Goal: Task Accomplishment & Management: Manage account settings

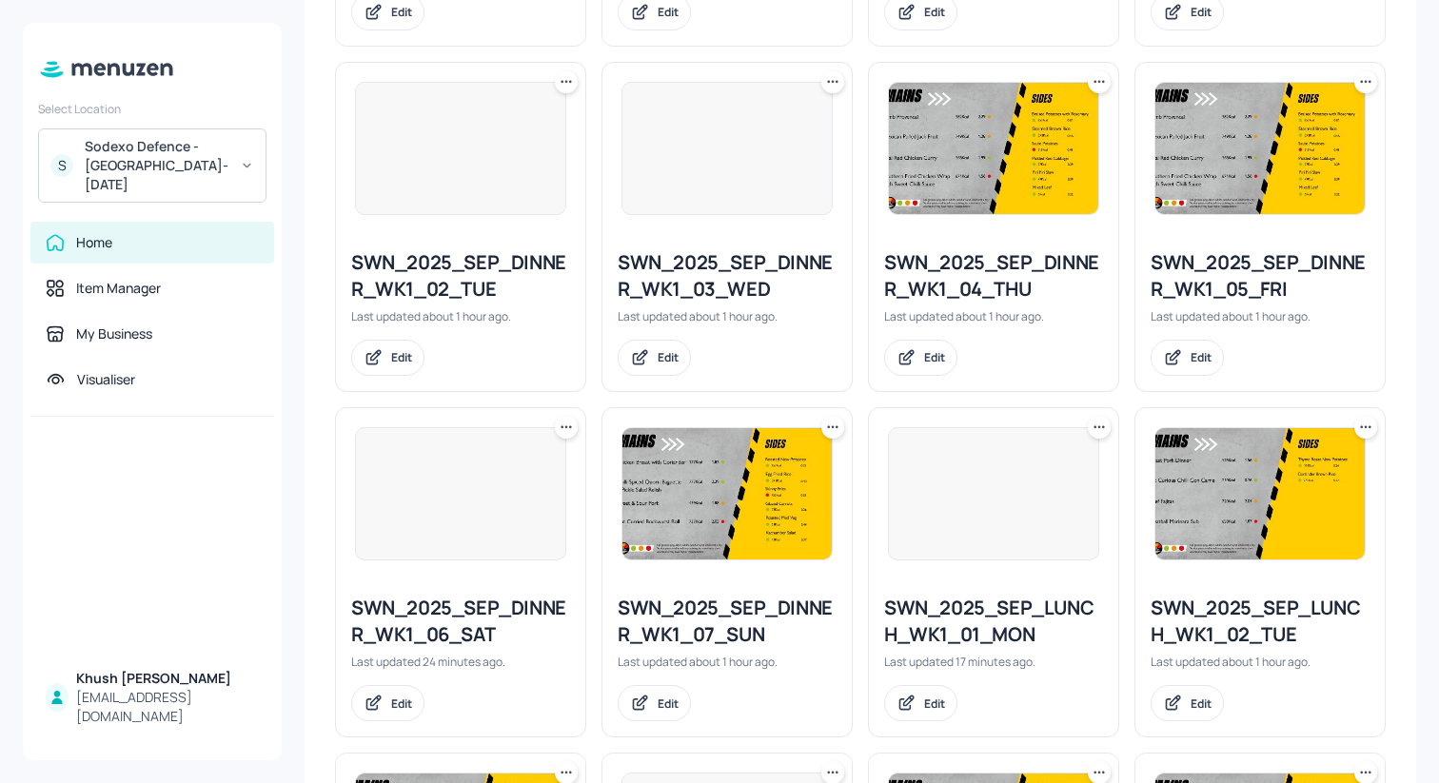
scroll to position [1862, 0]
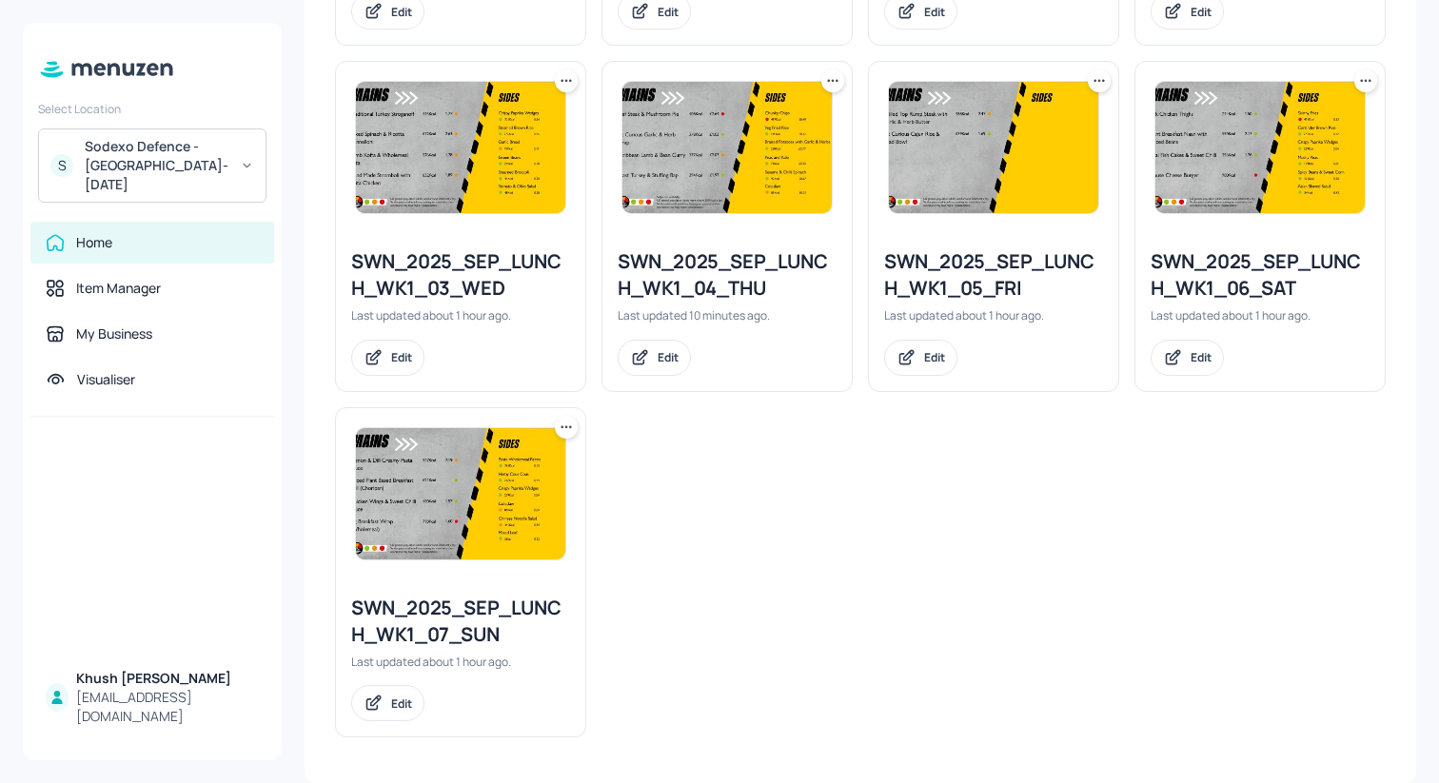
click at [994, 277] on div "SWN_2025_SEP_LUNCH_WK1_05_FRI" at bounding box center [993, 274] width 219 height 53
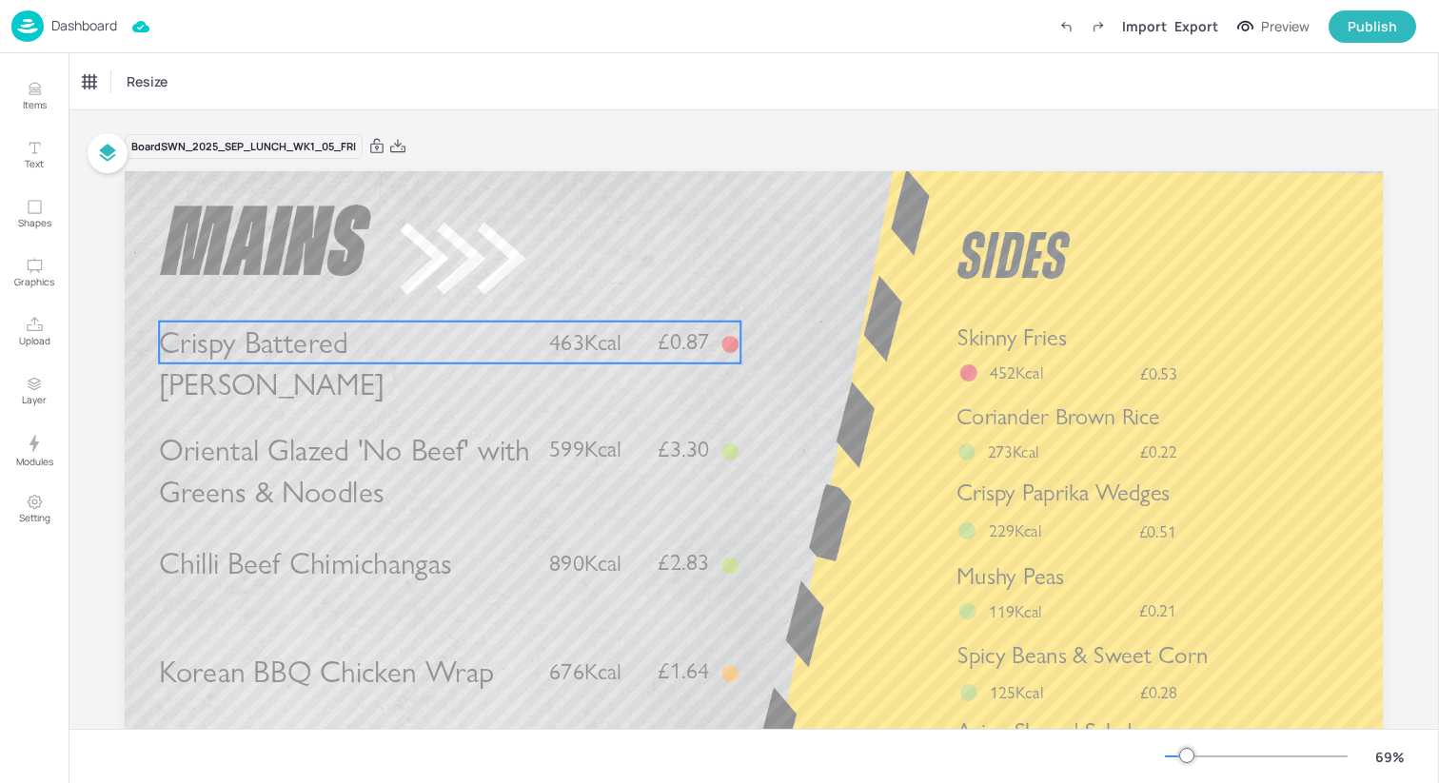
click at [671, 352] on span "£0.87" at bounding box center [683, 341] width 51 height 23
click at [453, 297] on div at bounding box center [450, 289] width 25 height 25
click at [438, 289] on icon "Edit Item" at bounding box center [437, 289] width 16 height 15
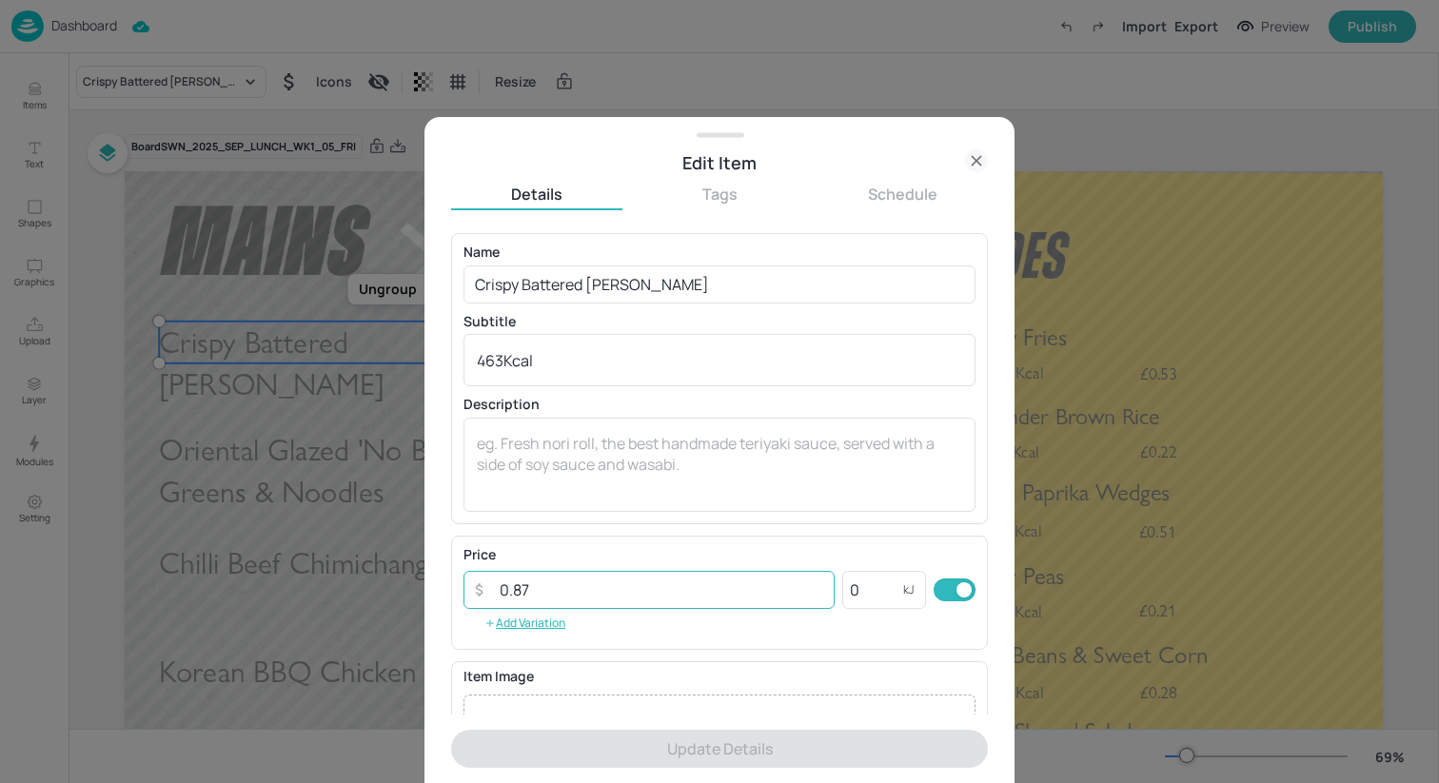
click at [605, 586] on input "0.87" at bounding box center [661, 590] width 346 height 38
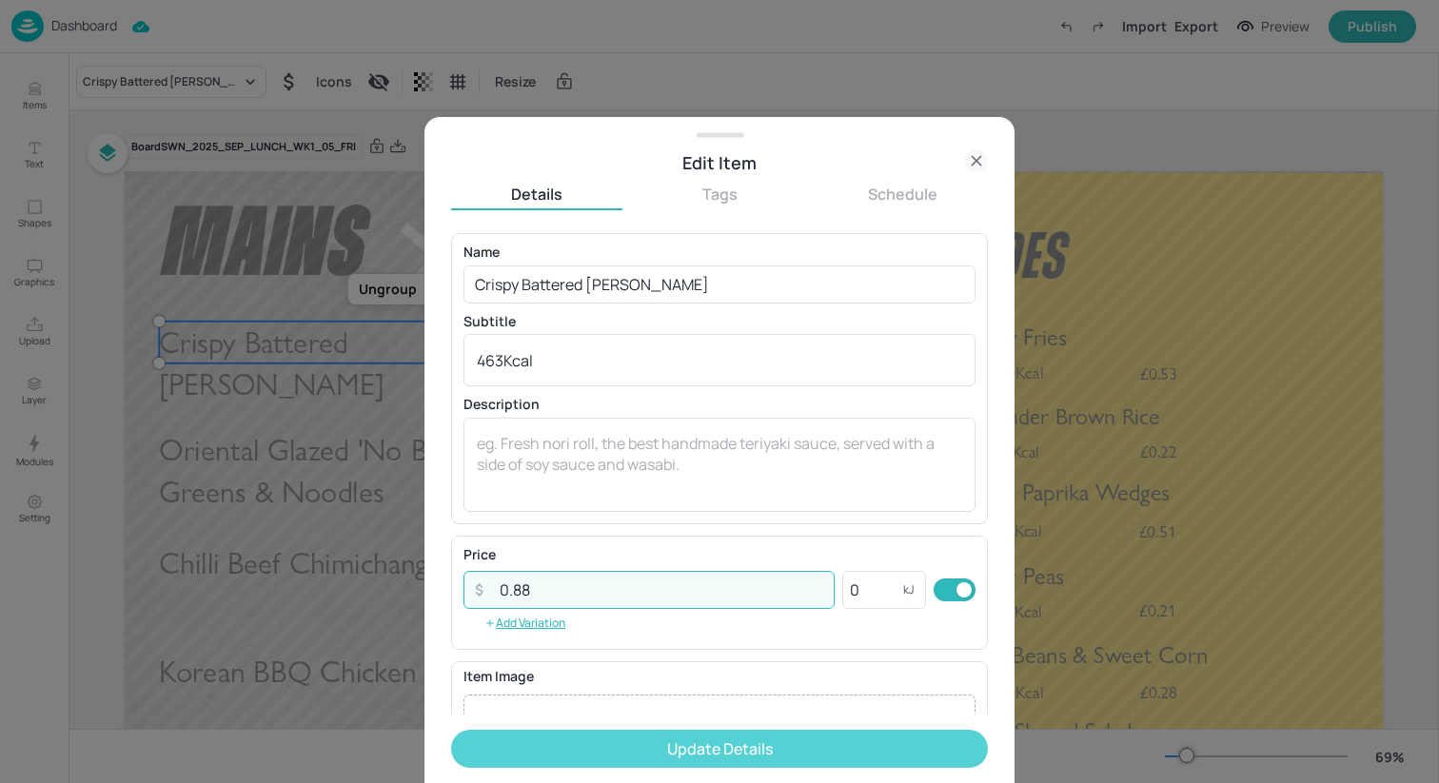
type input "0.88"
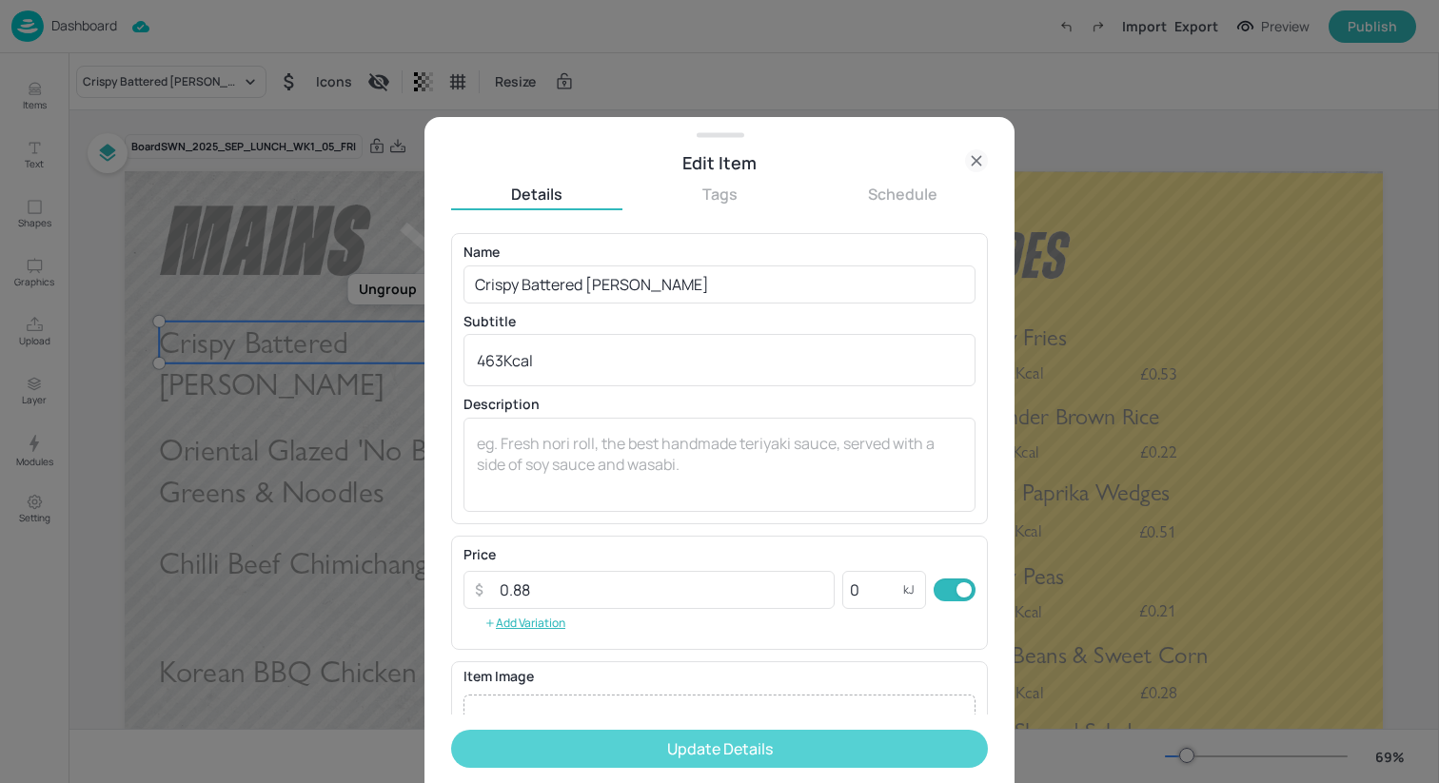
click at [676, 750] on button "Update Details" at bounding box center [719, 749] width 537 height 38
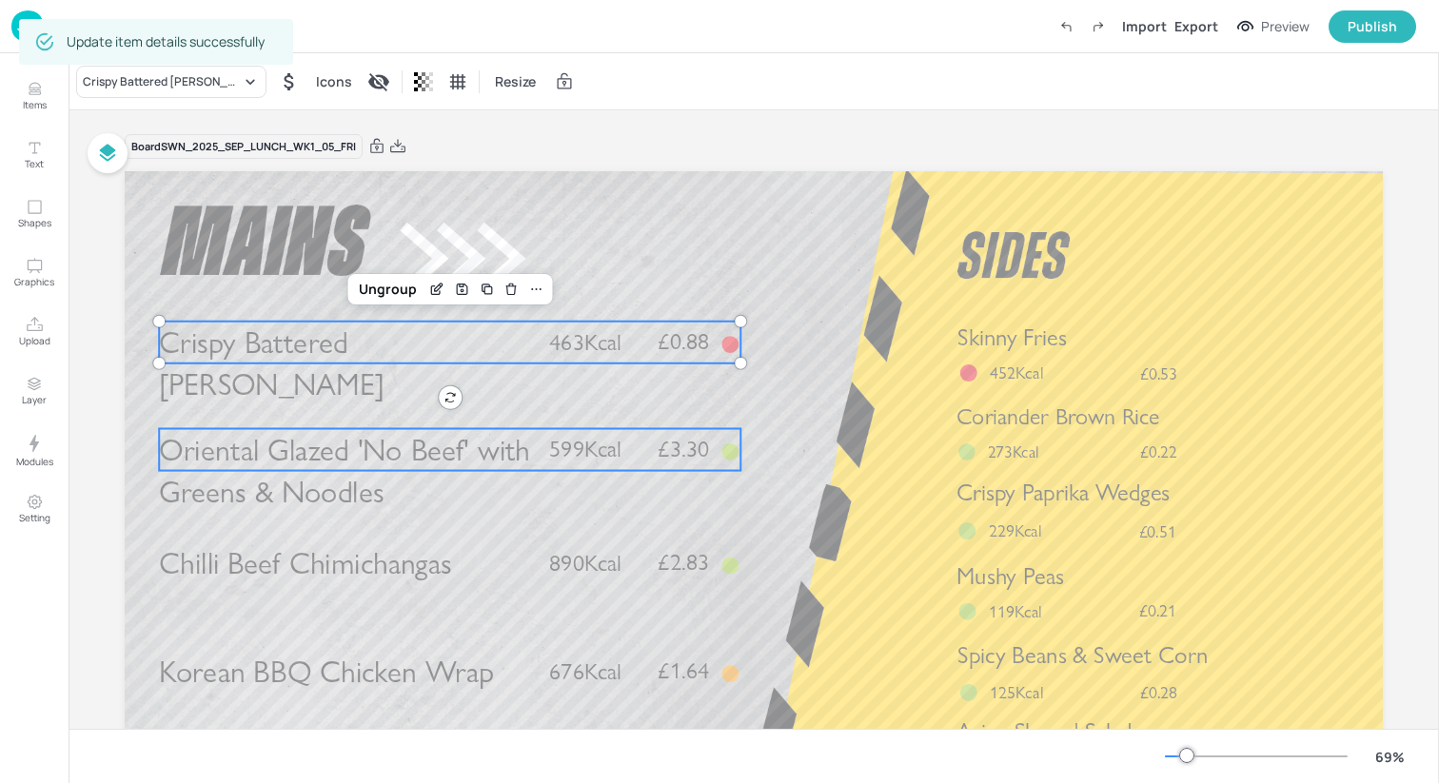
click at [611, 463] on span "599Kcal" at bounding box center [585, 450] width 72 height 28
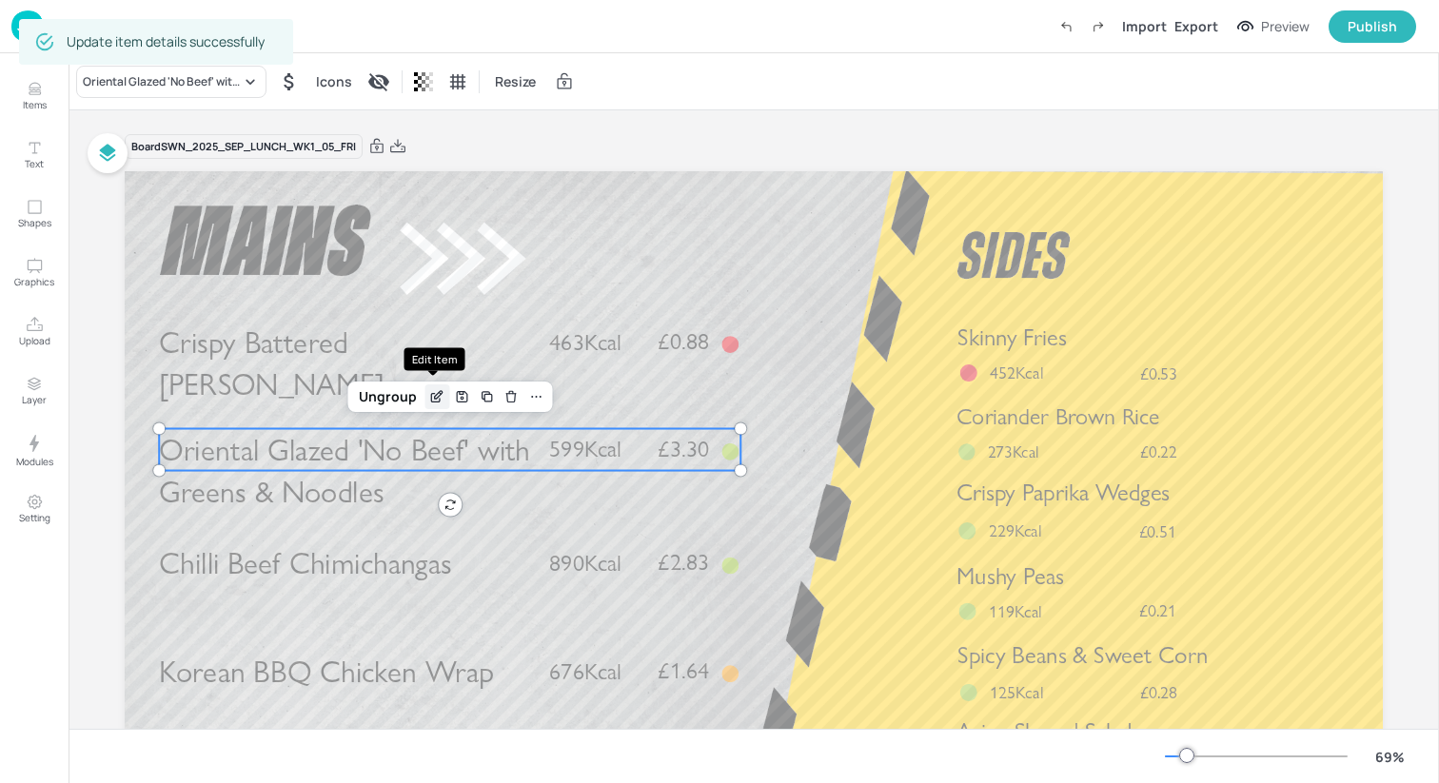
click at [441, 394] on icon "Edit Item" at bounding box center [437, 396] width 16 height 15
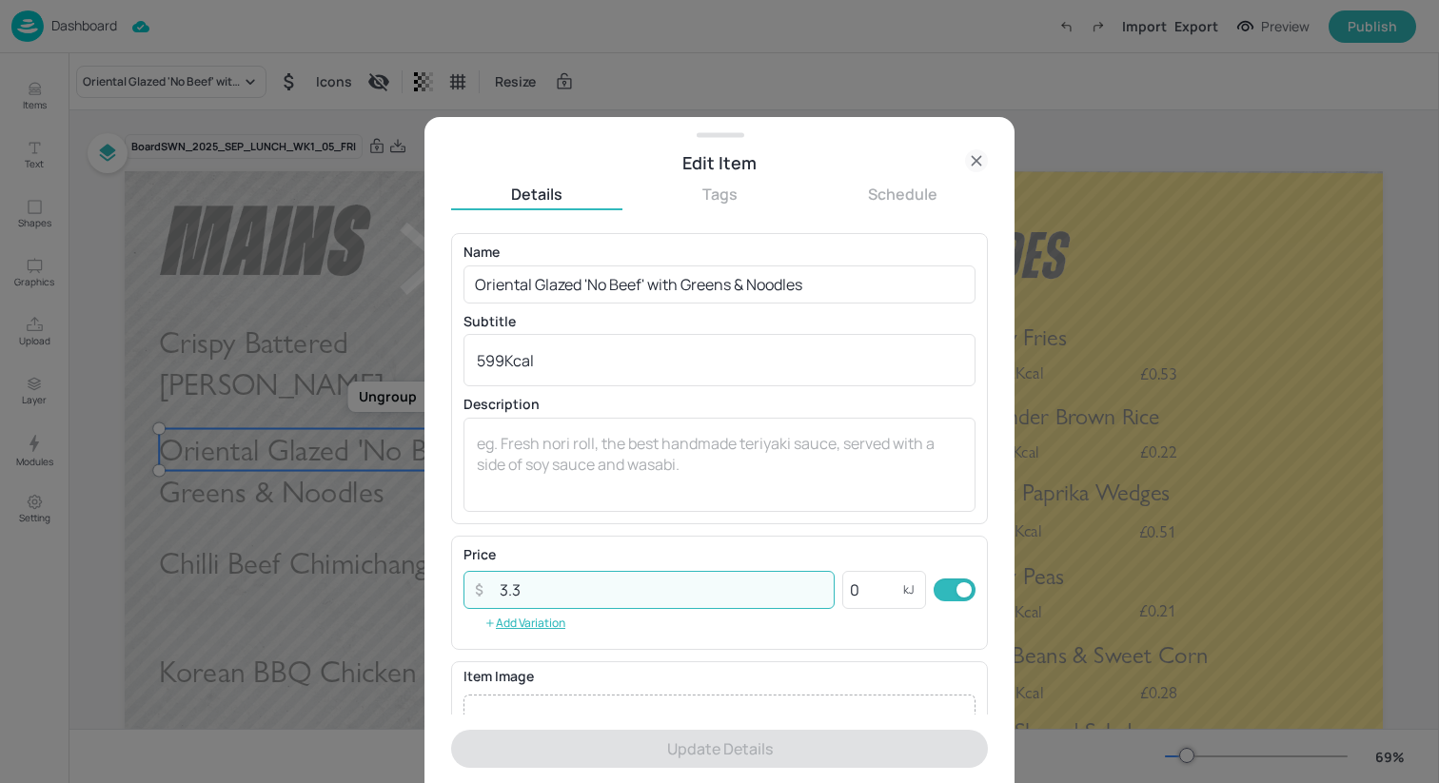
click at [628, 592] on input "3.3" at bounding box center [661, 590] width 346 height 38
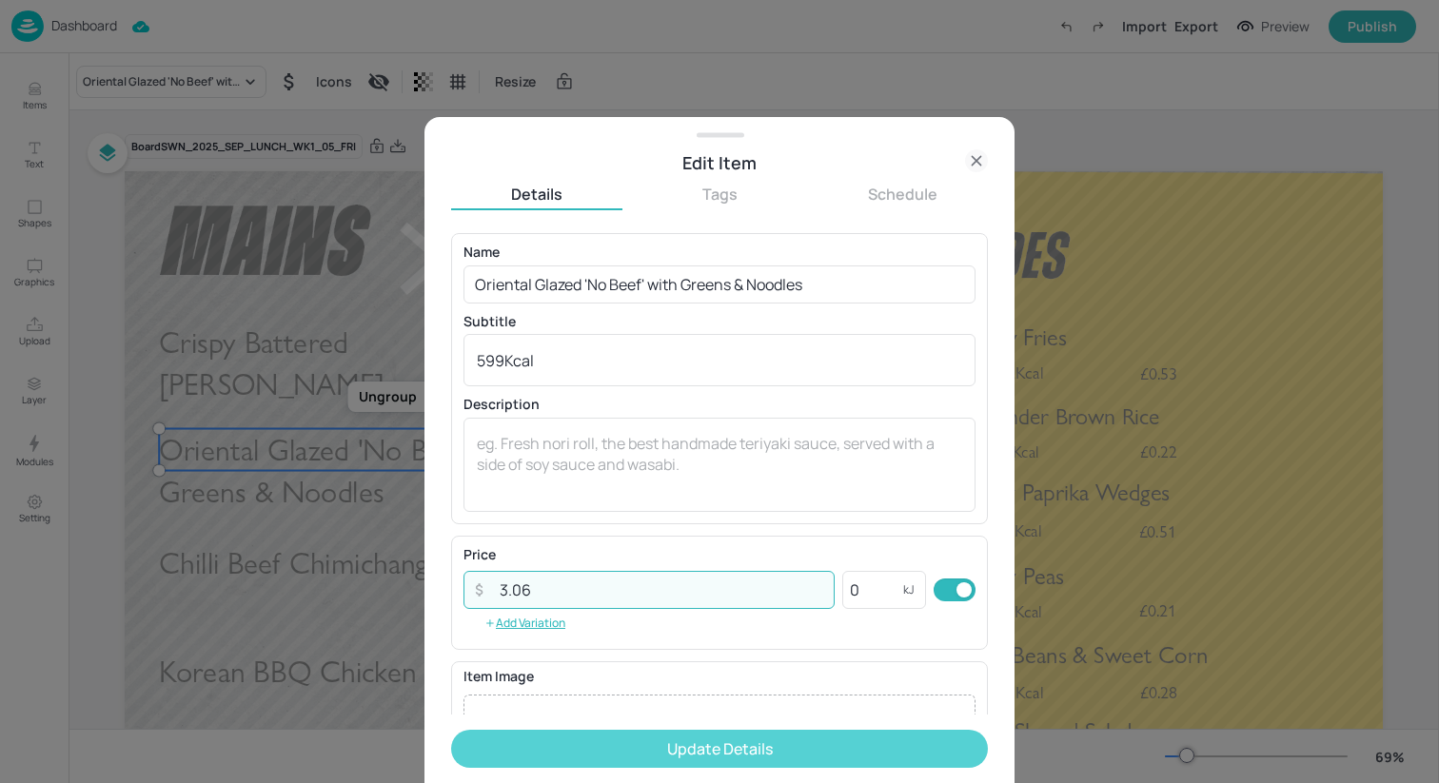
type input "3.06"
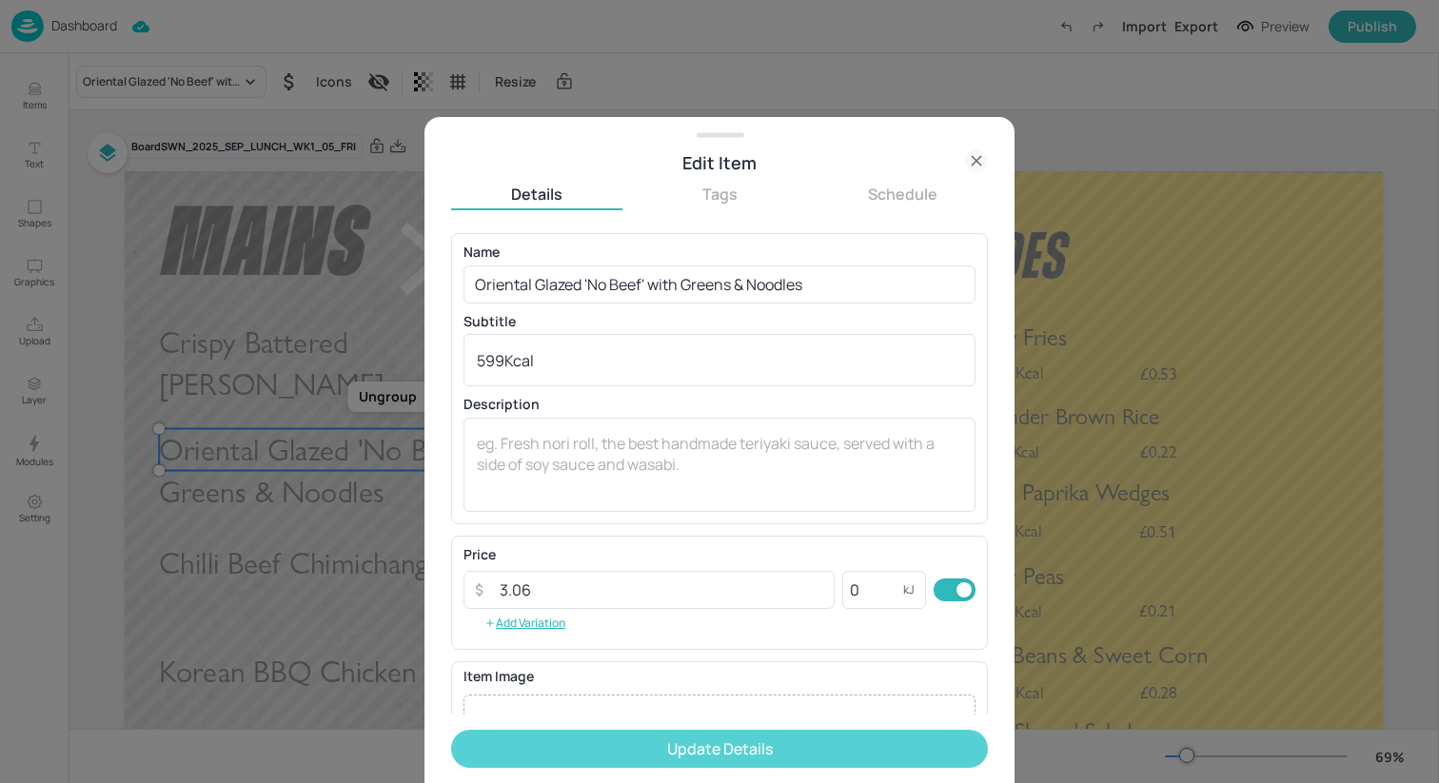
click at [699, 742] on button "Update Details" at bounding box center [719, 749] width 537 height 38
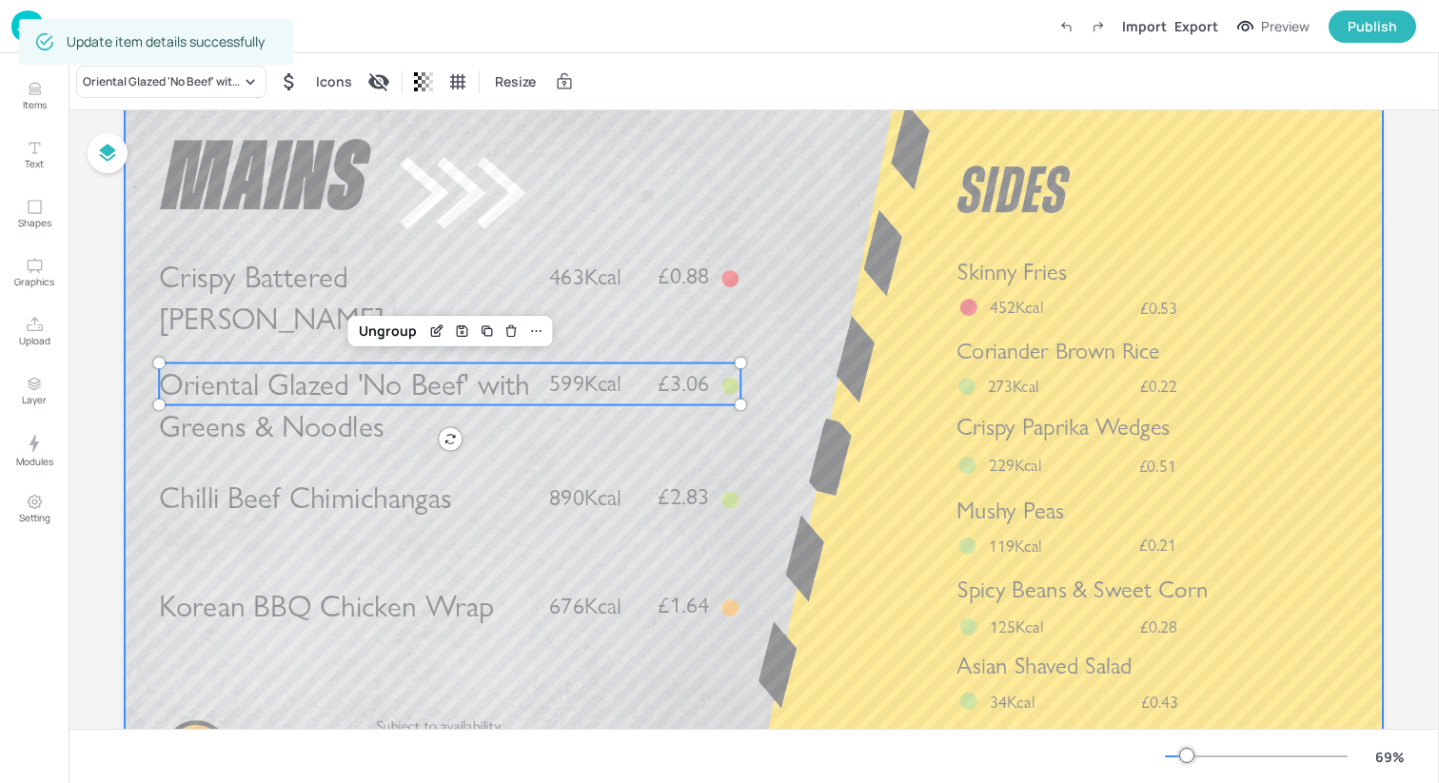
scroll to position [75, 0]
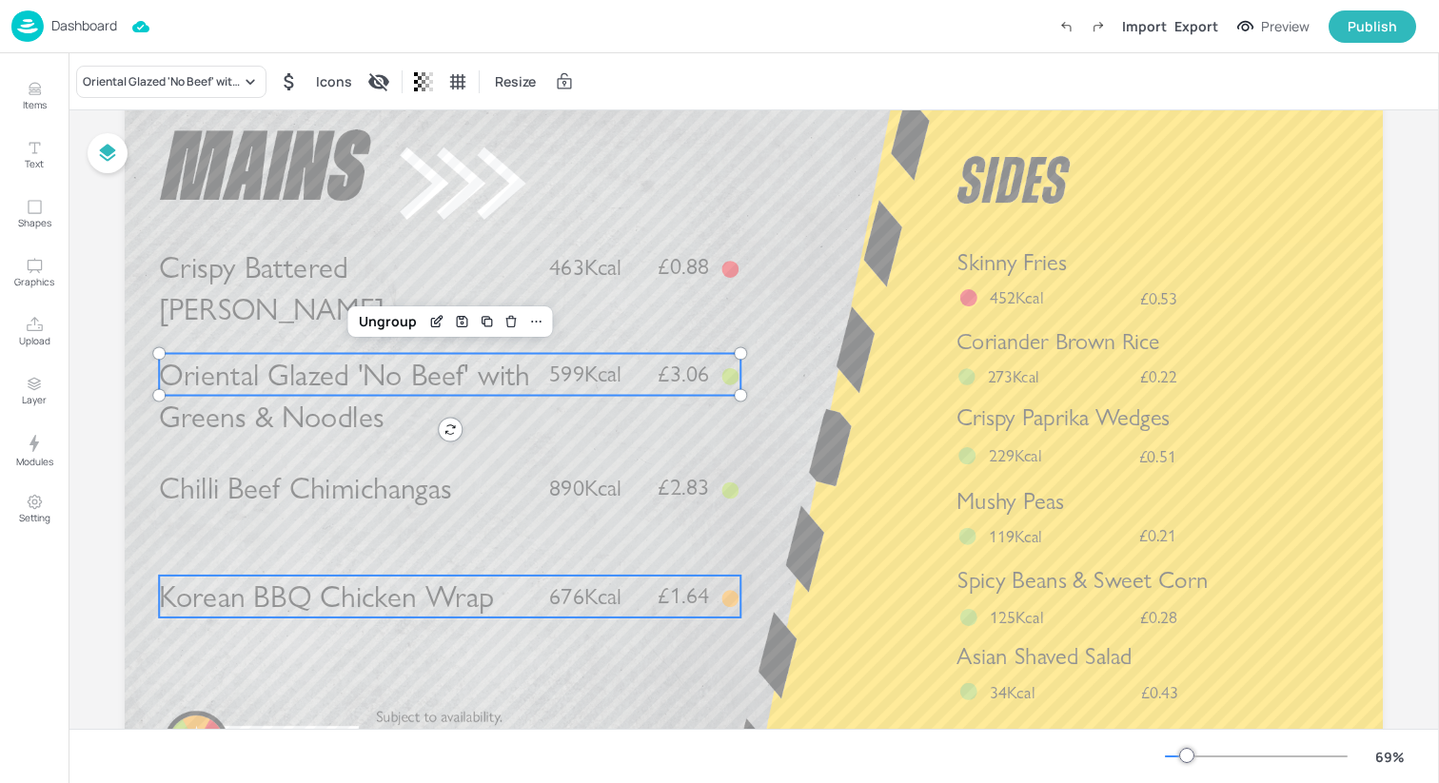
click at [660, 590] on span "£1.64" at bounding box center [683, 595] width 51 height 23
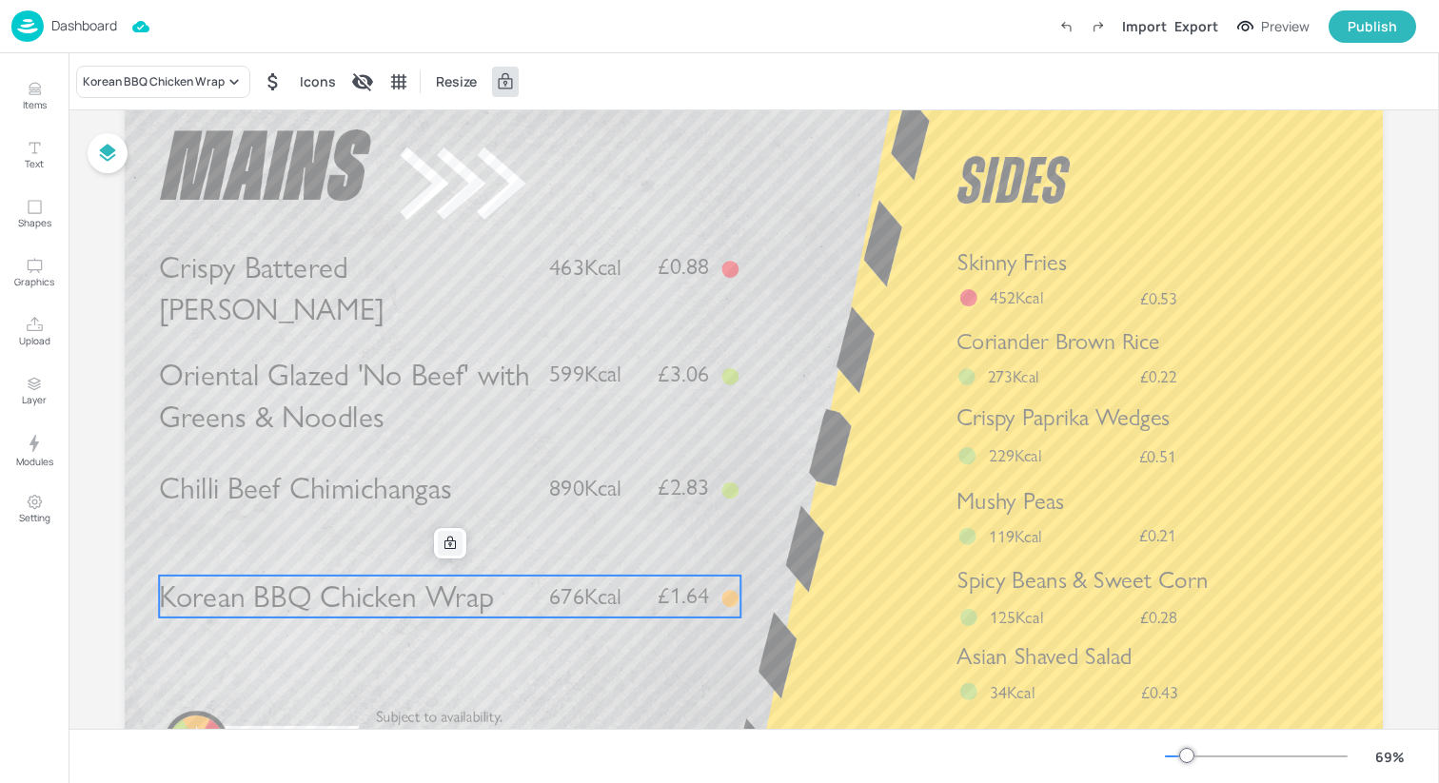
click at [443, 545] on icon at bounding box center [450, 543] width 15 height 15
click at [440, 541] on icon "Edit Item" at bounding box center [441, 540] width 2 height 2
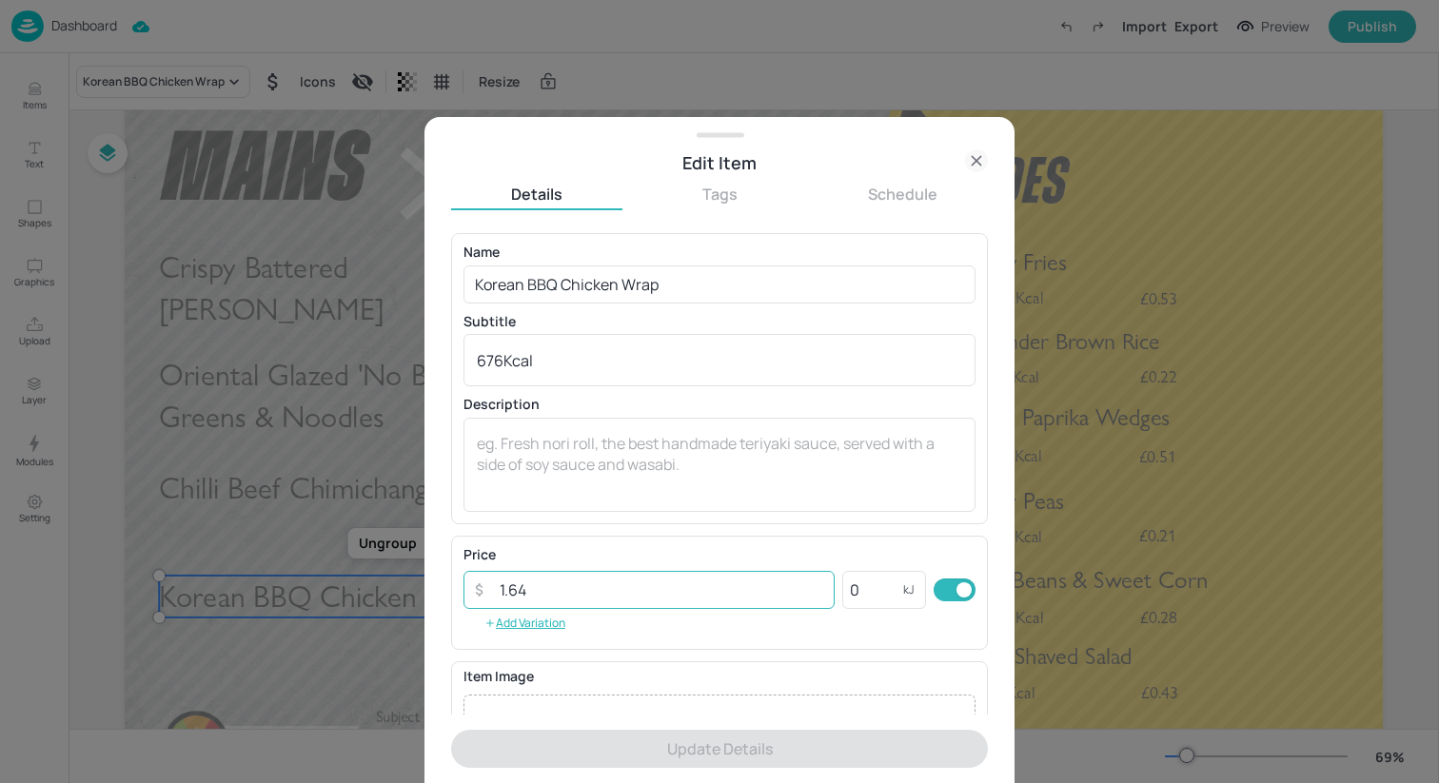
click at [638, 600] on input "1.64" at bounding box center [661, 590] width 346 height 38
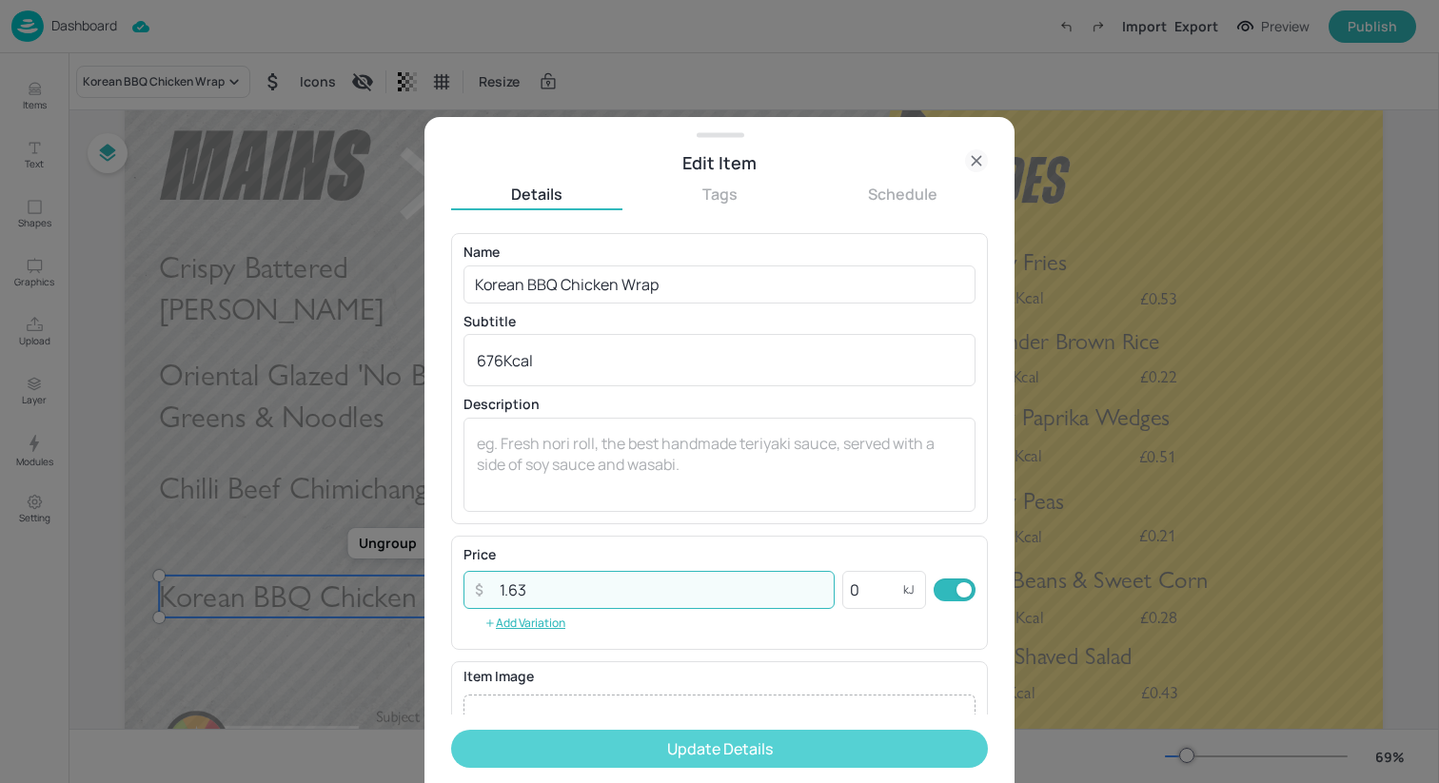
type input "1.63"
click at [753, 751] on button "Update Details" at bounding box center [719, 749] width 537 height 38
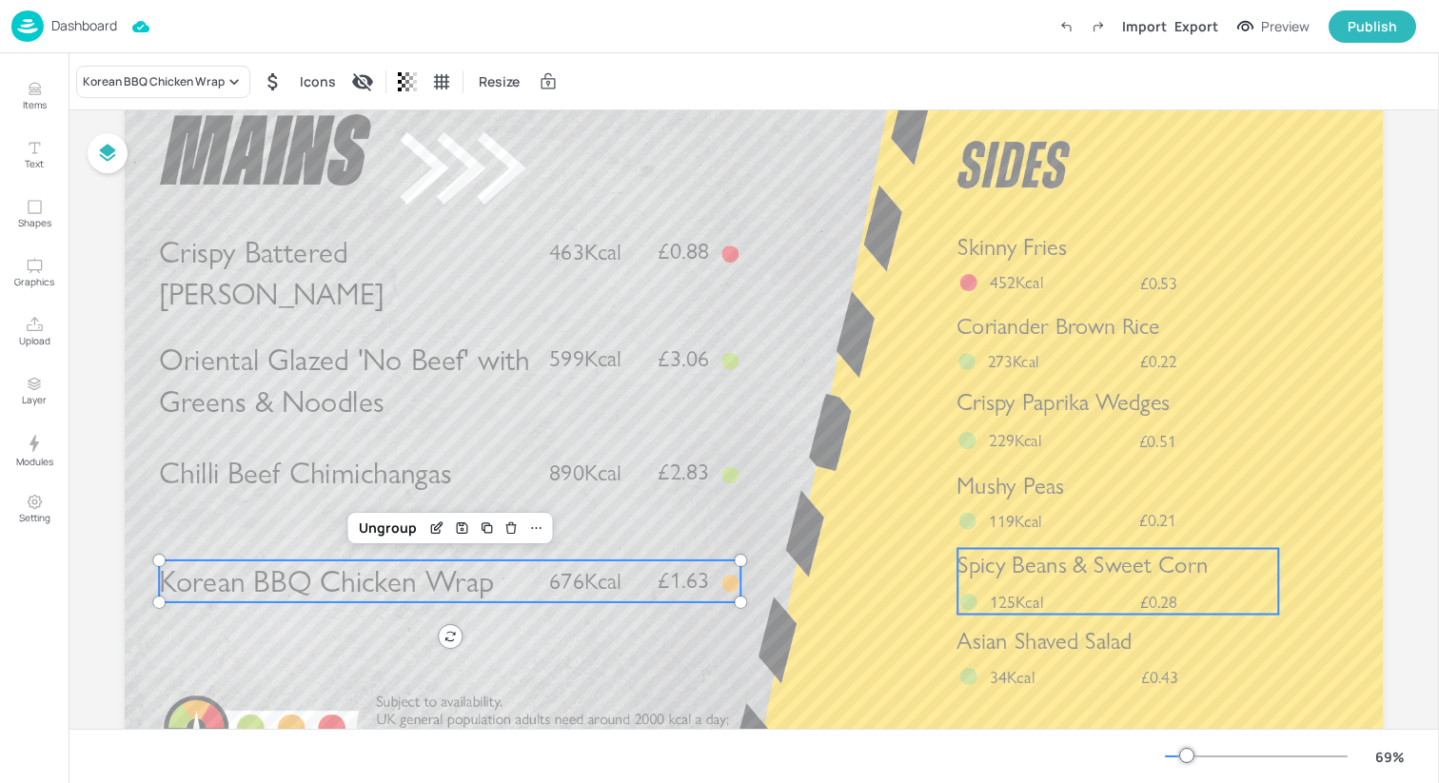
scroll to position [92, 0]
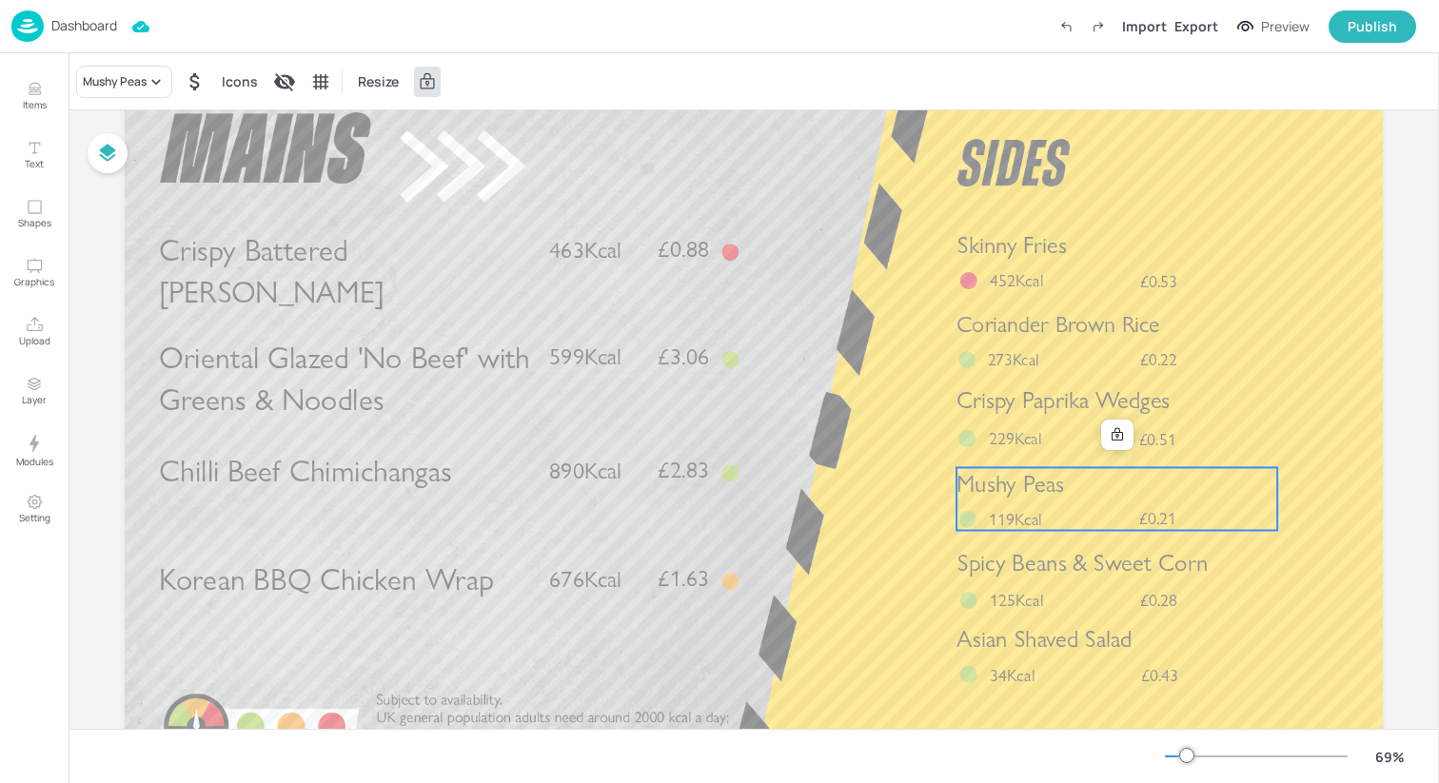
click at [1009, 508] on span "119Kcal" at bounding box center [1015, 518] width 53 height 21
click at [1113, 437] on icon at bounding box center [1117, 434] width 15 height 15
click at [1096, 438] on icon "Edit Item" at bounding box center [1104, 434] width 16 height 15
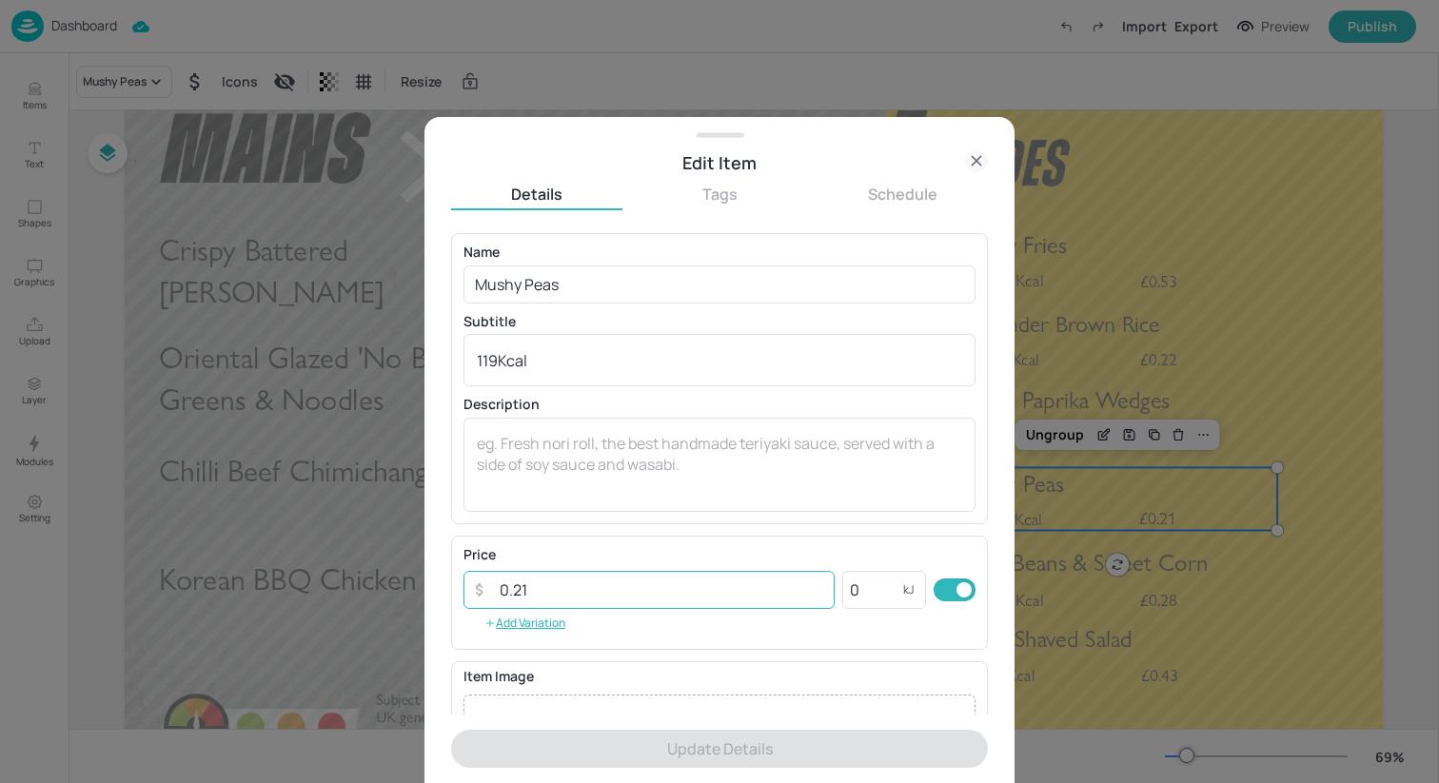
click at [697, 597] on input "0.21" at bounding box center [661, 590] width 346 height 38
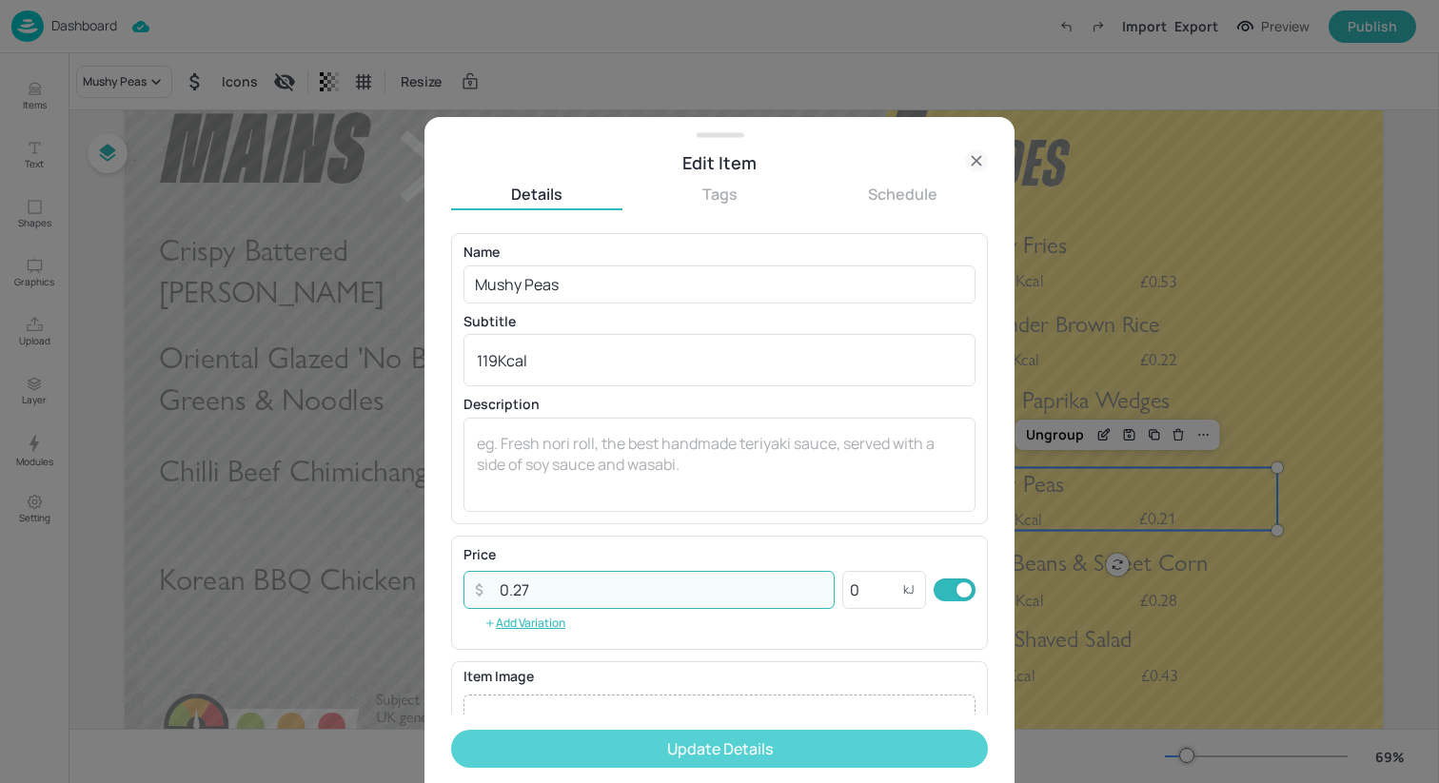
type input "0.27"
click at [797, 744] on button "Update Details" at bounding box center [719, 749] width 537 height 38
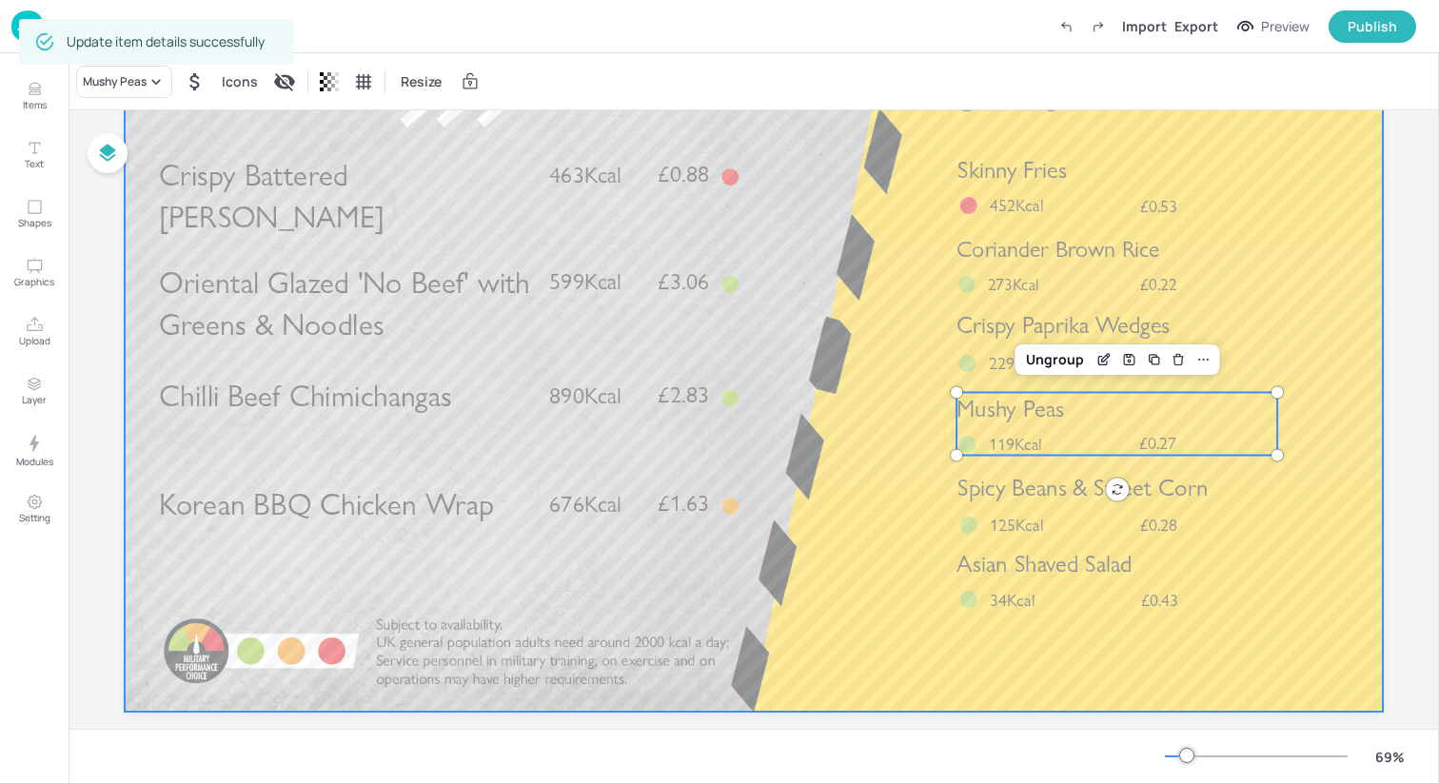
scroll to position [169, 0]
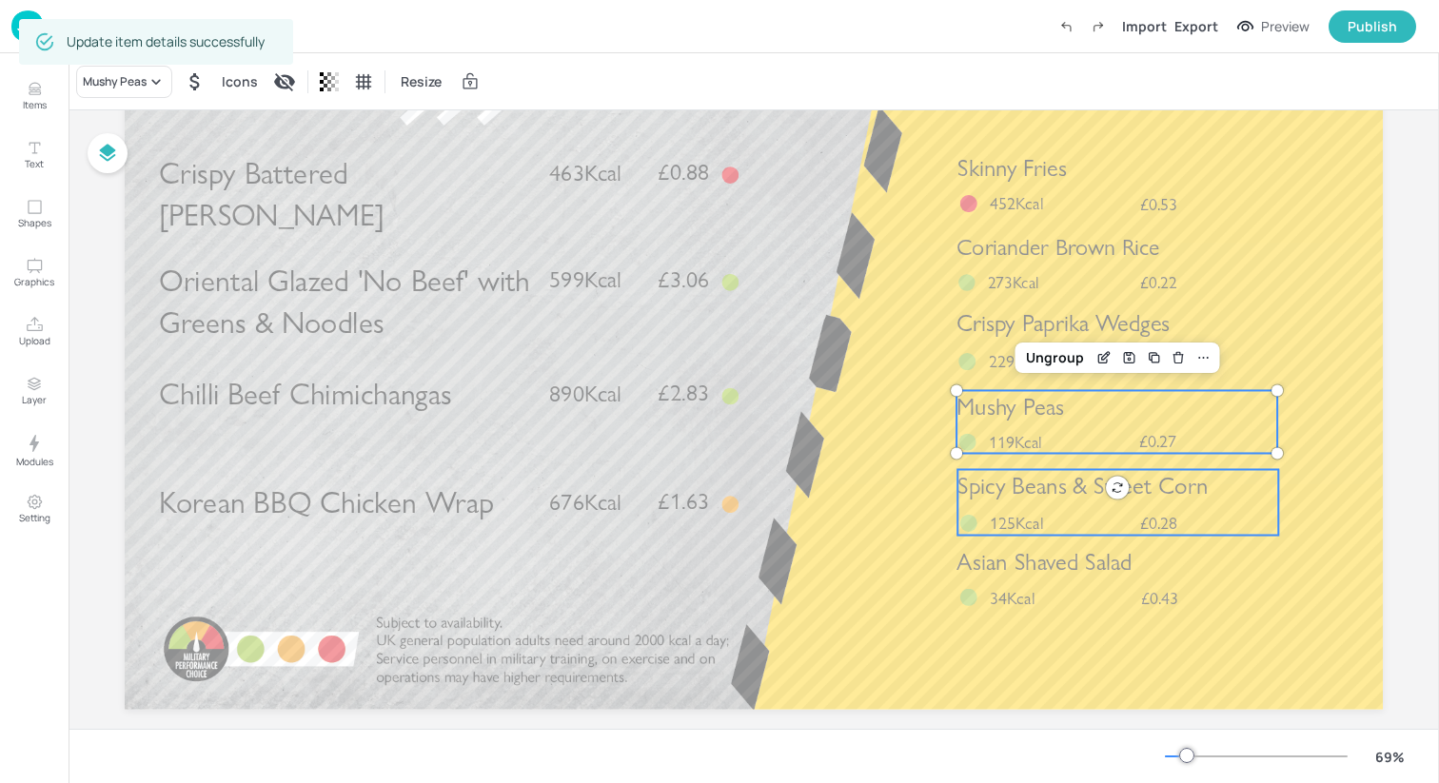
click at [1013, 499] on span "Spicy Beans & Sweet Corn" at bounding box center [1082, 486] width 250 height 29
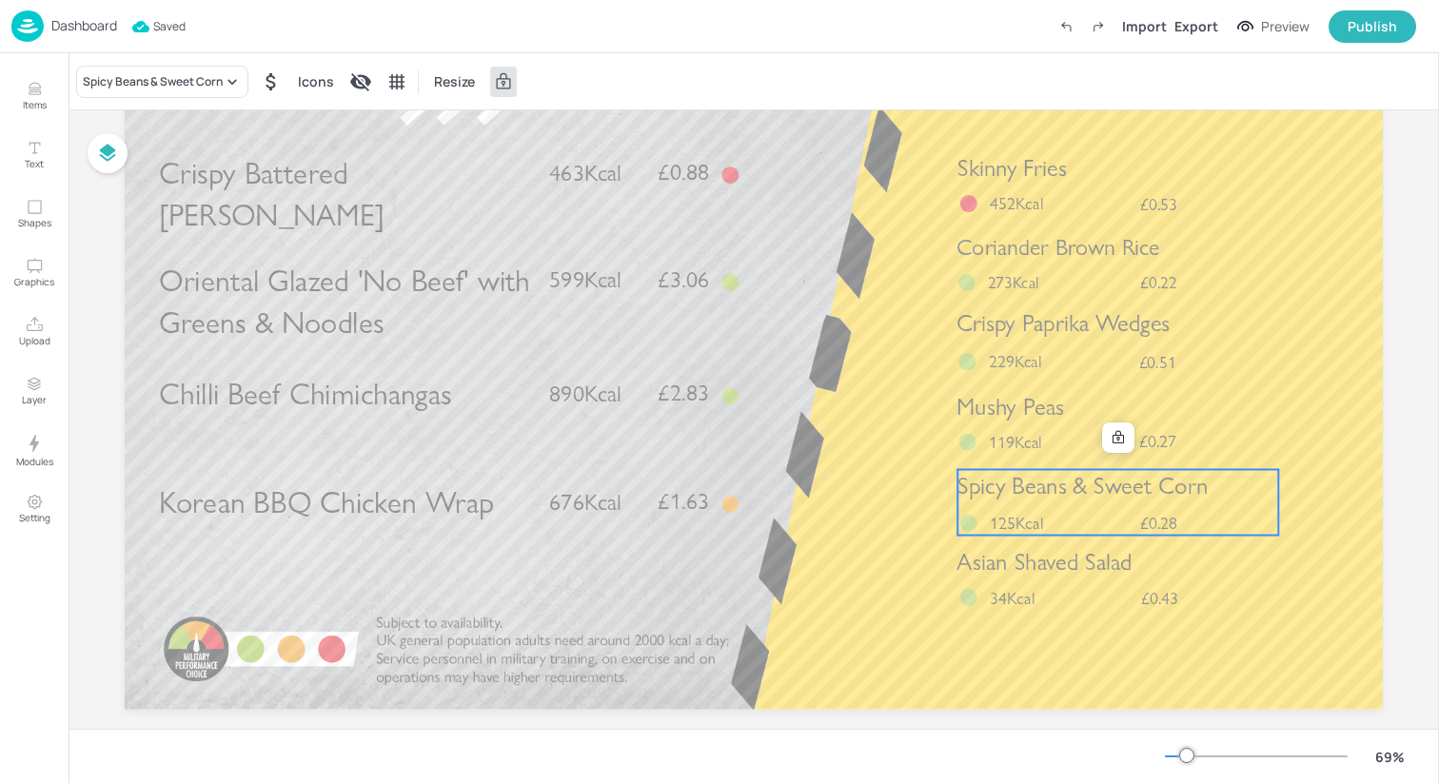
click at [1131, 429] on div at bounding box center [1118, 438] width 32 height 30
click at [1128, 429] on div at bounding box center [1118, 438] width 32 height 30
click at [1121, 434] on icon at bounding box center [1118, 437] width 15 height 15
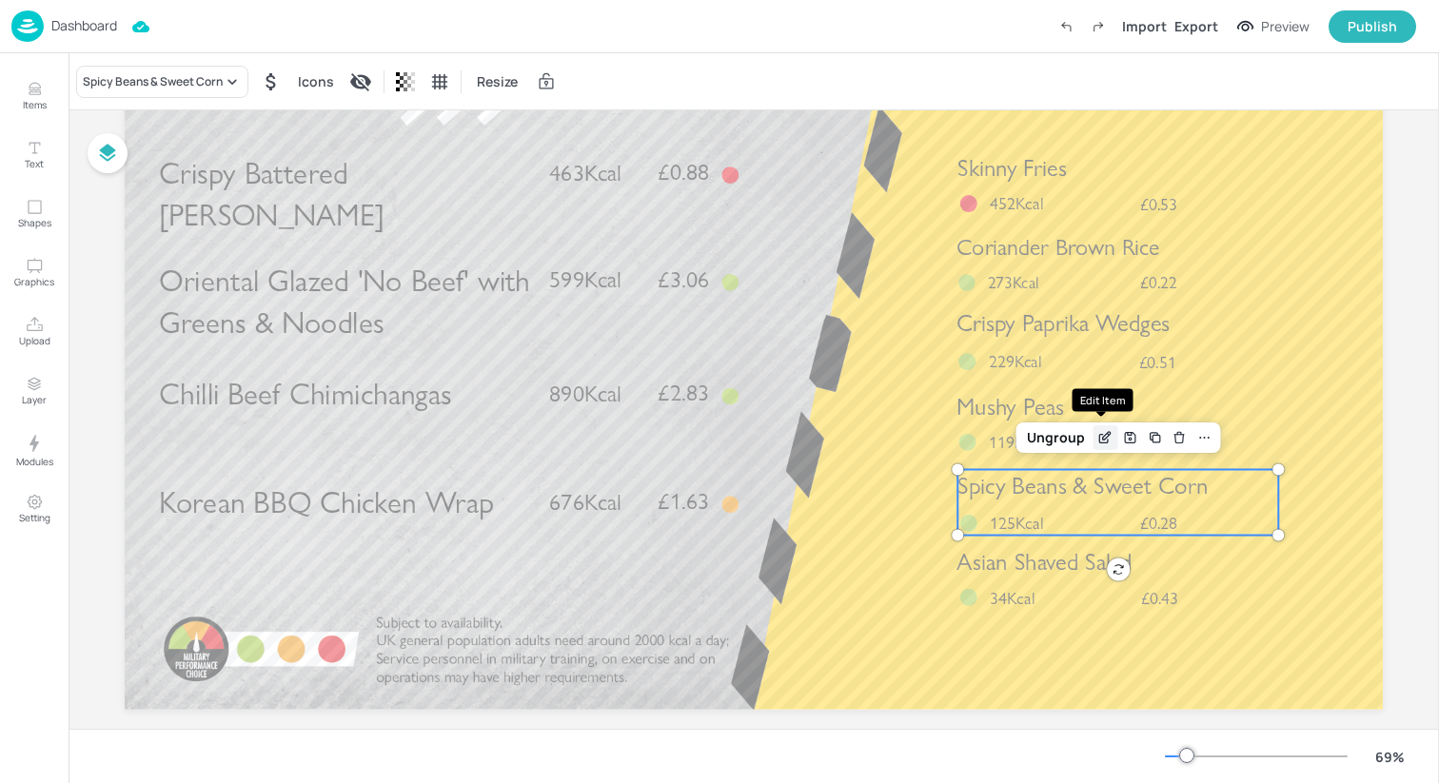
click at [1103, 437] on icon "Edit Item" at bounding box center [1107, 435] width 8 height 8
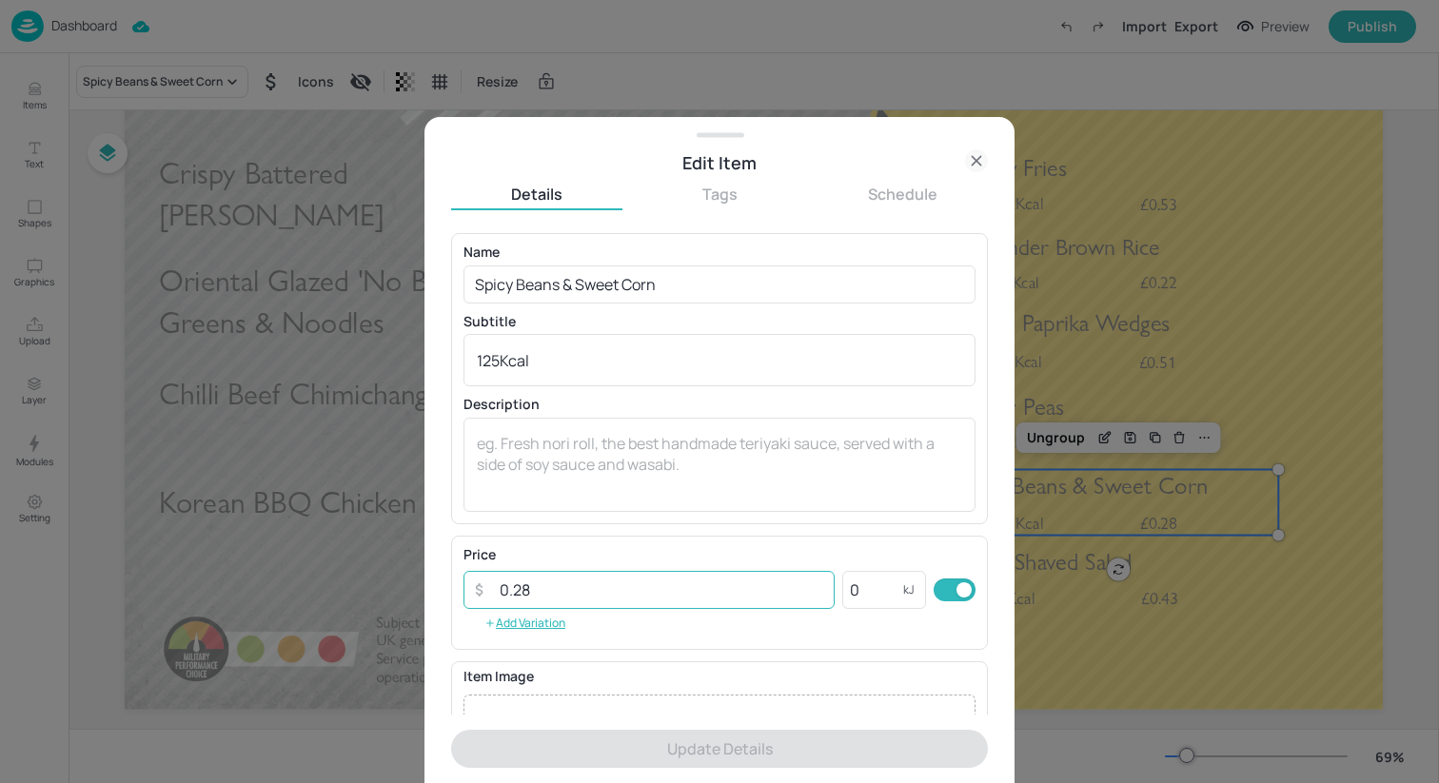
click at [727, 591] on input "0.28" at bounding box center [661, 590] width 346 height 38
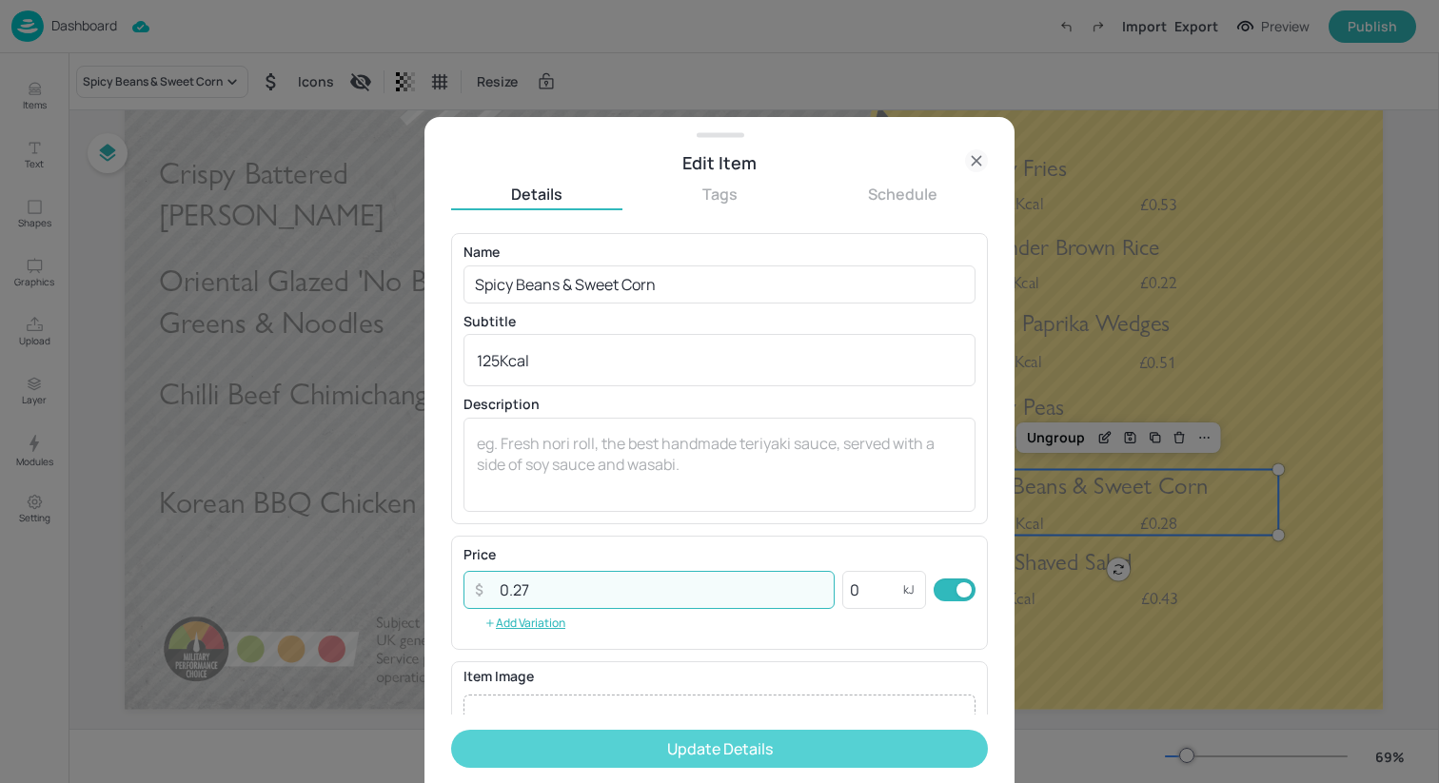
type input "0.27"
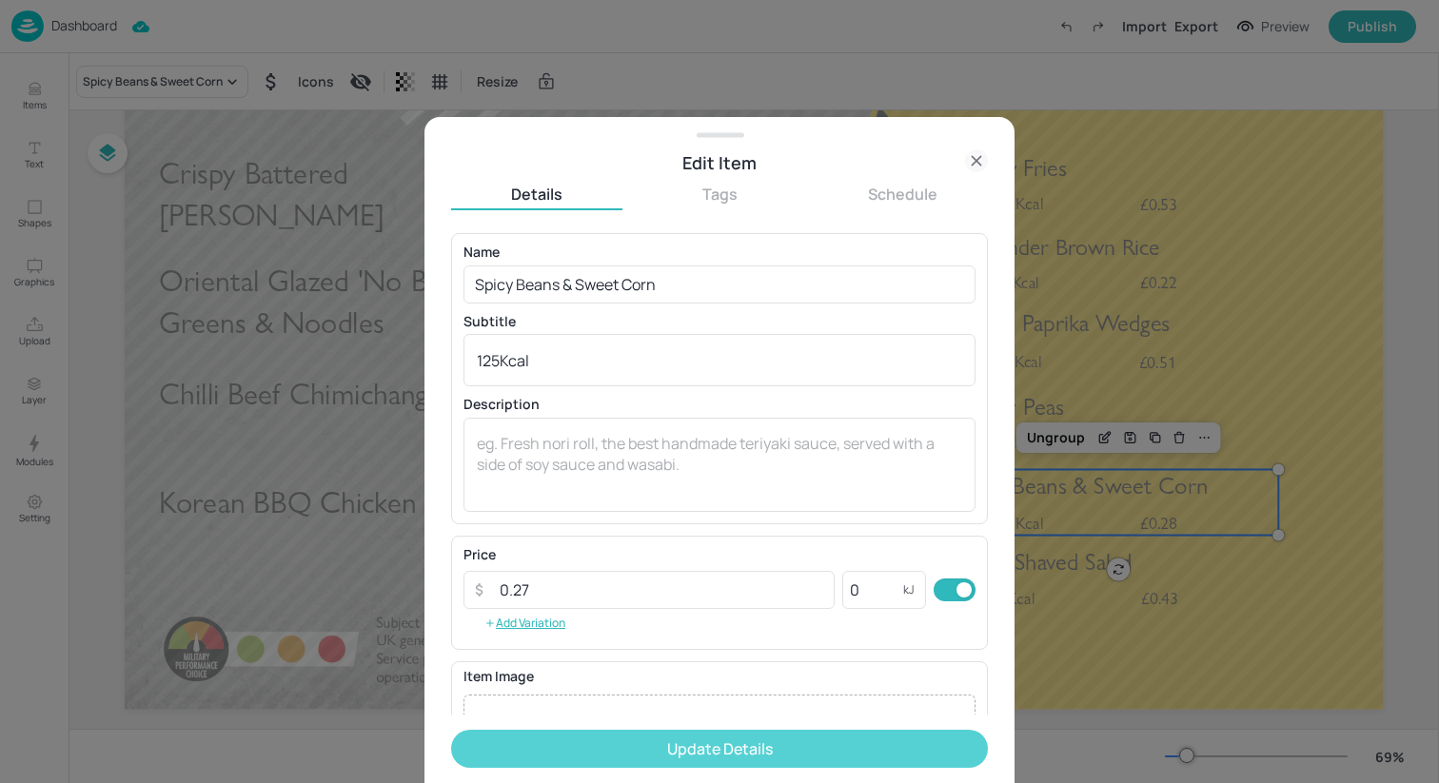
click at [794, 750] on button "Update Details" at bounding box center [719, 749] width 537 height 38
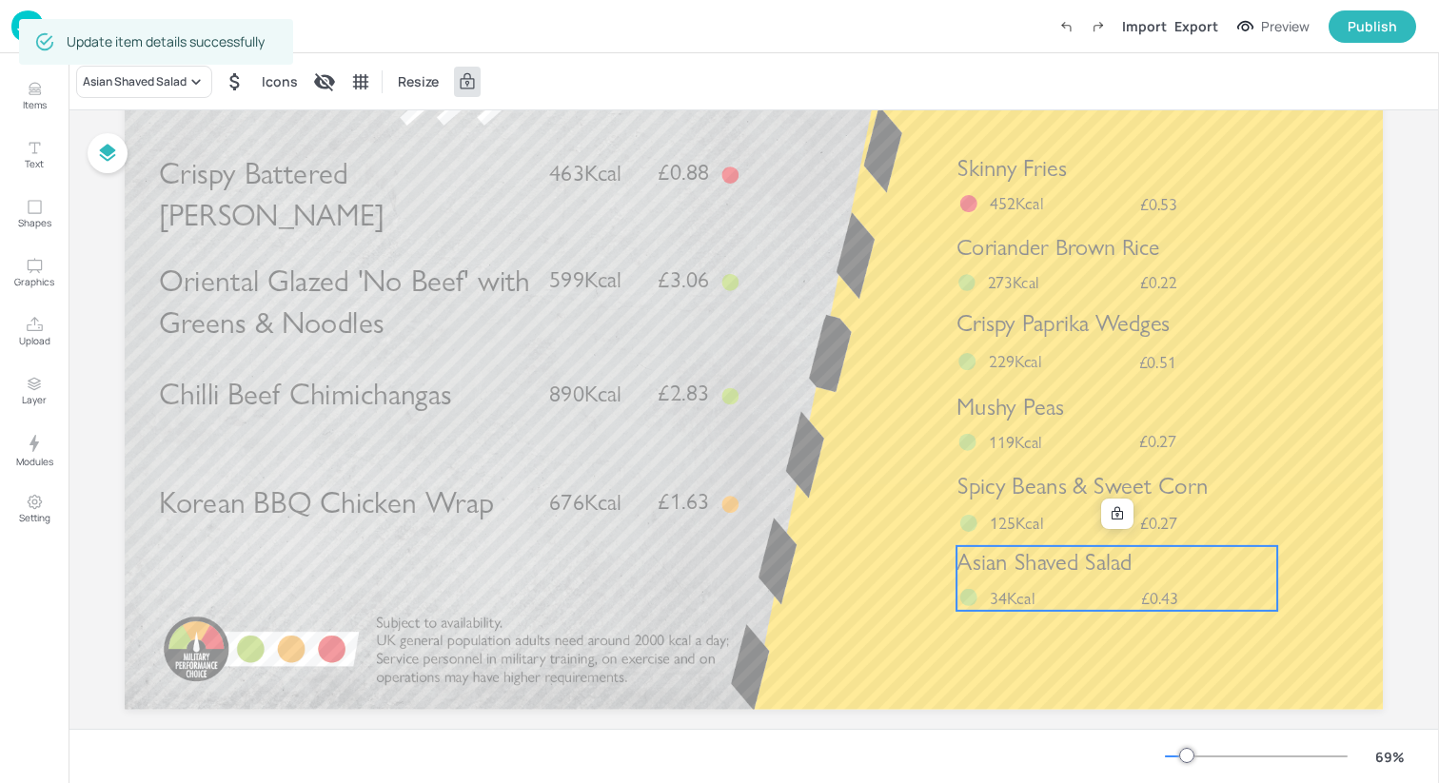
click at [1049, 577] on span "Asian Shaved Salad" at bounding box center [1044, 562] width 176 height 29
click at [1121, 509] on icon at bounding box center [1117, 513] width 15 height 15
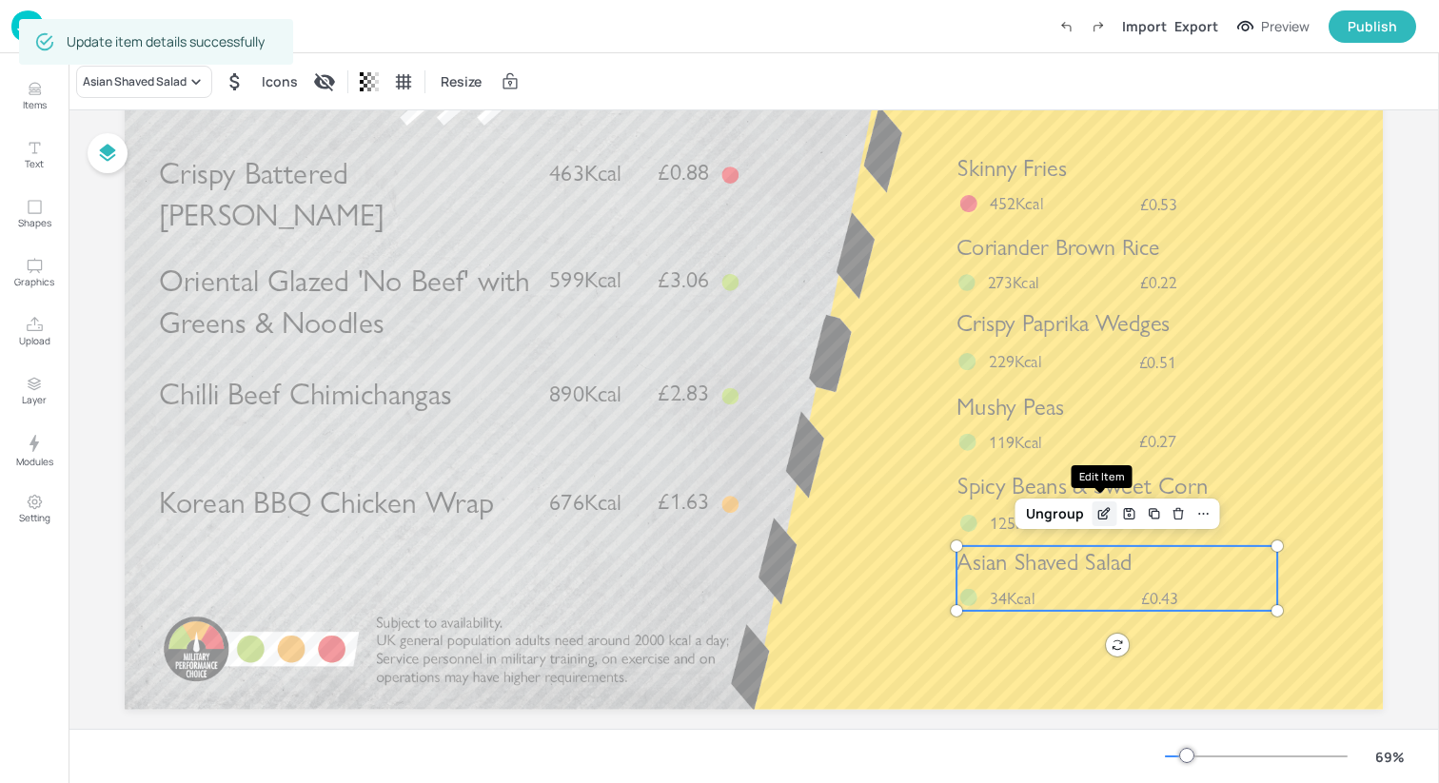
click at [1099, 513] on icon "Edit Item" at bounding box center [1103, 515] width 9 height 9
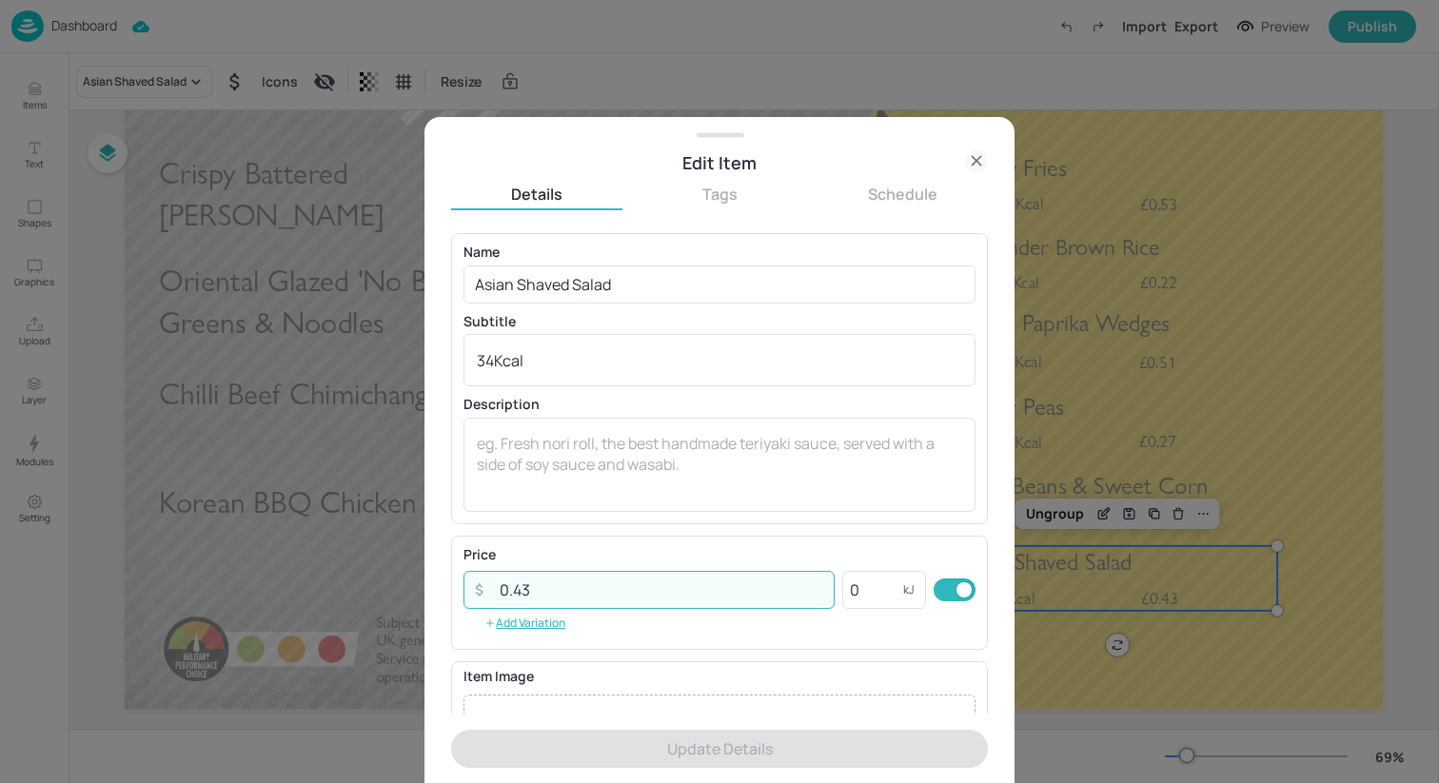
click at [726, 588] on input "0.43" at bounding box center [661, 590] width 346 height 38
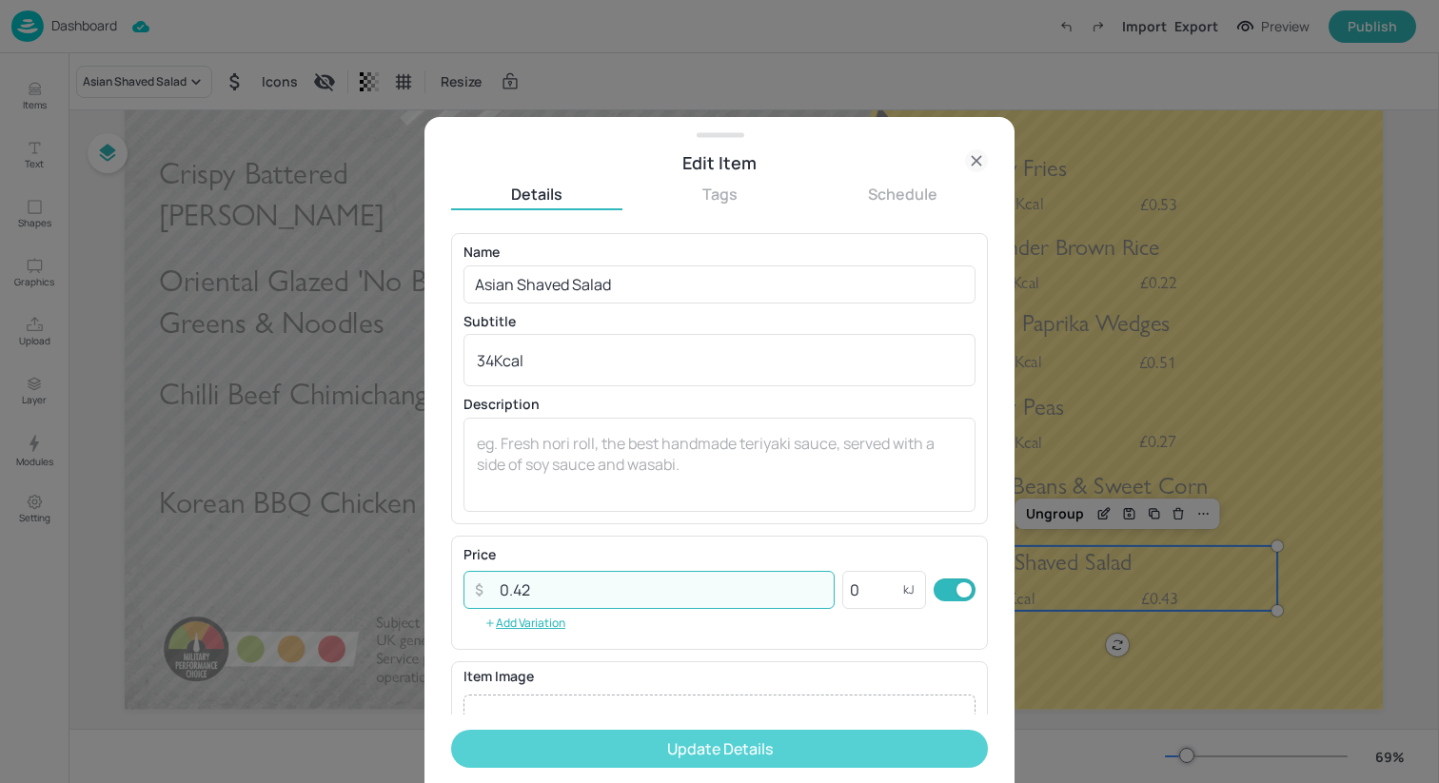
type input "0.42"
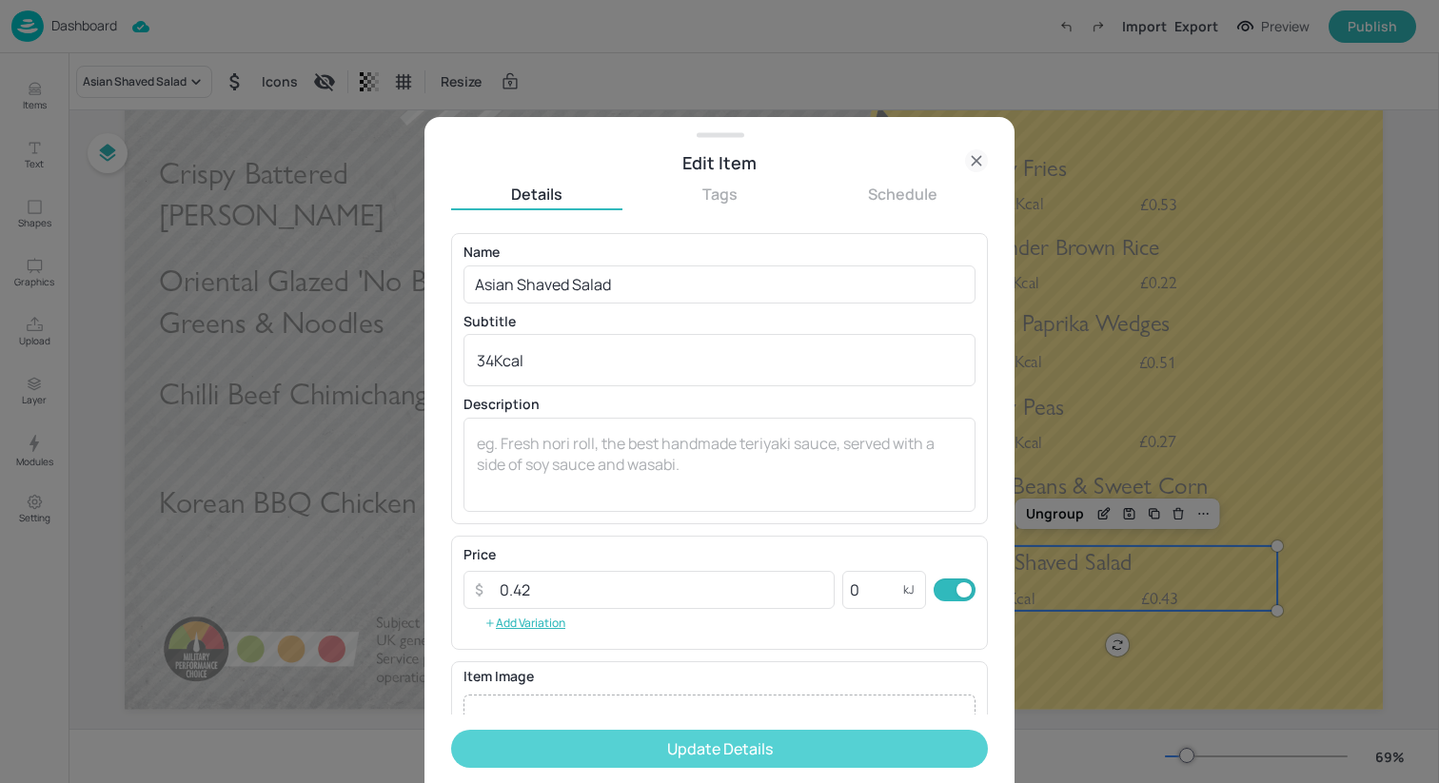
click at [736, 739] on button "Update Details" at bounding box center [719, 749] width 537 height 38
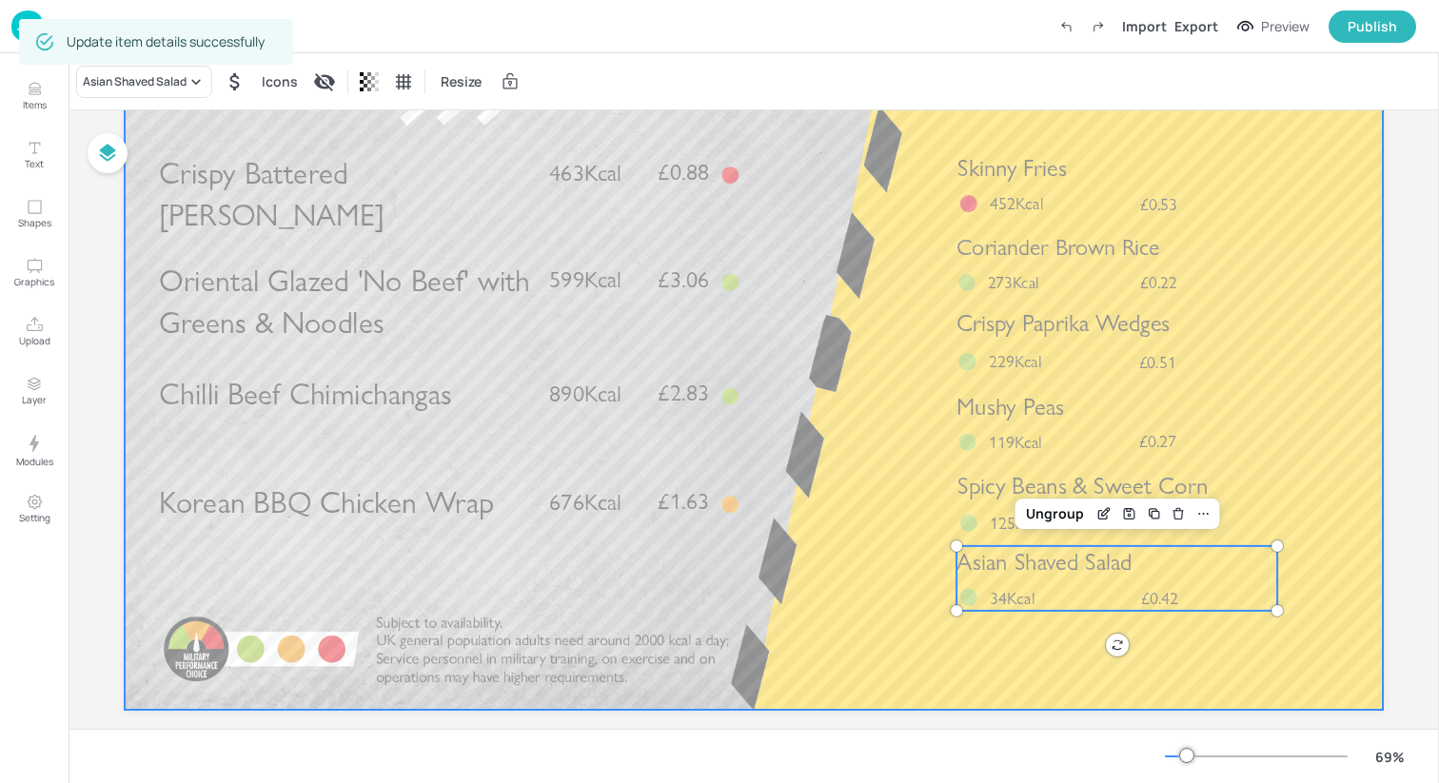
click at [786, 555] on div at bounding box center [754, 356] width 1258 height 708
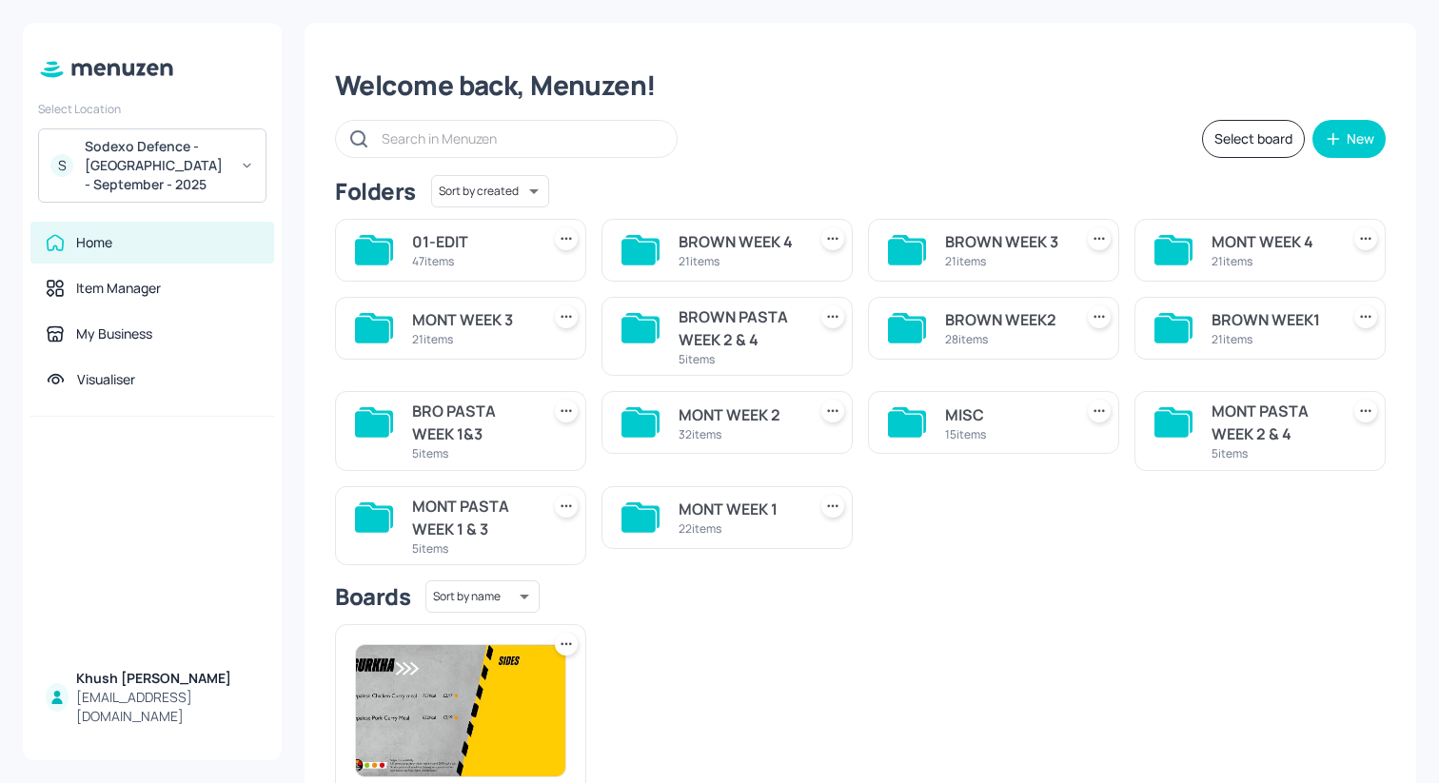
click at [710, 519] on div "MONT WEEK 1" at bounding box center [739, 509] width 120 height 23
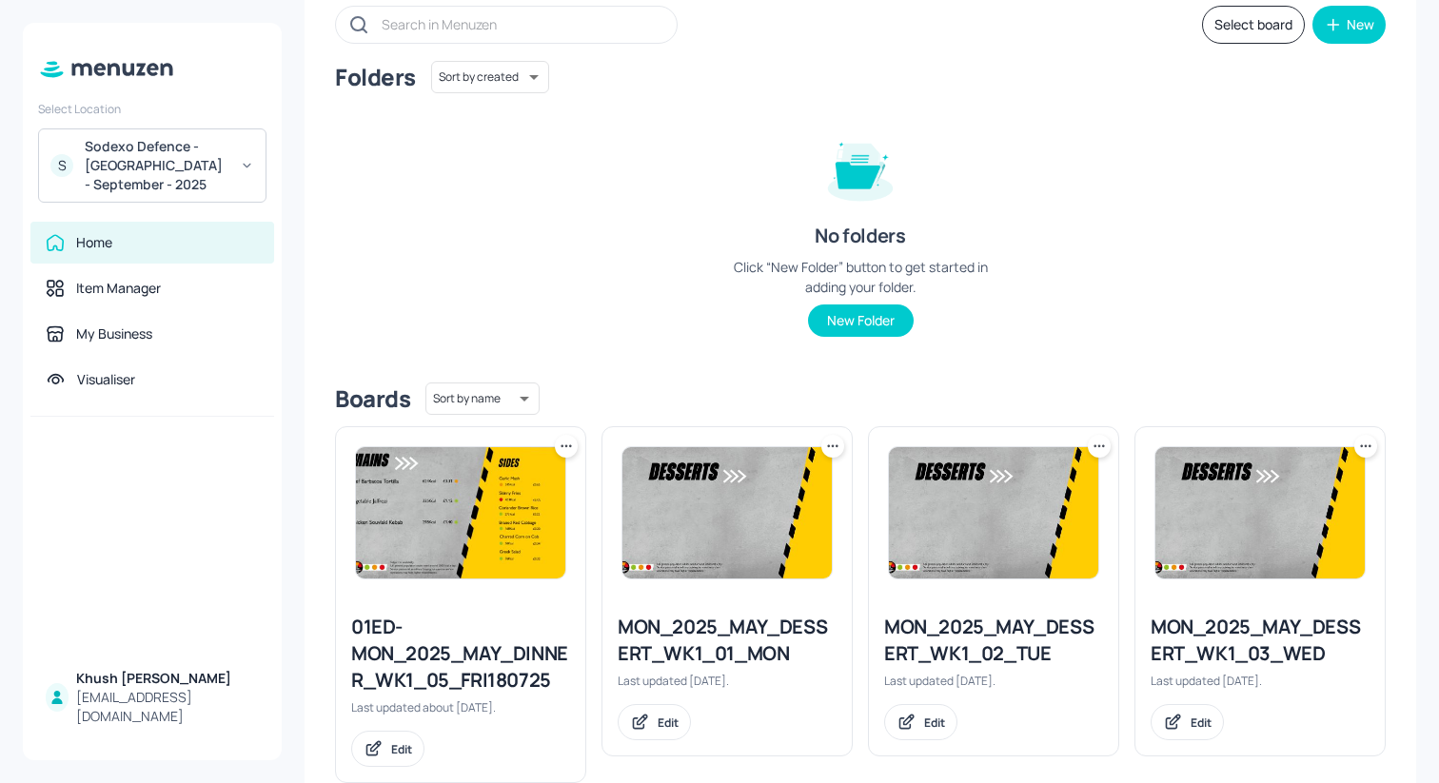
scroll to position [118, 0]
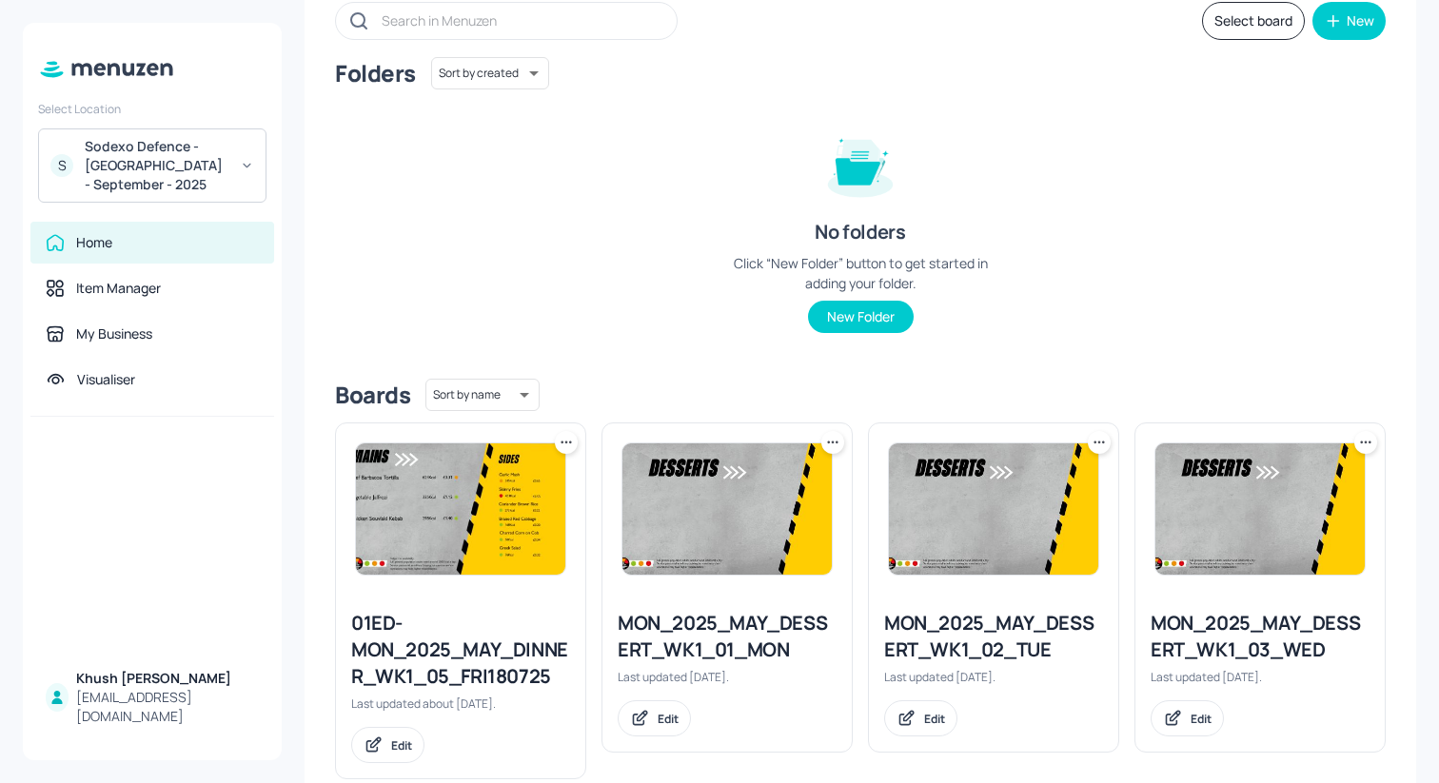
click at [567, 445] on icon at bounding box center [566, 442] width 19 height 19
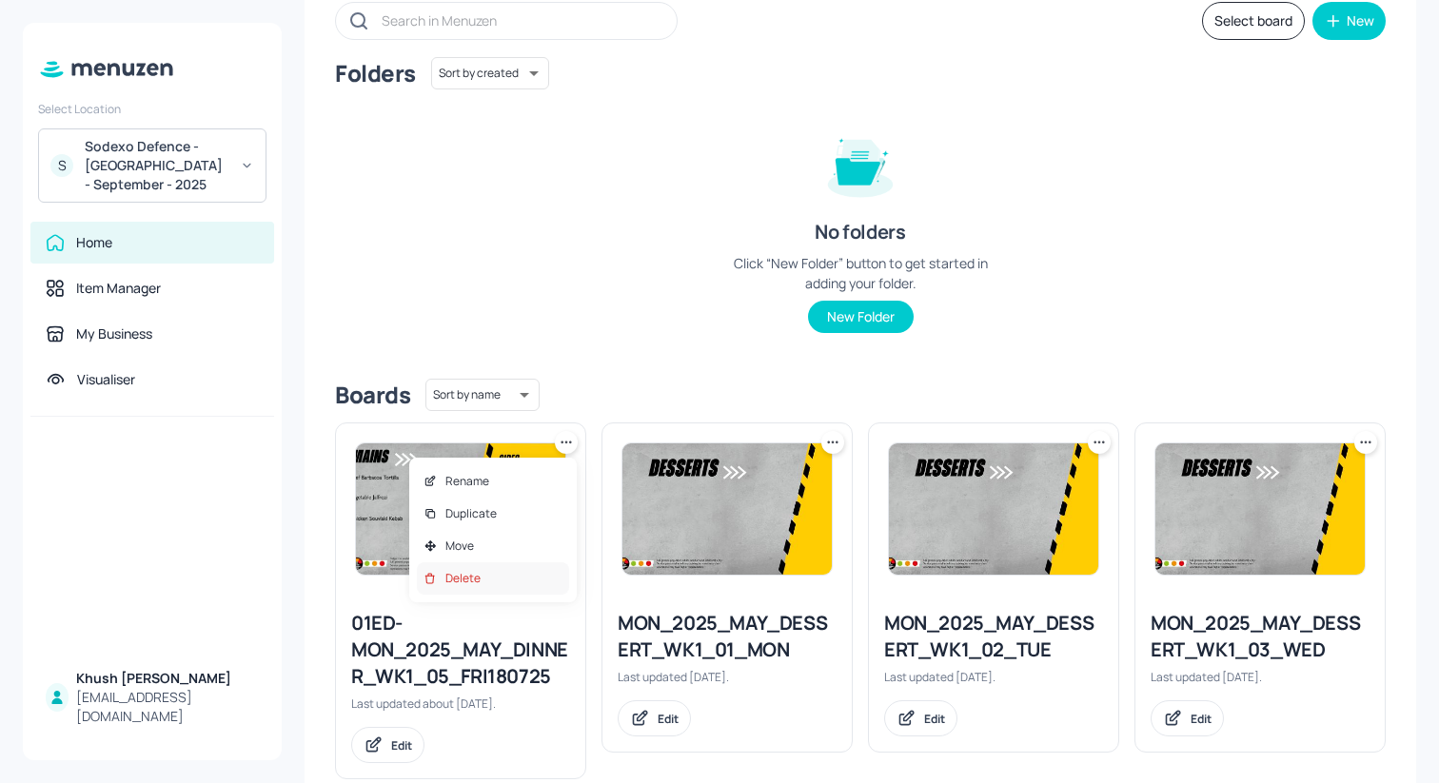
click at [539, 579] on div "Delete" at bounding box center [493, 578] width 152 height 32
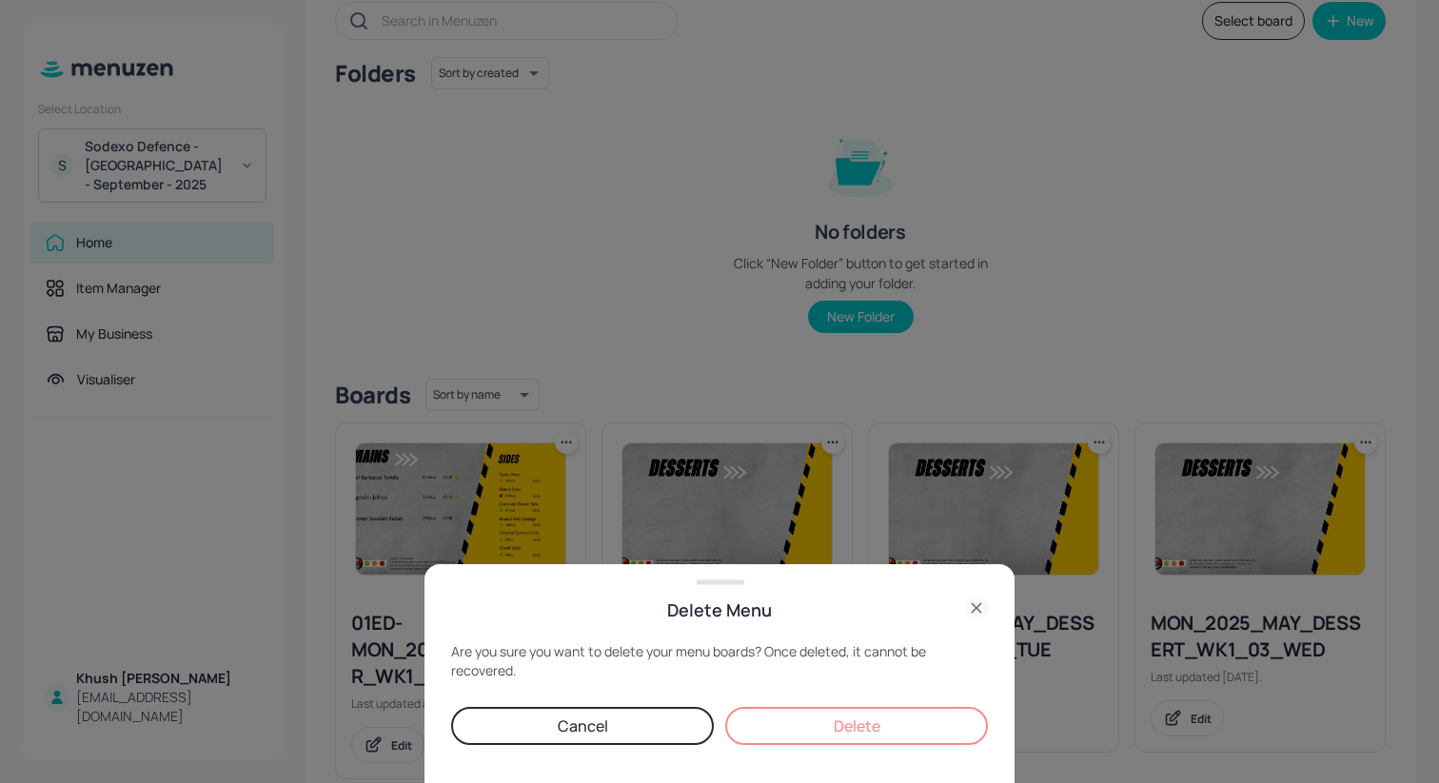
click at [805, 734] on button "Delete" at bounding box center [856, 726] width 263 height 38
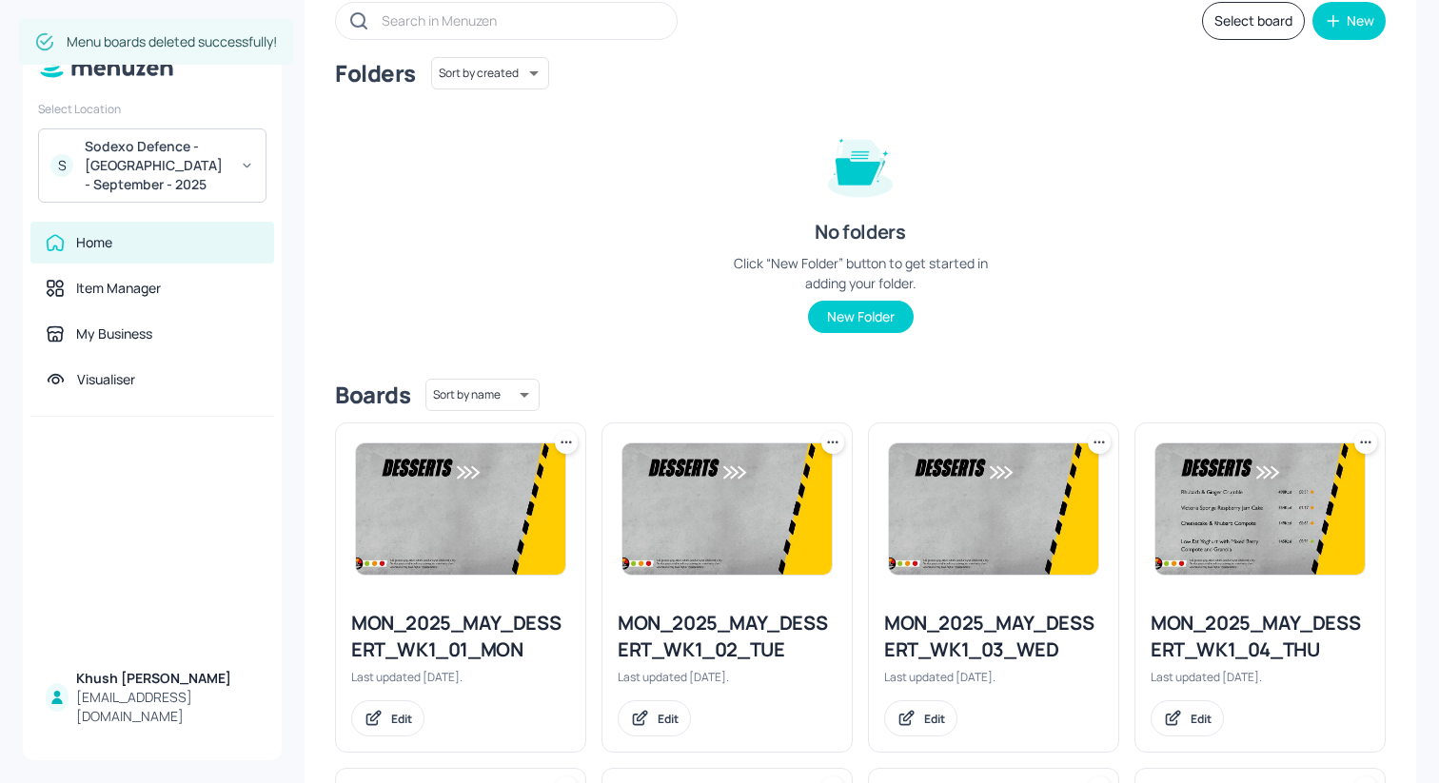
click at [577, 442] on div at bounding box center [460, 508] width 249 height 171
click at [570, 442] on icon at bounding box center [566, 442] width 19 height 19
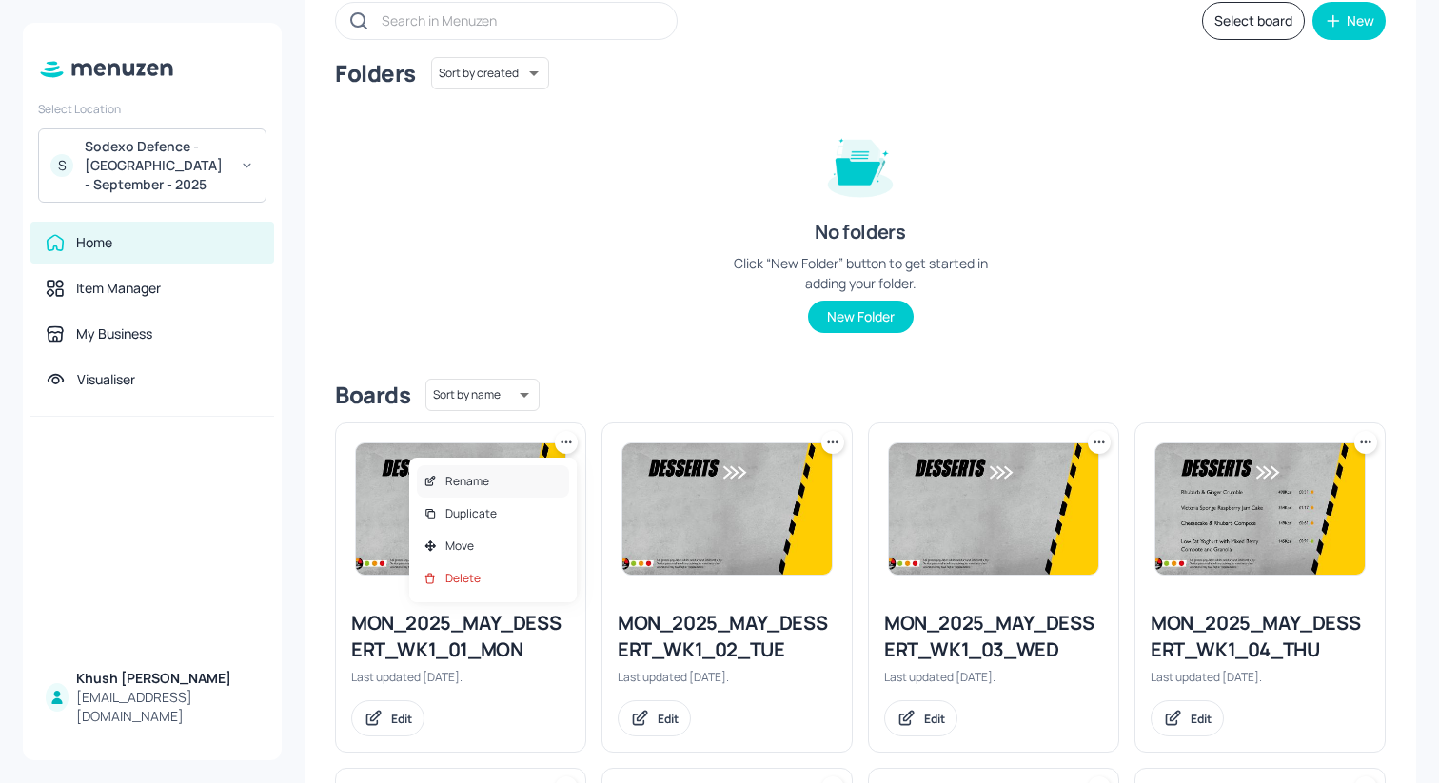
click at [485, 483] on p "Rename" at bounding box center [467, 481] width 44 height 17
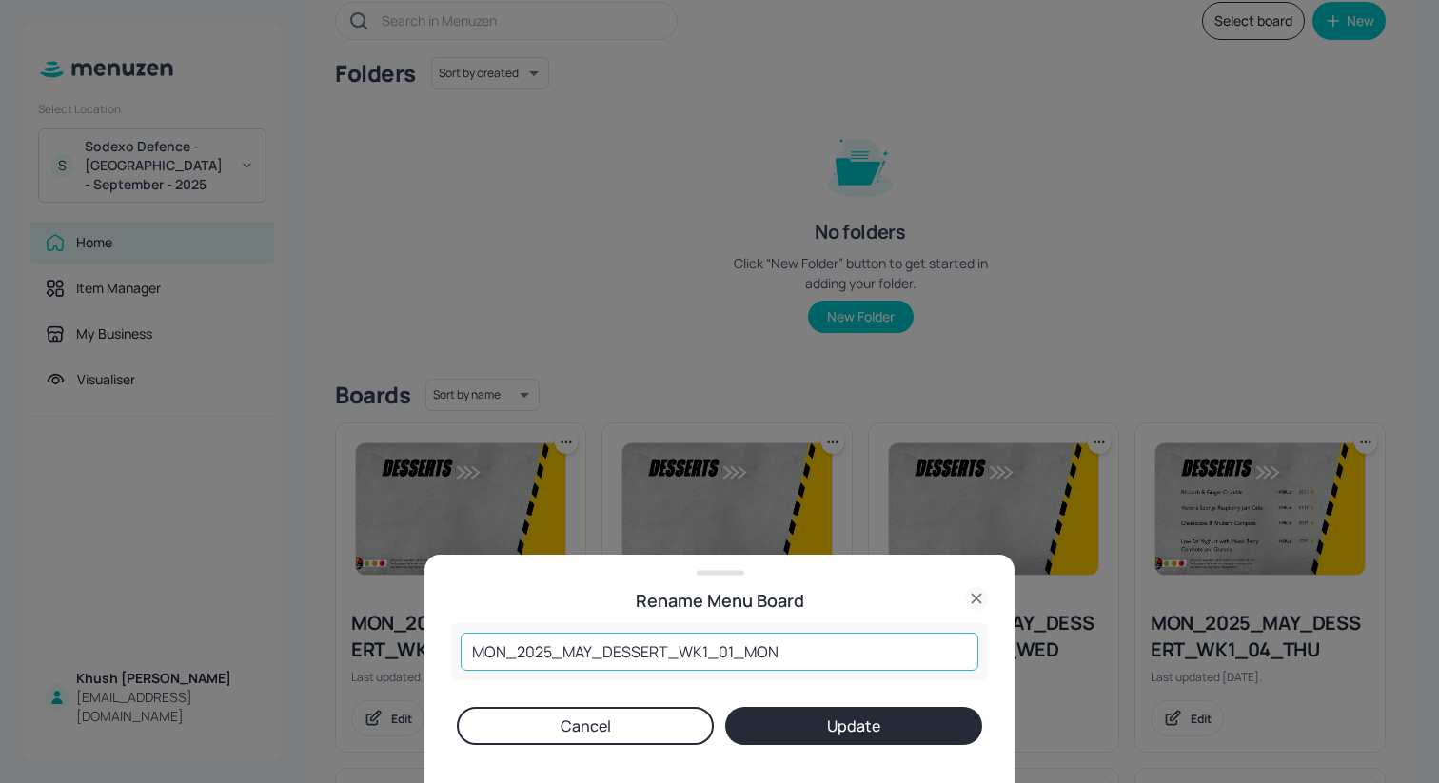
click at [586, 649] on input "MON_2025_MAY_DESSERT_WK1_01_MON" at bounding box center [720, 652] width 518 height 38
type input "MON_2025_SEP_DESSERT_WK1_01_MON"
click at [770, 725] on button "Update" at bounding box center [853, 726] width 257 height 38
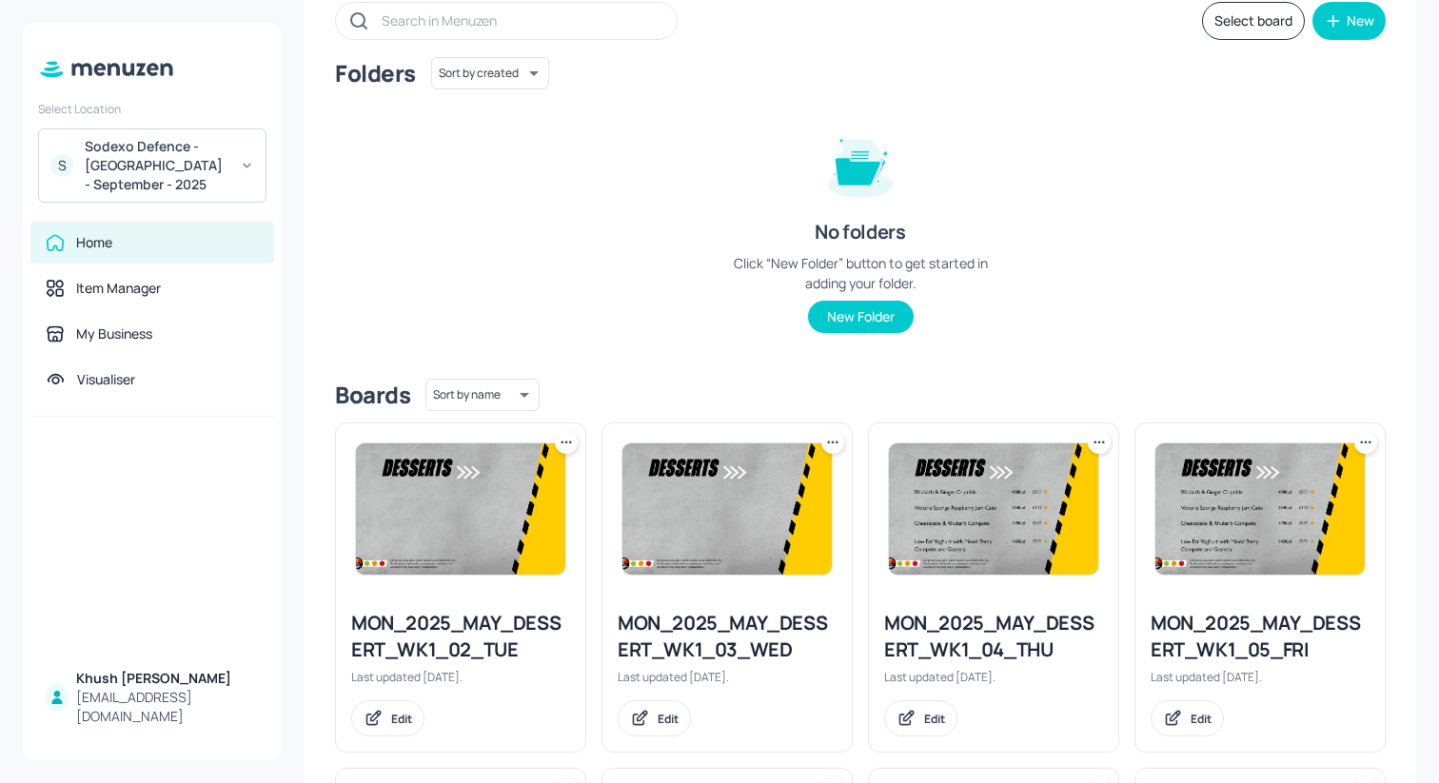
click at [562, 443] on icon at bounding box center [566, 442] width 19 height 19
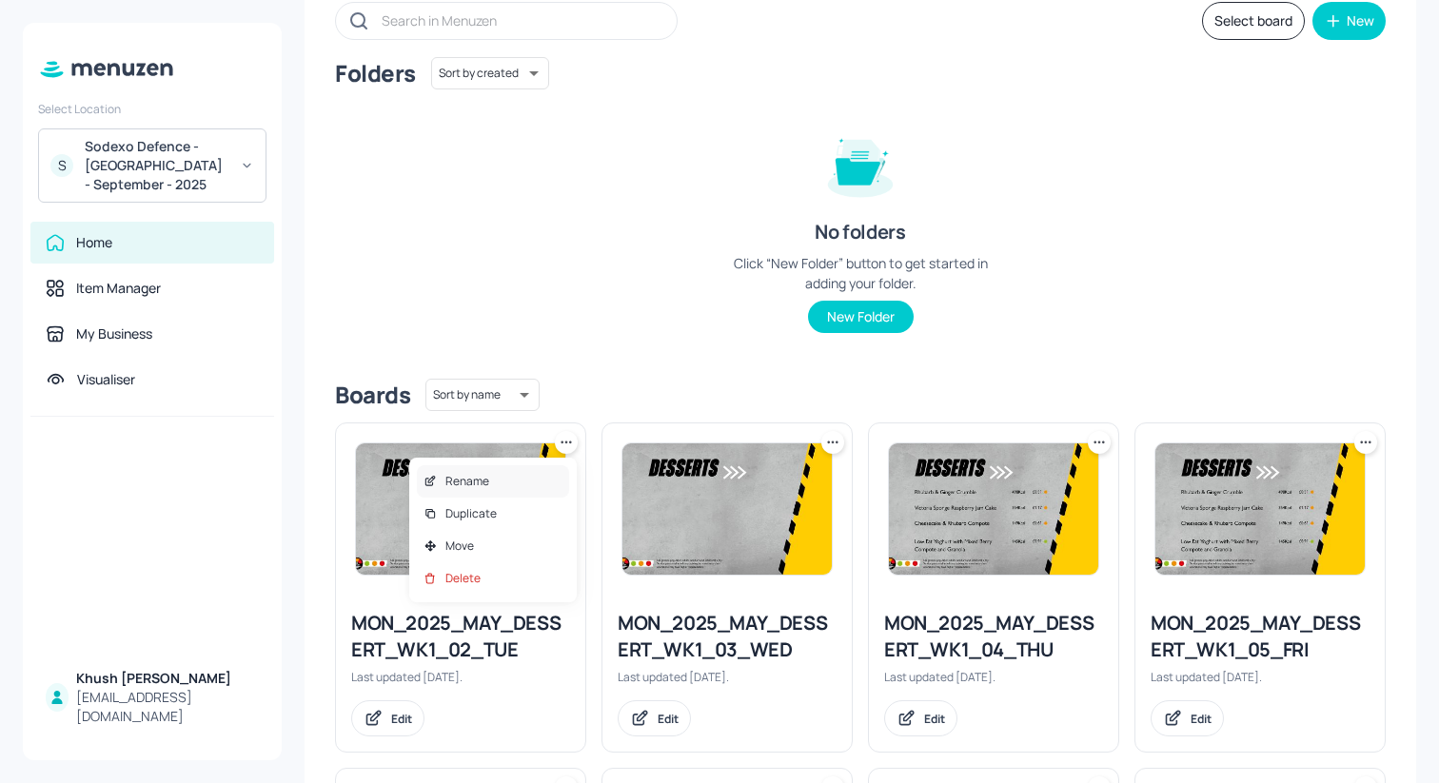
click at [528, 473] on div "Rename" at bounding box center [493, 481] width 152 height 32
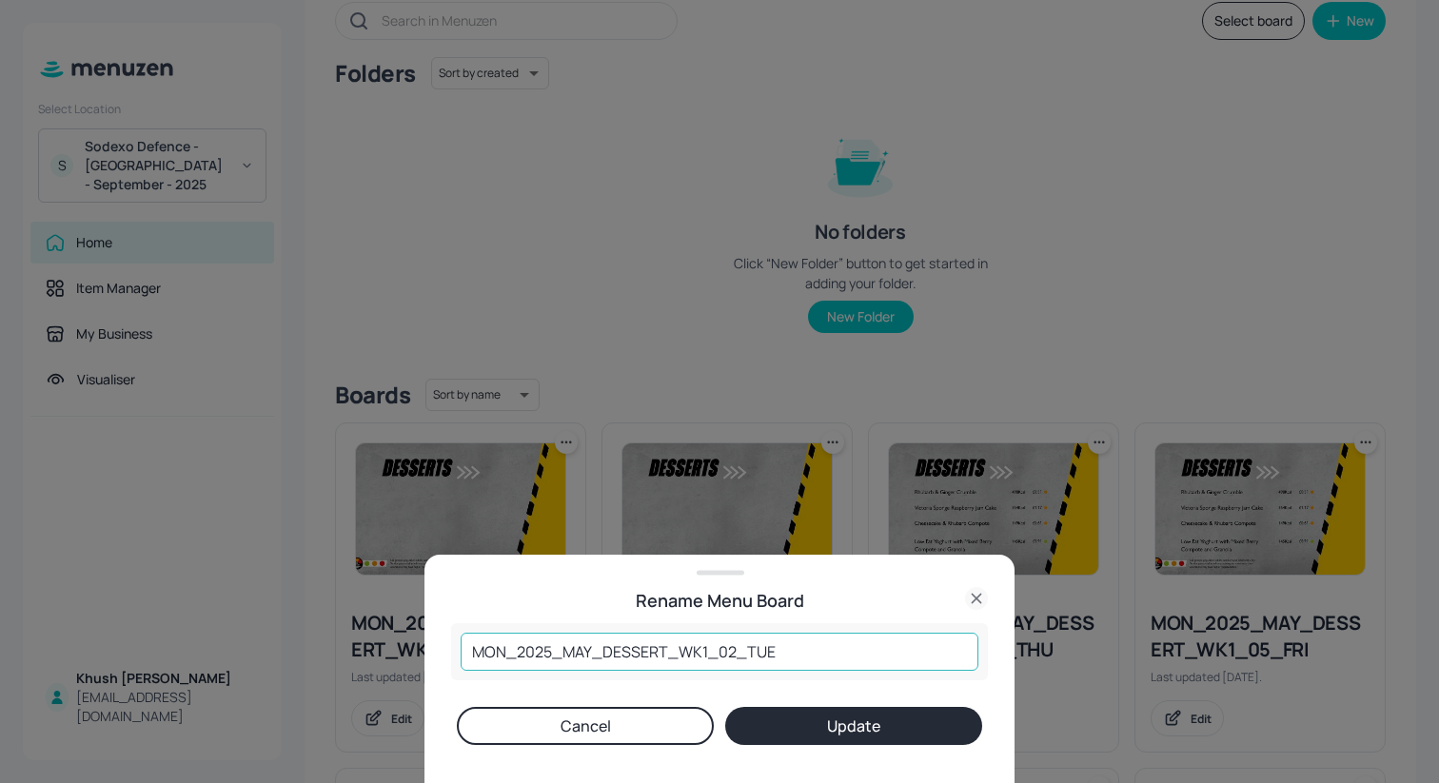
click at [589, 645] on input "MON_2025_MAY_DESSERT_WK1_02_TUE" at bounding box center [720, 652] width 518 height 38
type input "MON_2025_SEP_DESSERT_WK1_02_TUE"
click at [797, 727] on button "Update" at bounding box center [853, 726] width 257 height 38
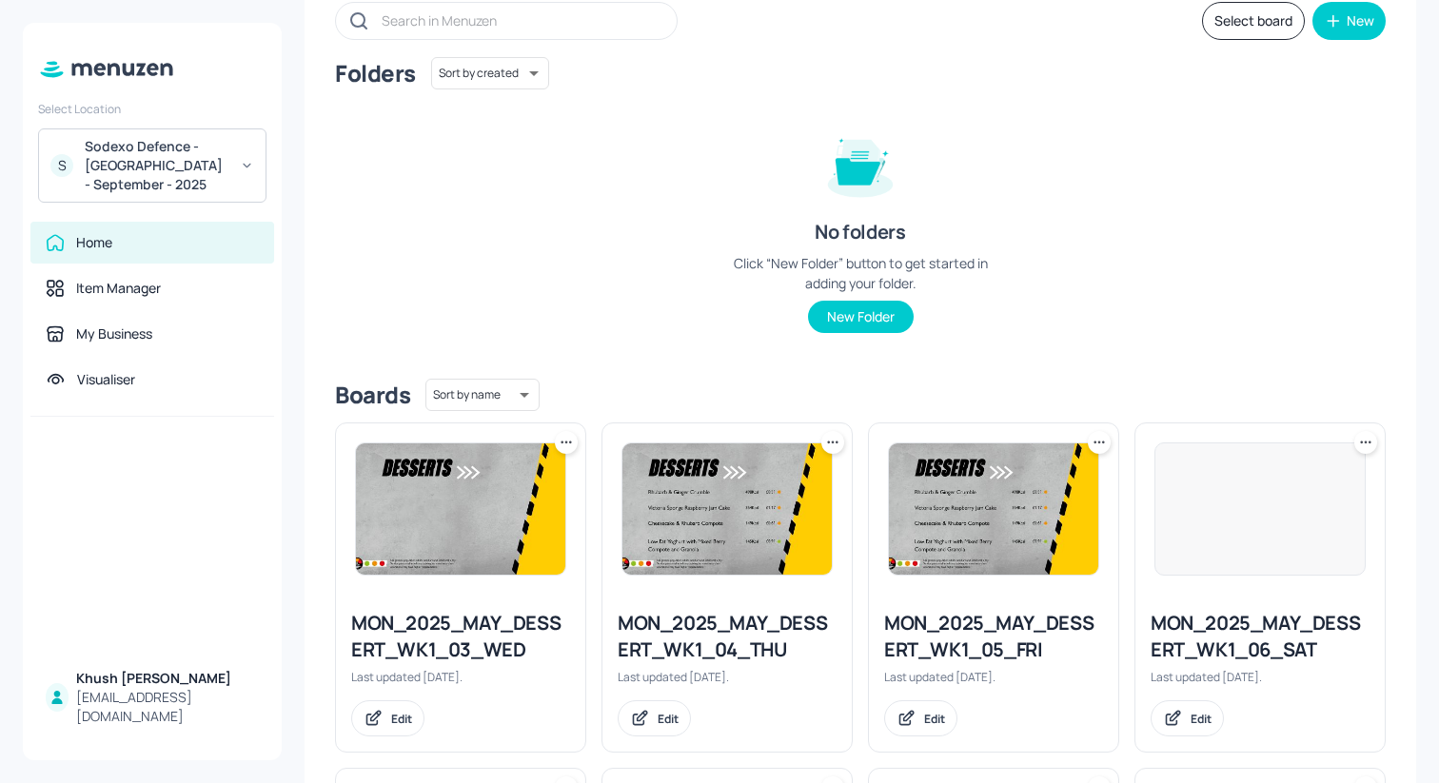
click at [565, 441] on icon at bounding box center [566, 442] width 3 height 3
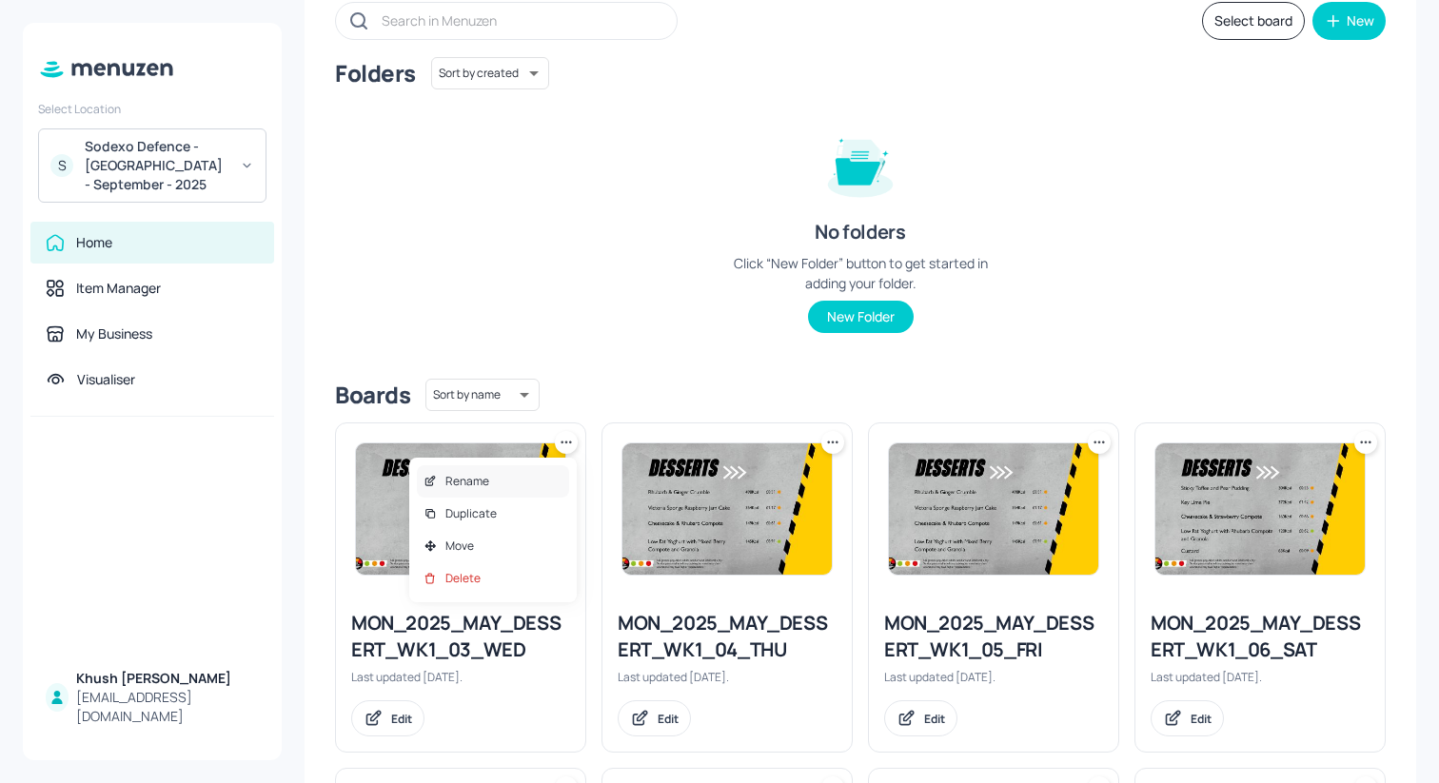
click at [558, 479] on div "Rename" at bounding box center [493, 481] width 152 height 32
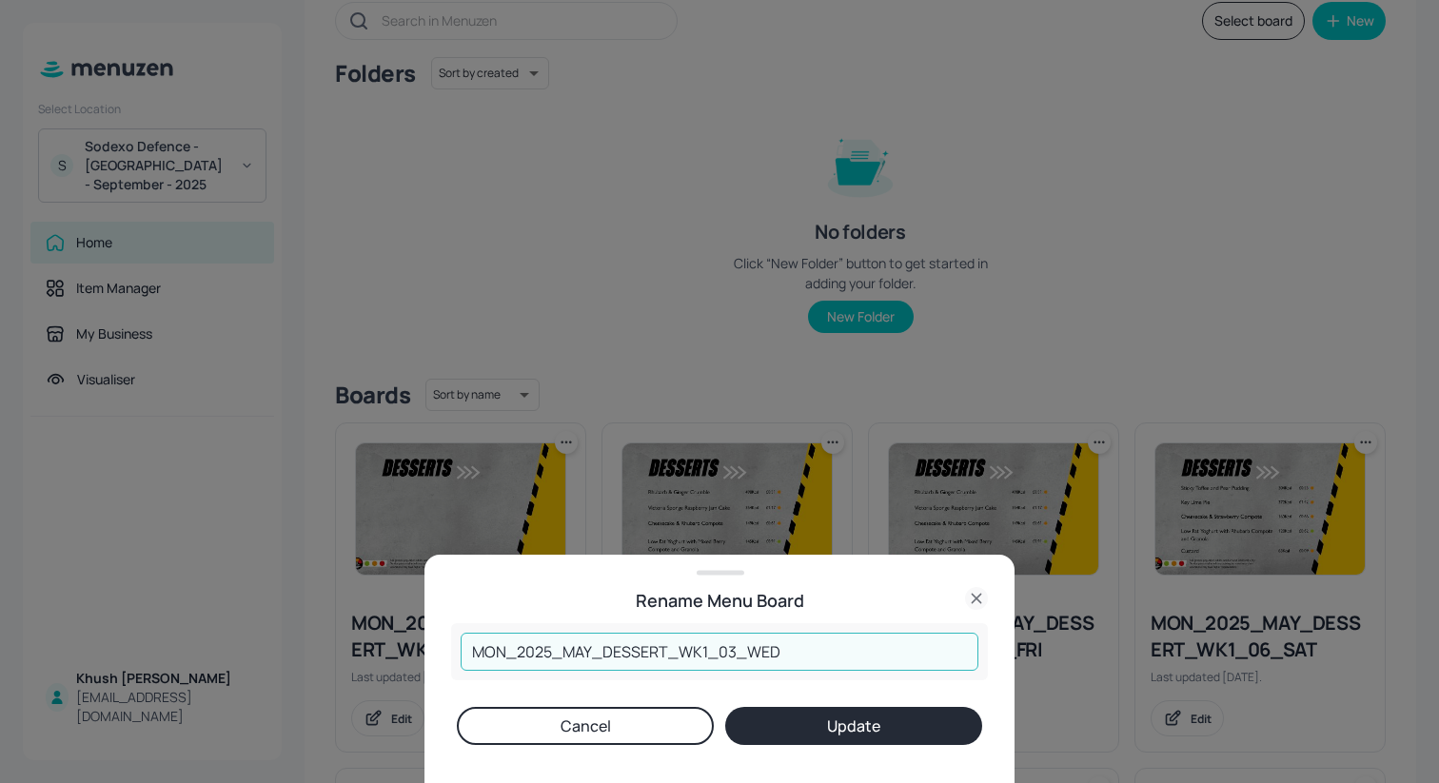
click at [594, 647] on input "MON_2025_MAY_DESSERT_WK1_03_WED" at bounding box center [720, 652] width 518 height 38
type input "MON_2025_SEP_DESSERT_WK1_03_WED"
click at [743, 719] on button "Update" at bounding box center [853, 726] width 257 height 38
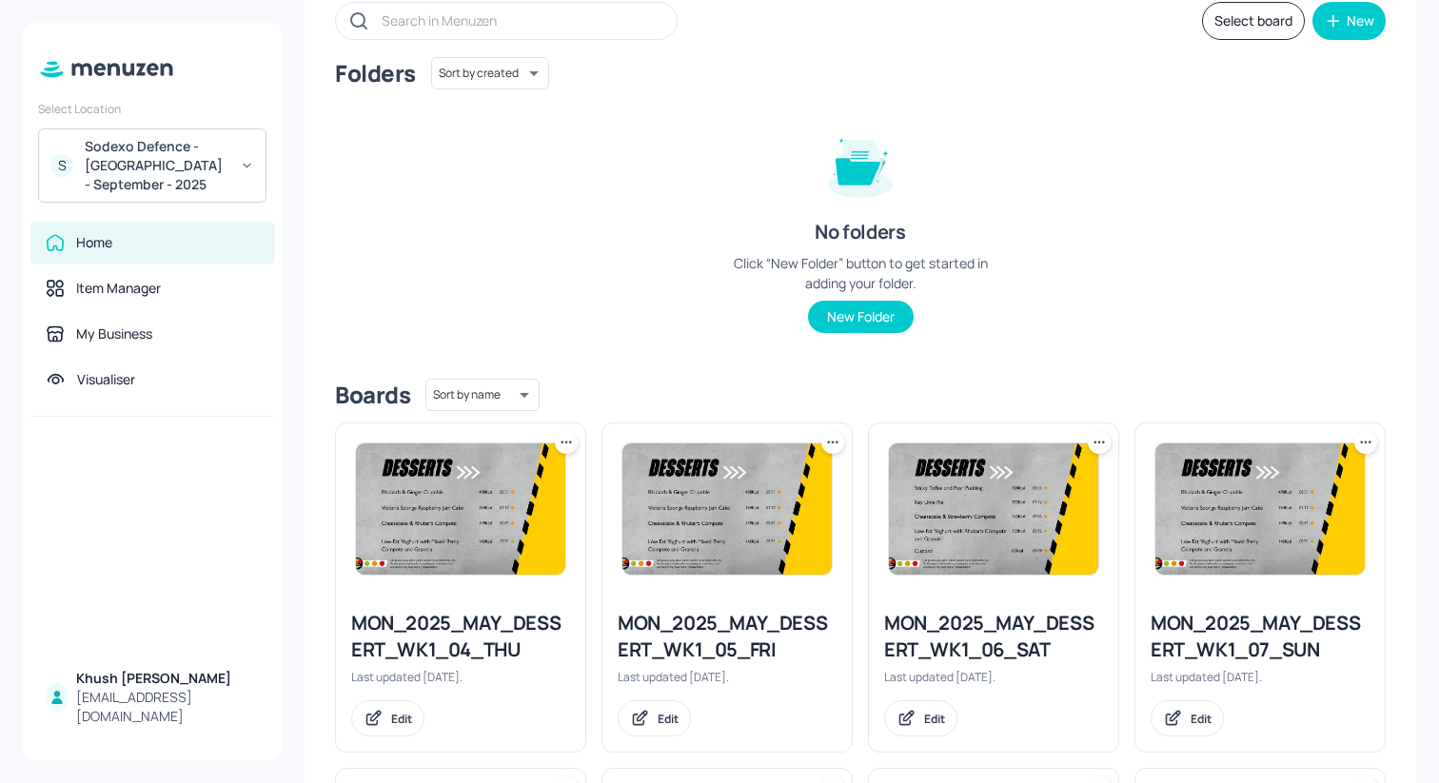
click at [572, 441] on icon at bounding box center [566, 442] width 19 height 19
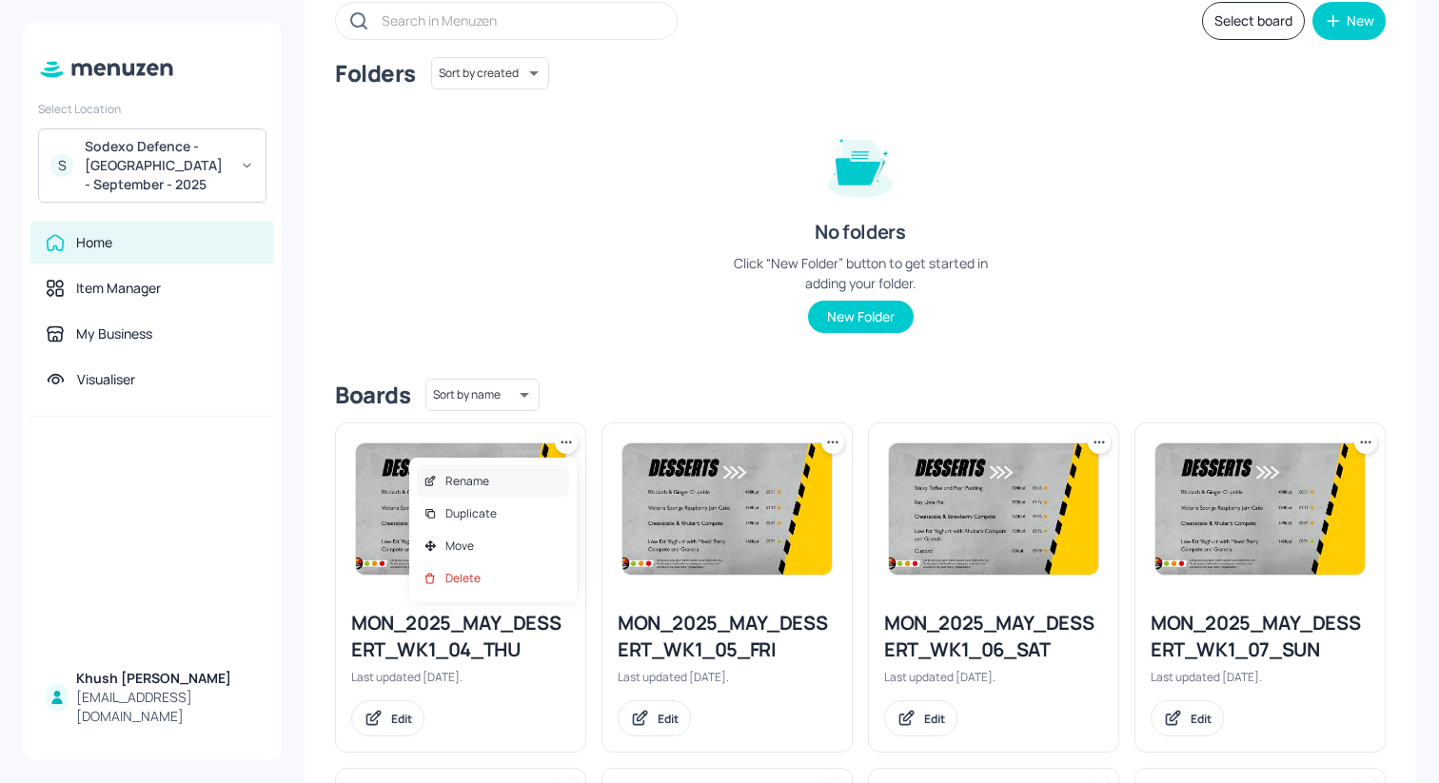
click at [541, 473] on div "Rename" at bounding box center [493, 481] width 152 height 32
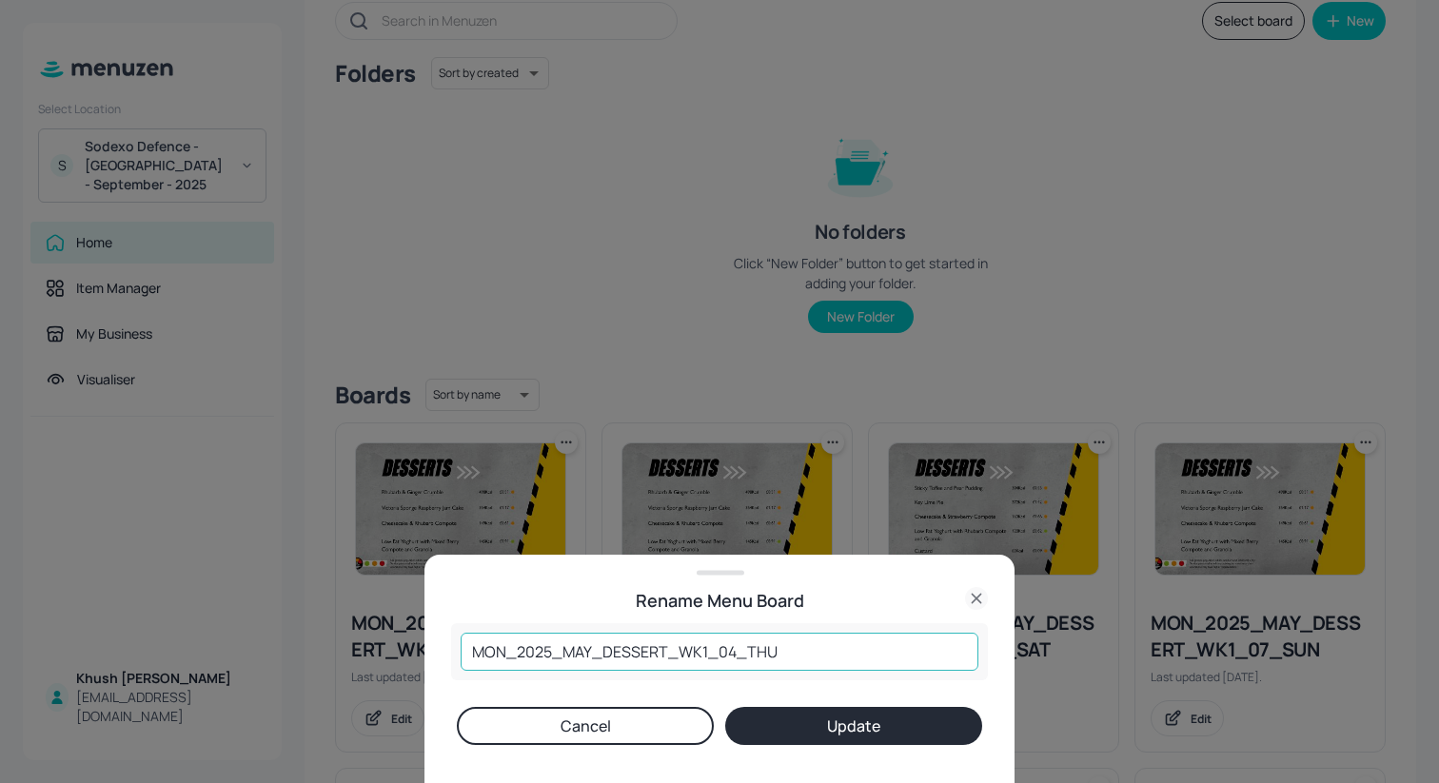
click at [588, 647] on input "MON_2025_MAY_DESSERT_WK1_04_THU" at bounding box center [720, 652] width 518 height 38
type input "MON_2025_SEP_DESSERT_WK1_04_THU"
click at [774, 714] on button "Update" at bounding box center [853, 726] width 257 height 38
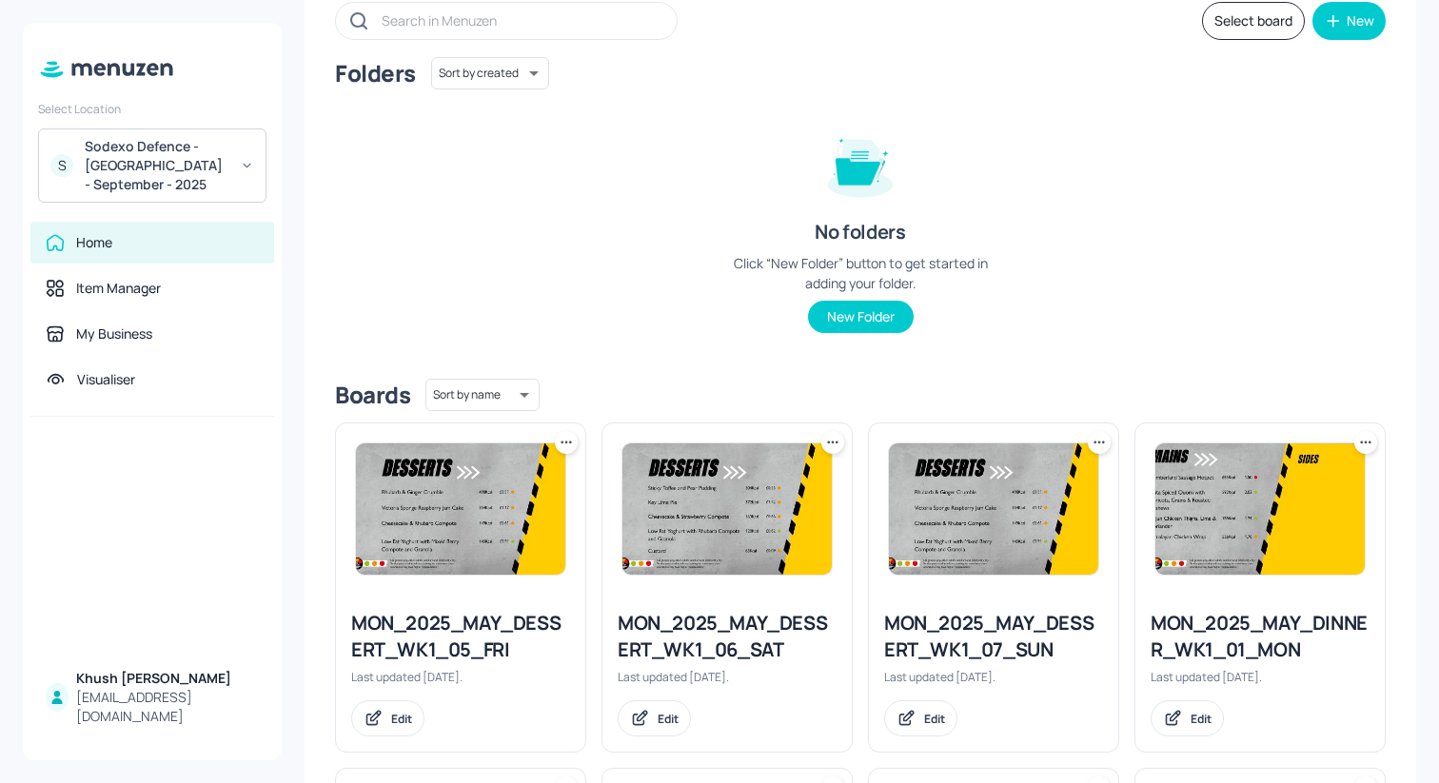
click at [570, 449] on icon at bounding box center [566, 442] width 19 height 19
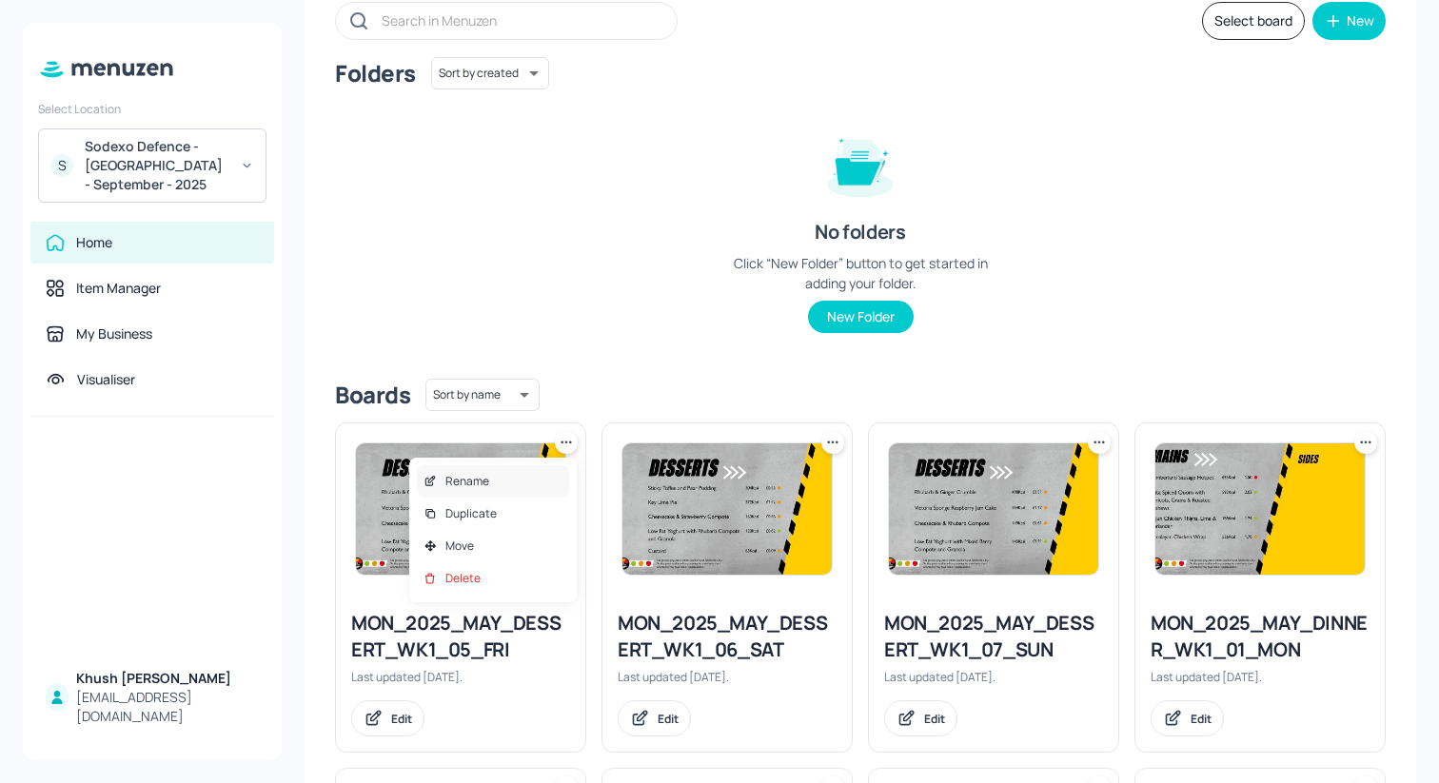
click at [547, 472] on div "Rename" at bounding box center [493, 481] width 152 height 32
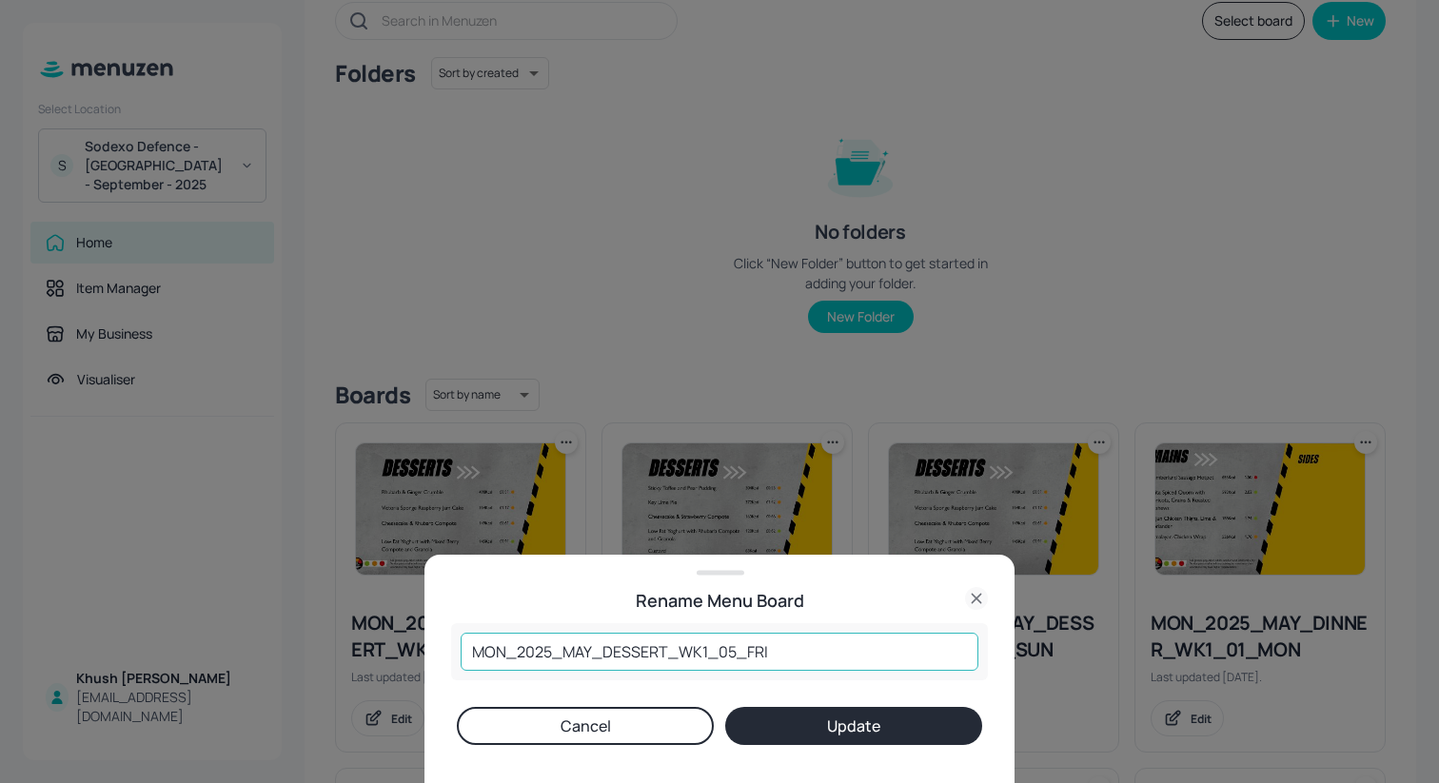
click at [588, 649] on input "MON_2025_MAY_DESSERT_WK1_05_FRI" at bounding box center [720, 652] width 518 height 38
type input "MON_2025_SEP_DESSERT_WK1_05_FRI"
click at [741, 714] on button "Update" at bounding box center [853, 726] width 257 height 38
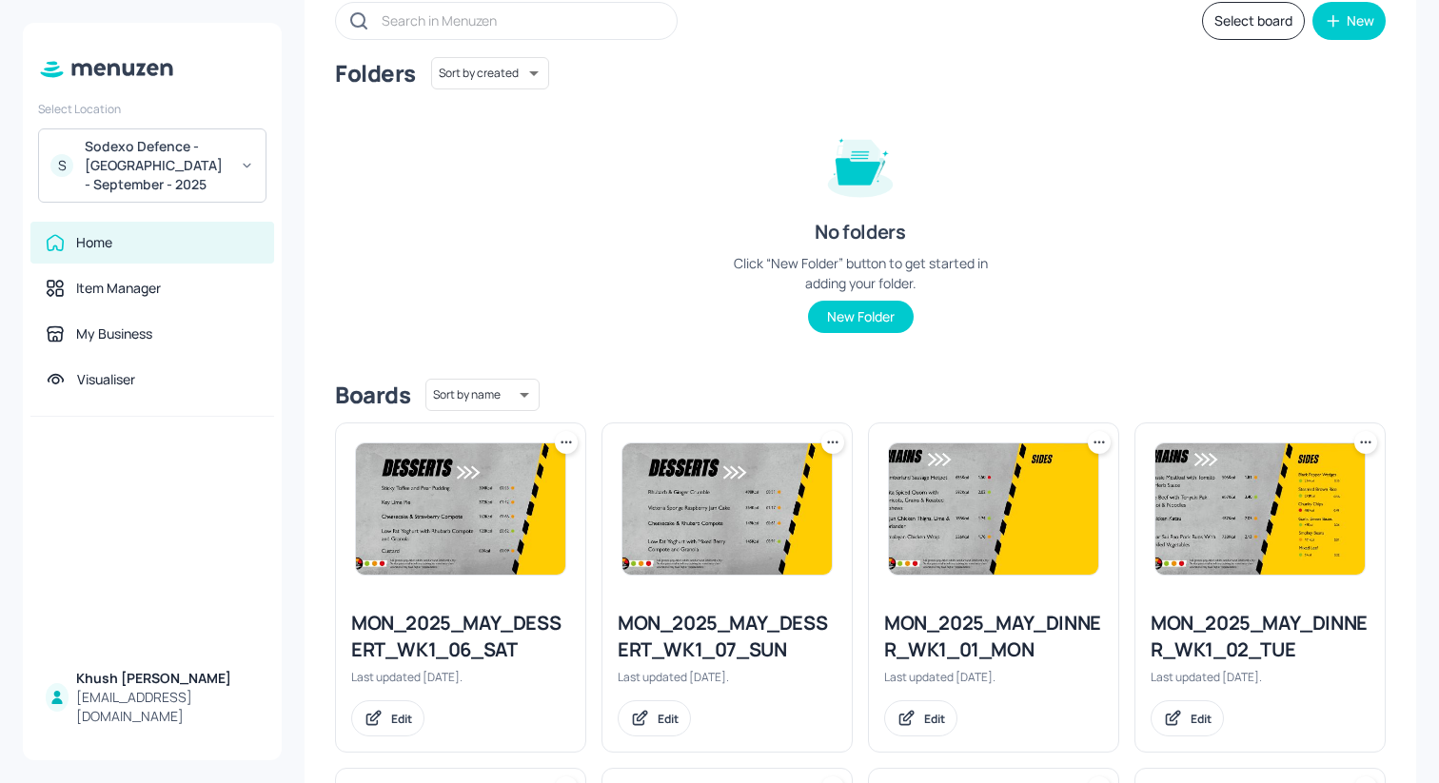
click at [562, 438] on icon at bounding box center [566, 442] width 19 height 19
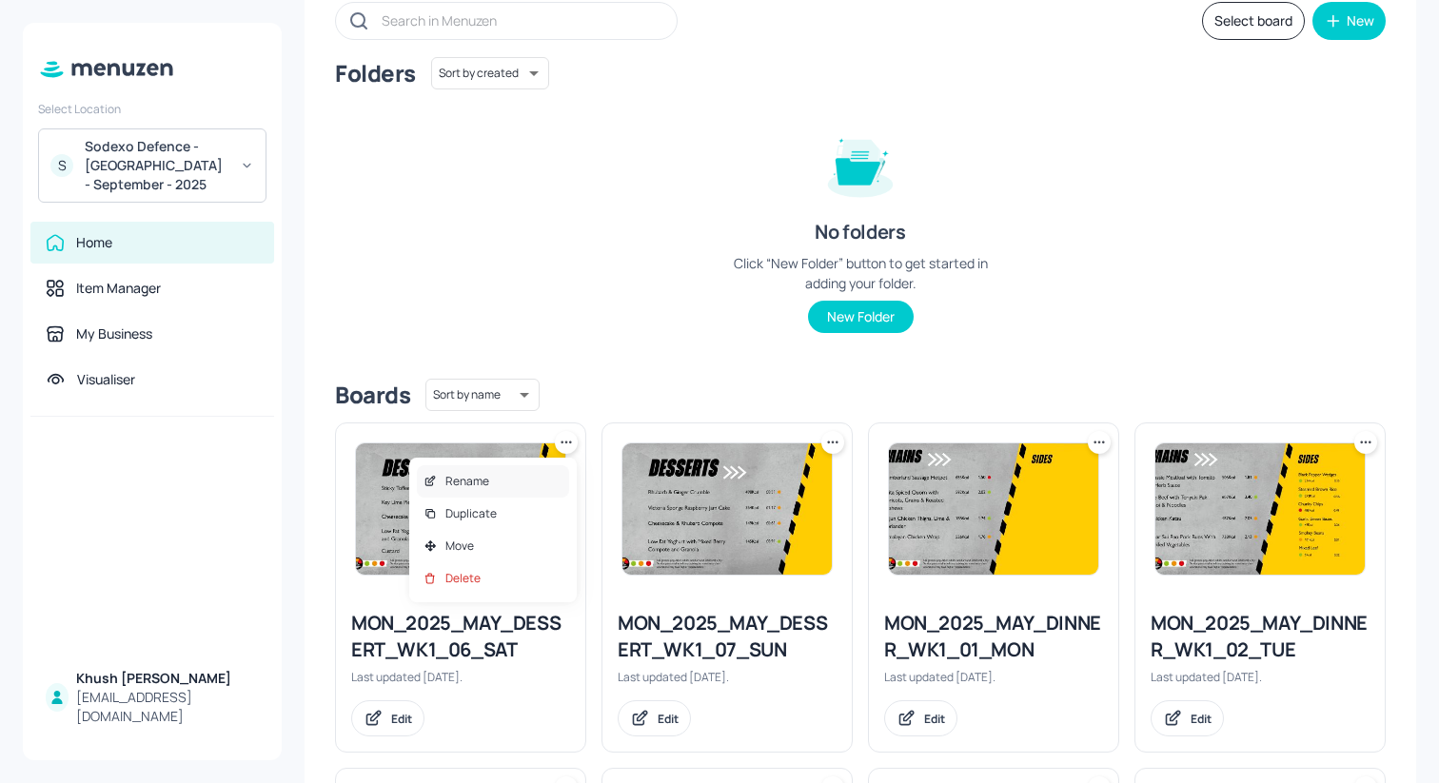
click at [534, 486] on div "Rename" at bounding box center [493, 481] width 152 height 32
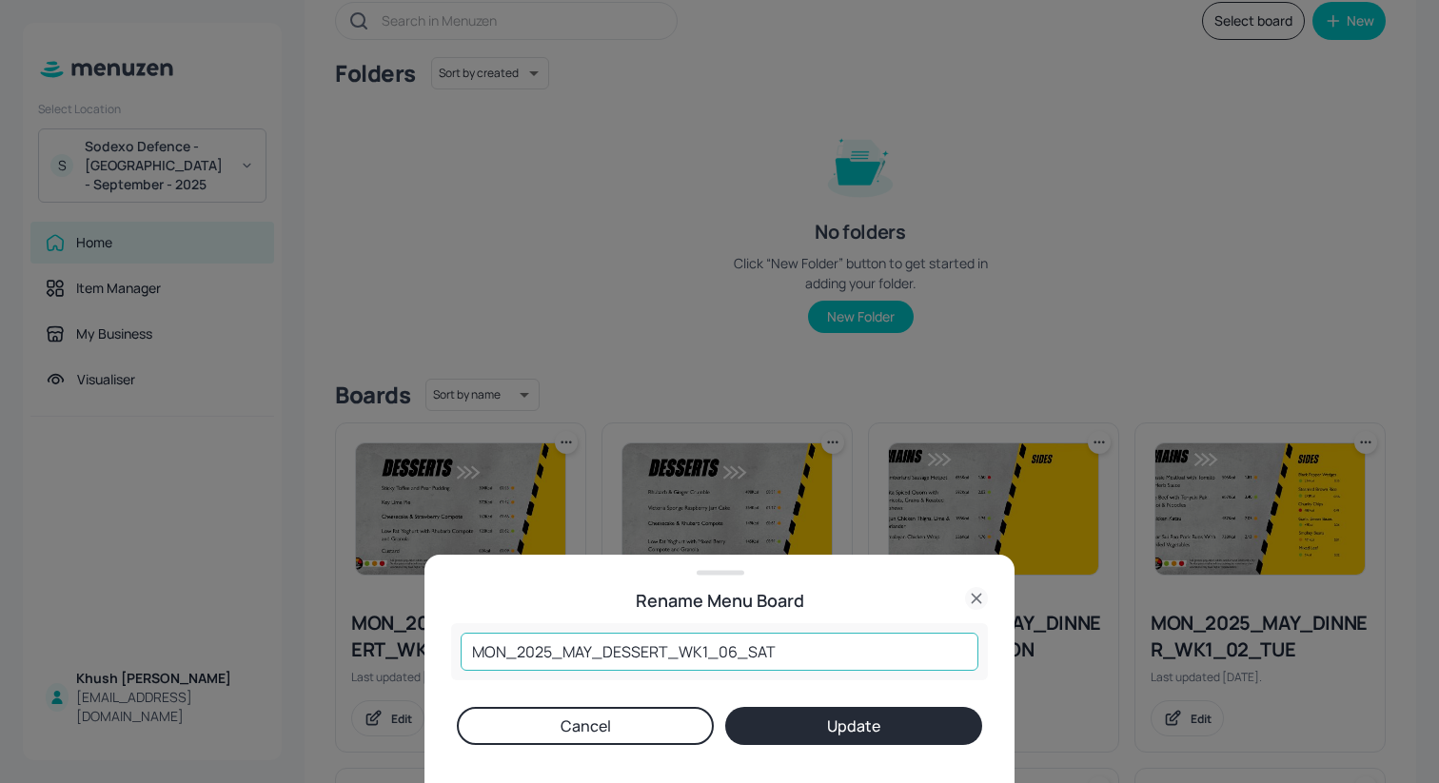
click at [588, 649] on input "MON_2025_MAY_DESSERT_WK1_06_SAT" at bounding box center [720, 652] width 518 height 38
type input "MON_2025_SEP_DESSERT_WK1_06_SAT"
click at [806, 718] on button "Update" at bounding box center [853, 726] width 257 height 38
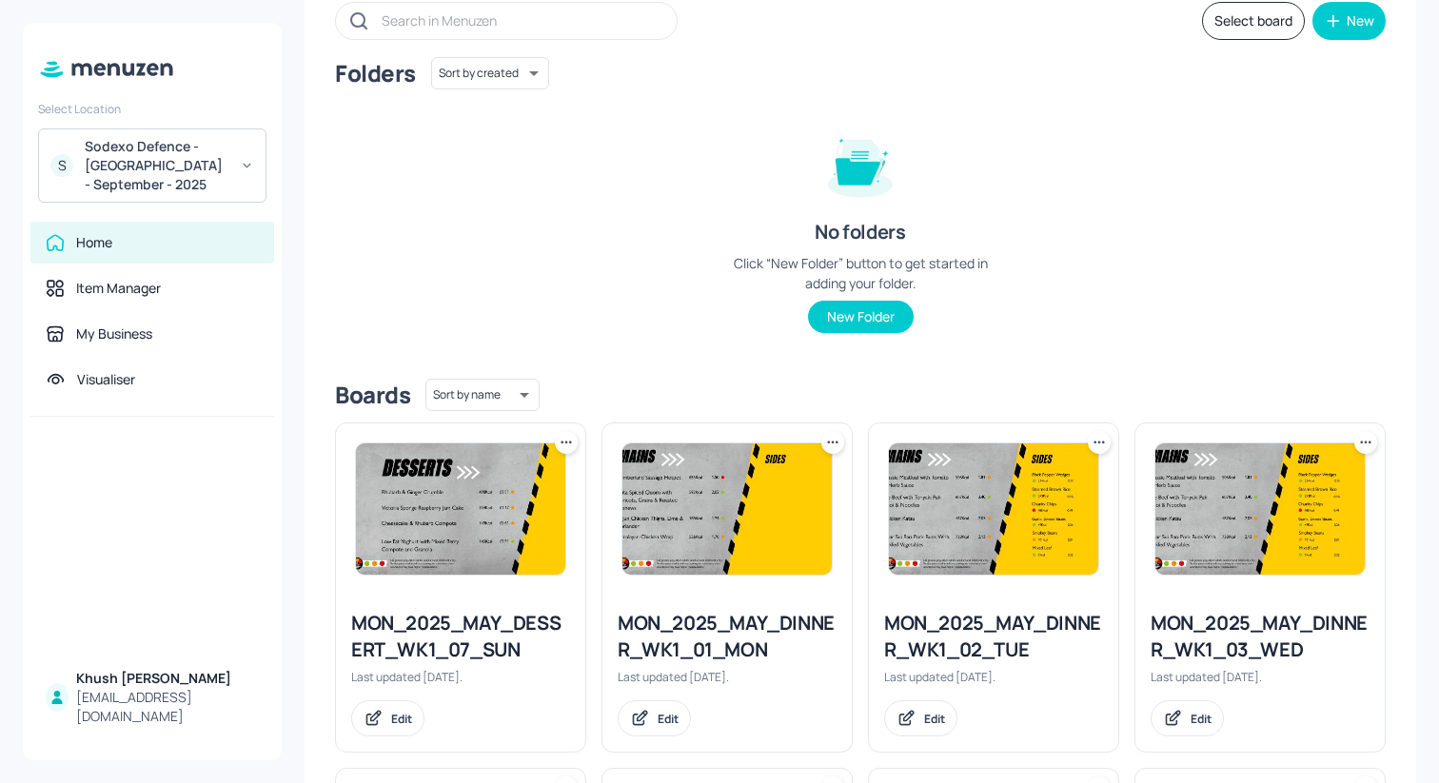
click at [571, 451] on icon at bounding box center [566, 442] width 19 height 19
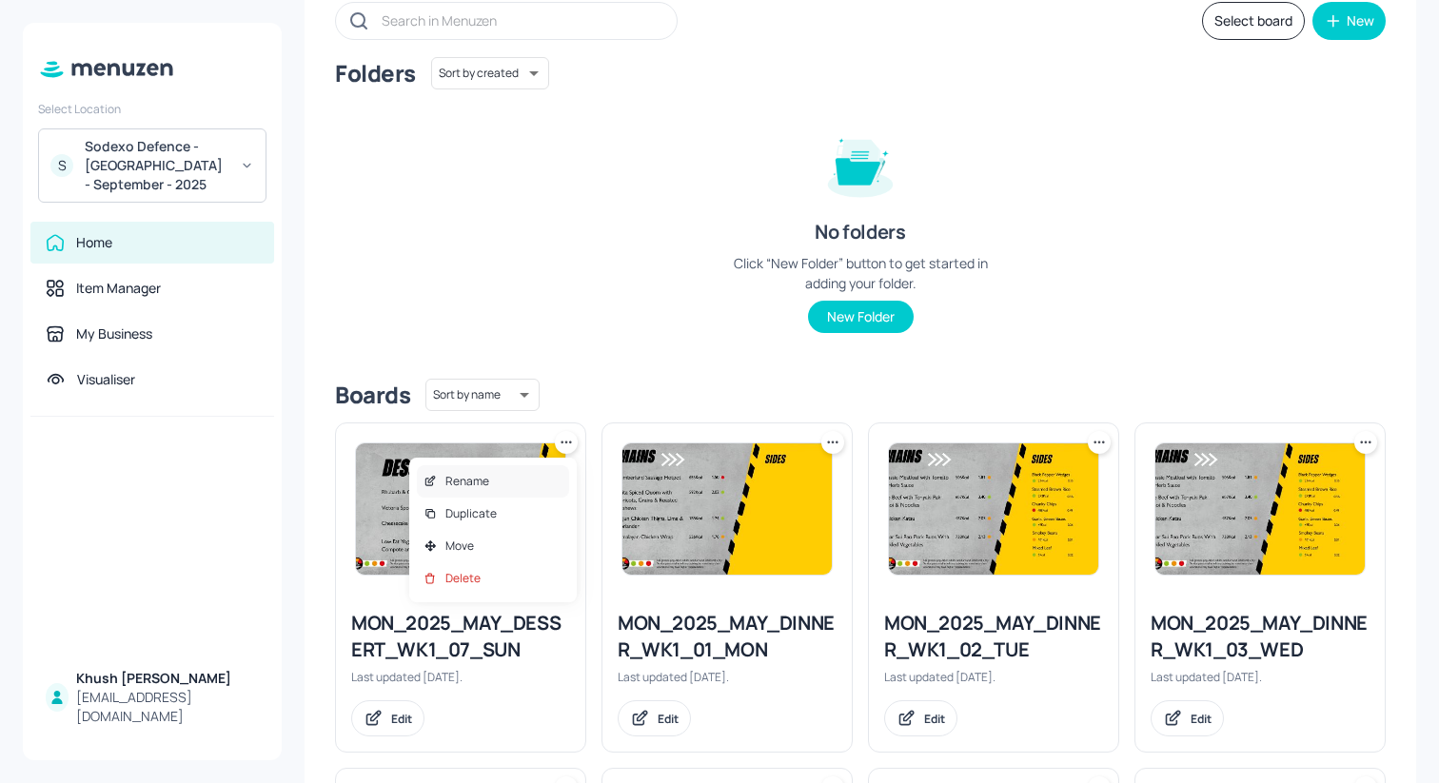
click at [551, 482] on div "Rename" at bounding box center [493, 481] width 152 height 32
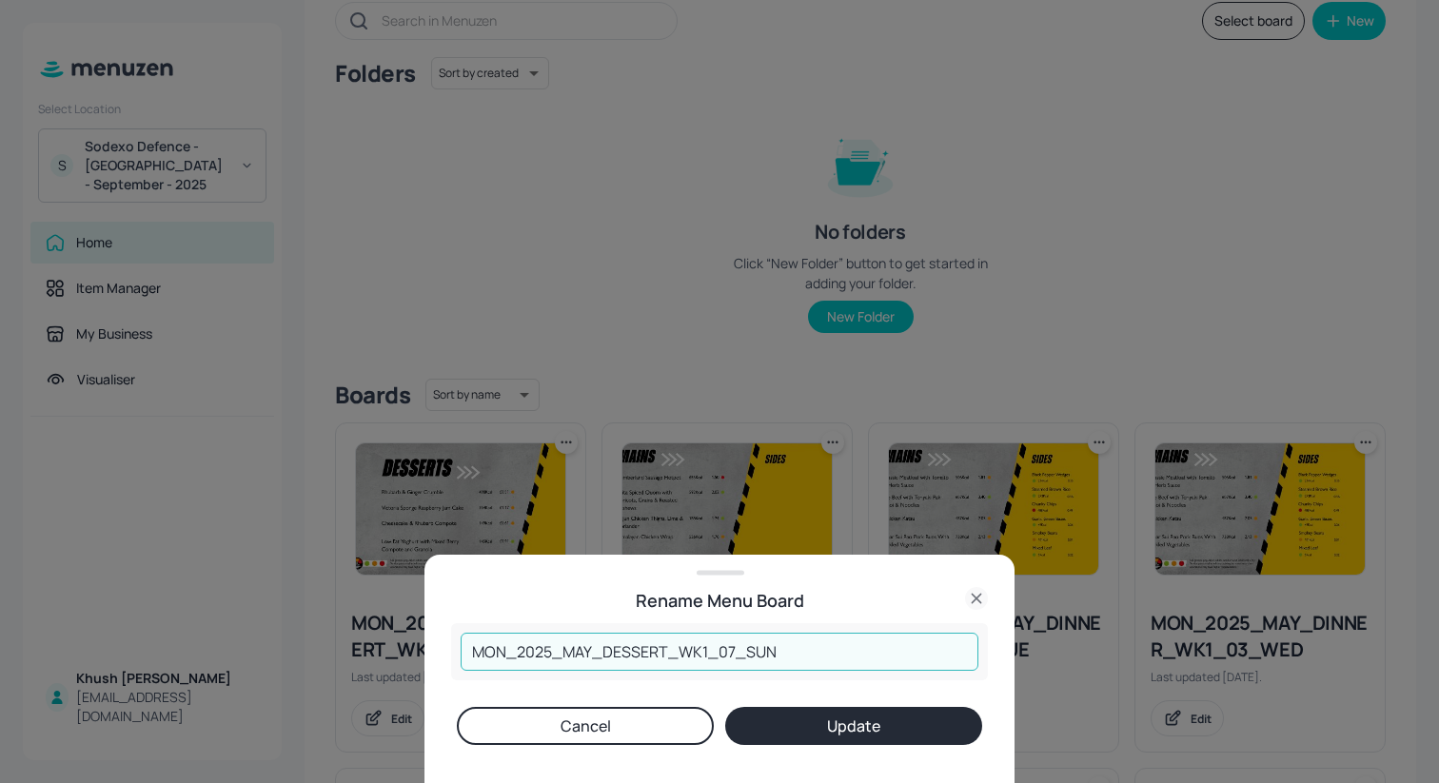
click at [589, 652] on input "MON_2025_MAY_DESSERT_WK1_07_SUN" at bounding box center [720, 652] width 518 height 38
type input "MON_2025_SEP_DESSERT_WK1_07_SUN"
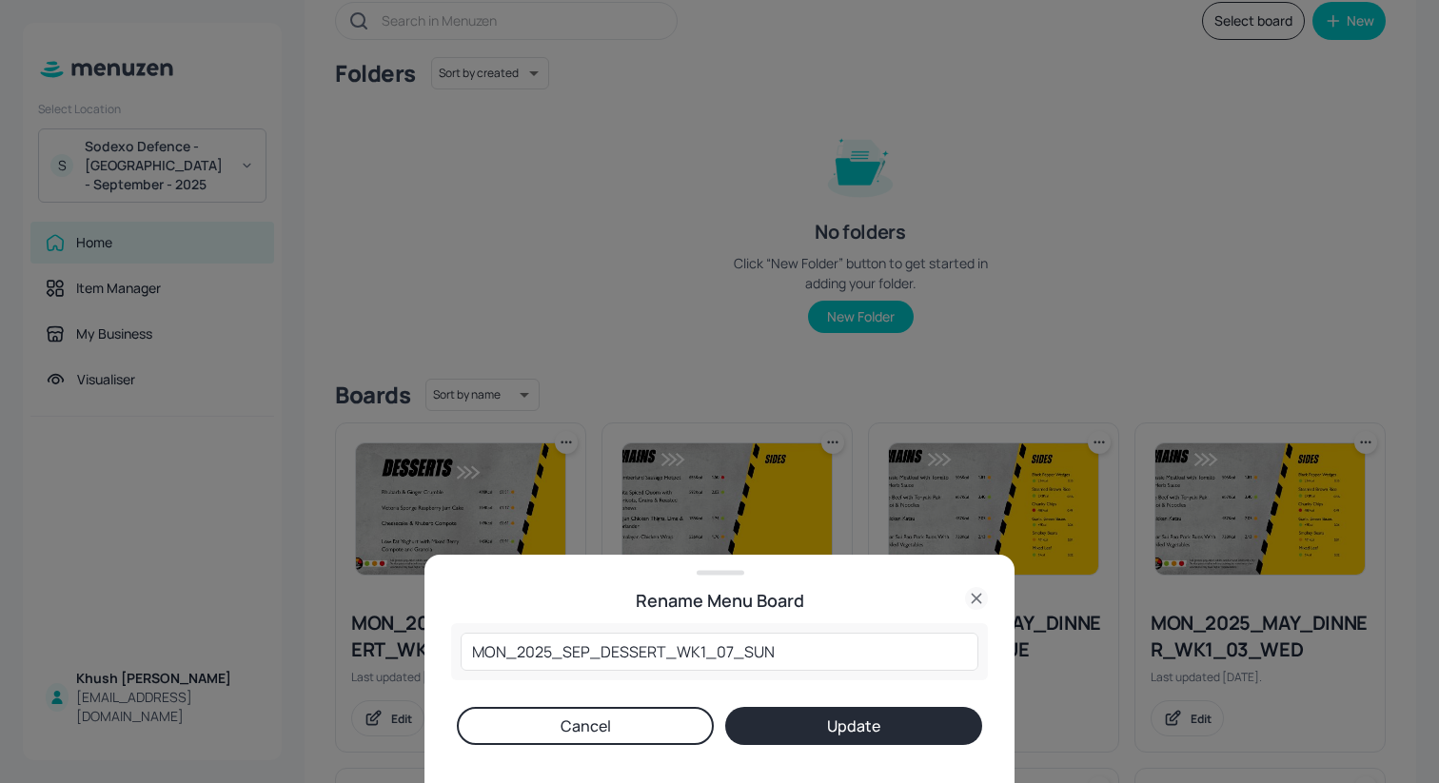
click at [830, 731] on button "Update" at bounding box center [853, 726] width 257 height 38
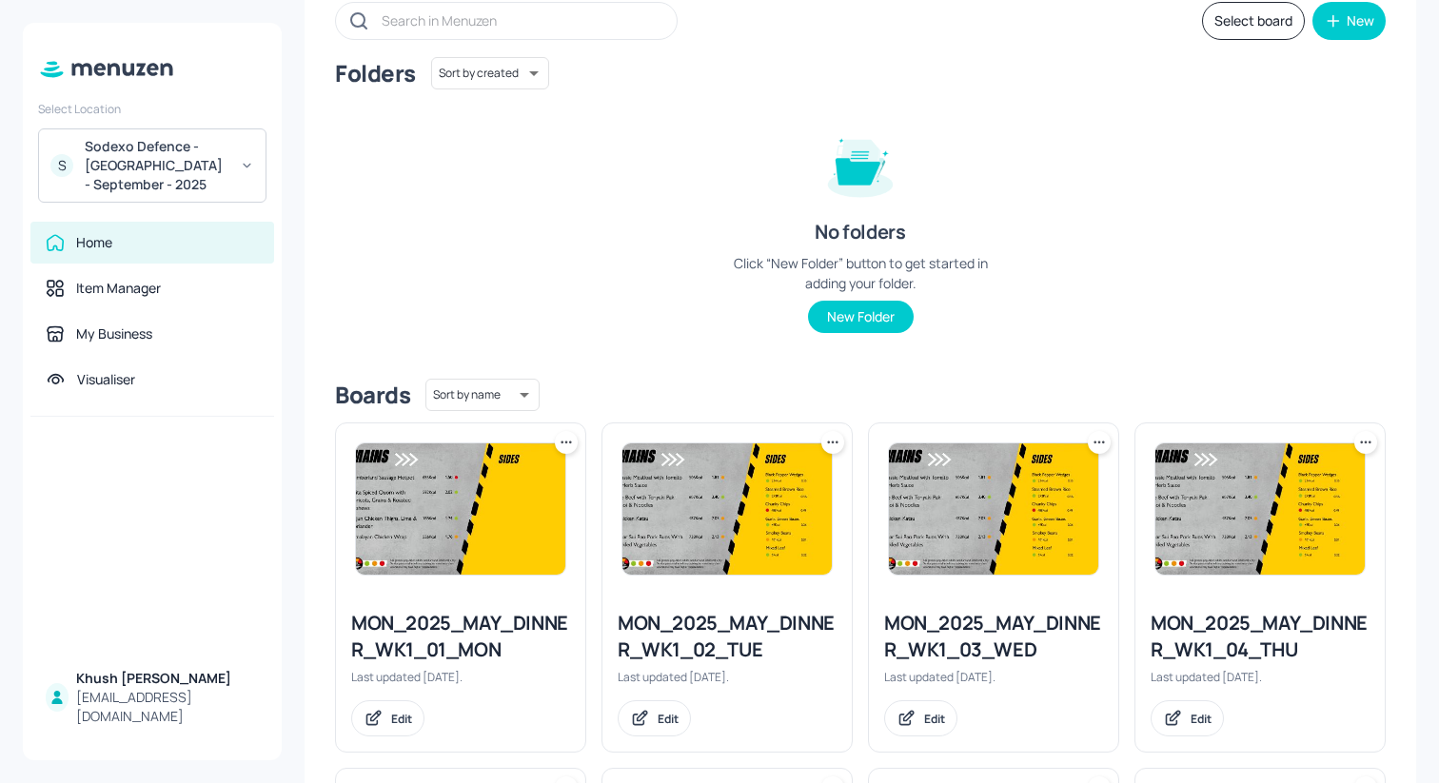
click at [563, 443] on icon at bounding box center [566, 442] width 19 height 19
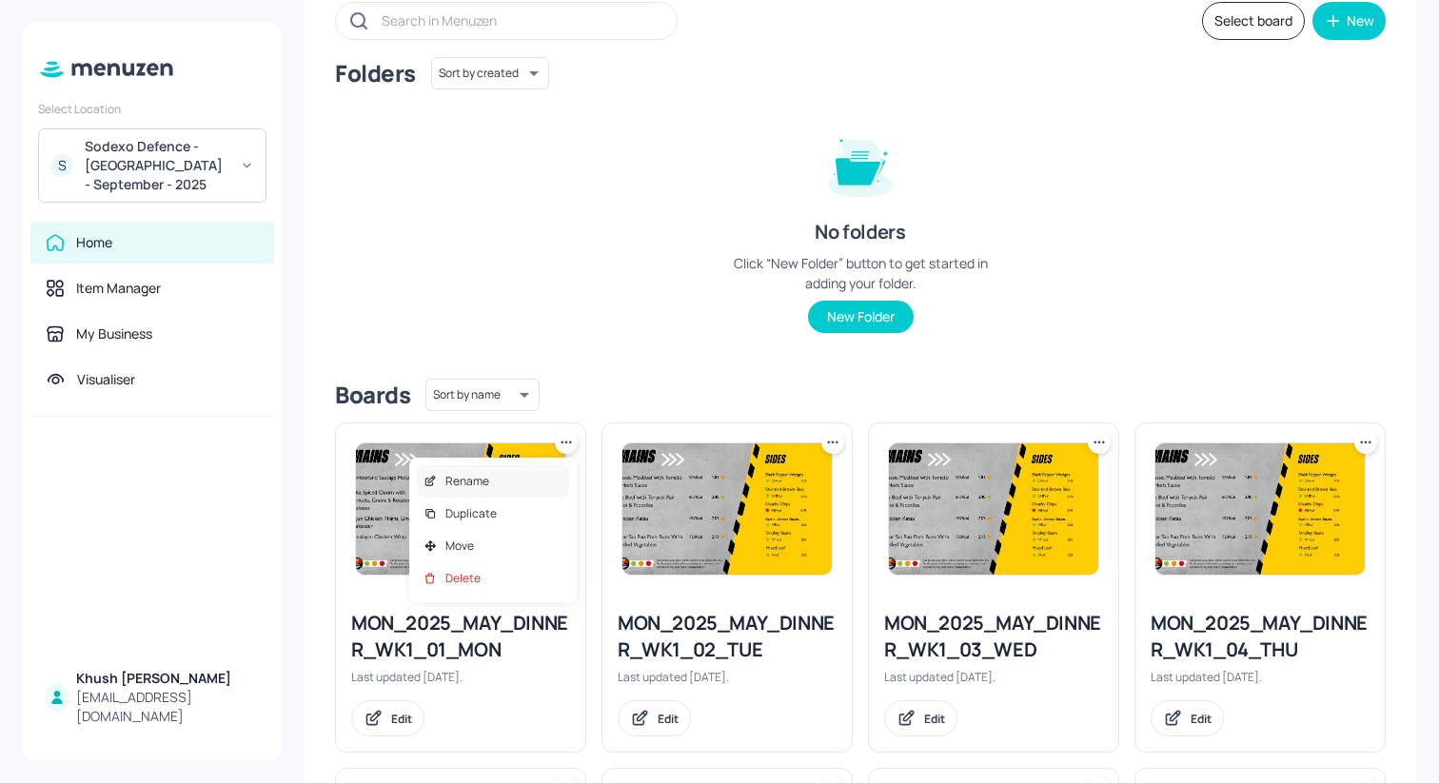
click at [542, 478] on div "Rename" at bounding box center [493, 481] width 152 height 32
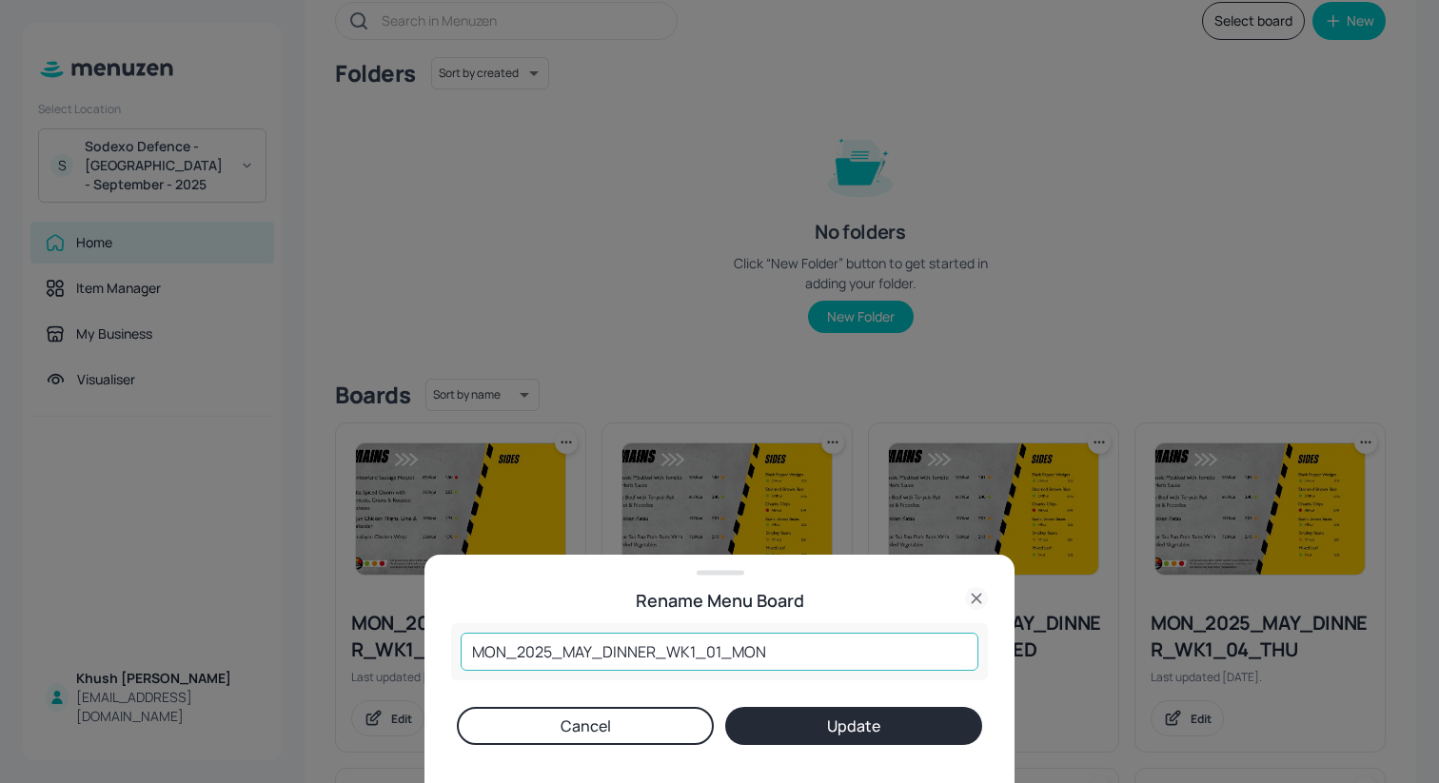
click at [589, 648] on input "MON_2025_MAY_DINNER_WK1_01_MON" at bounding box center [720, 652] width 518 height 38
type input "MON_2025_SEP_DINNER_WK1_01_MON"
click at [843, 719] on button "Update" at bounding box center [853, 726] width 257 height 38
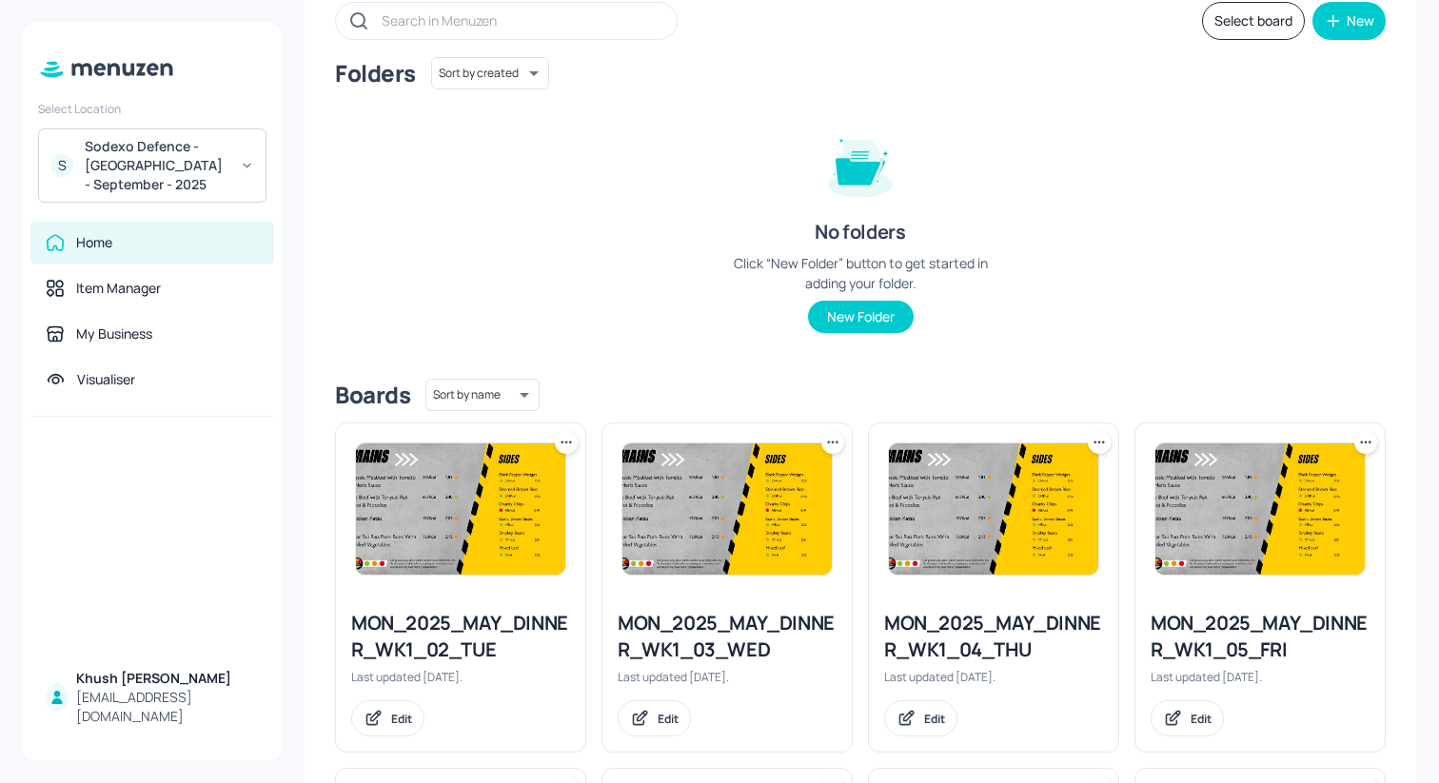
click at [566, 439] on icon at bounding box center [566, 442] width 19 height 19
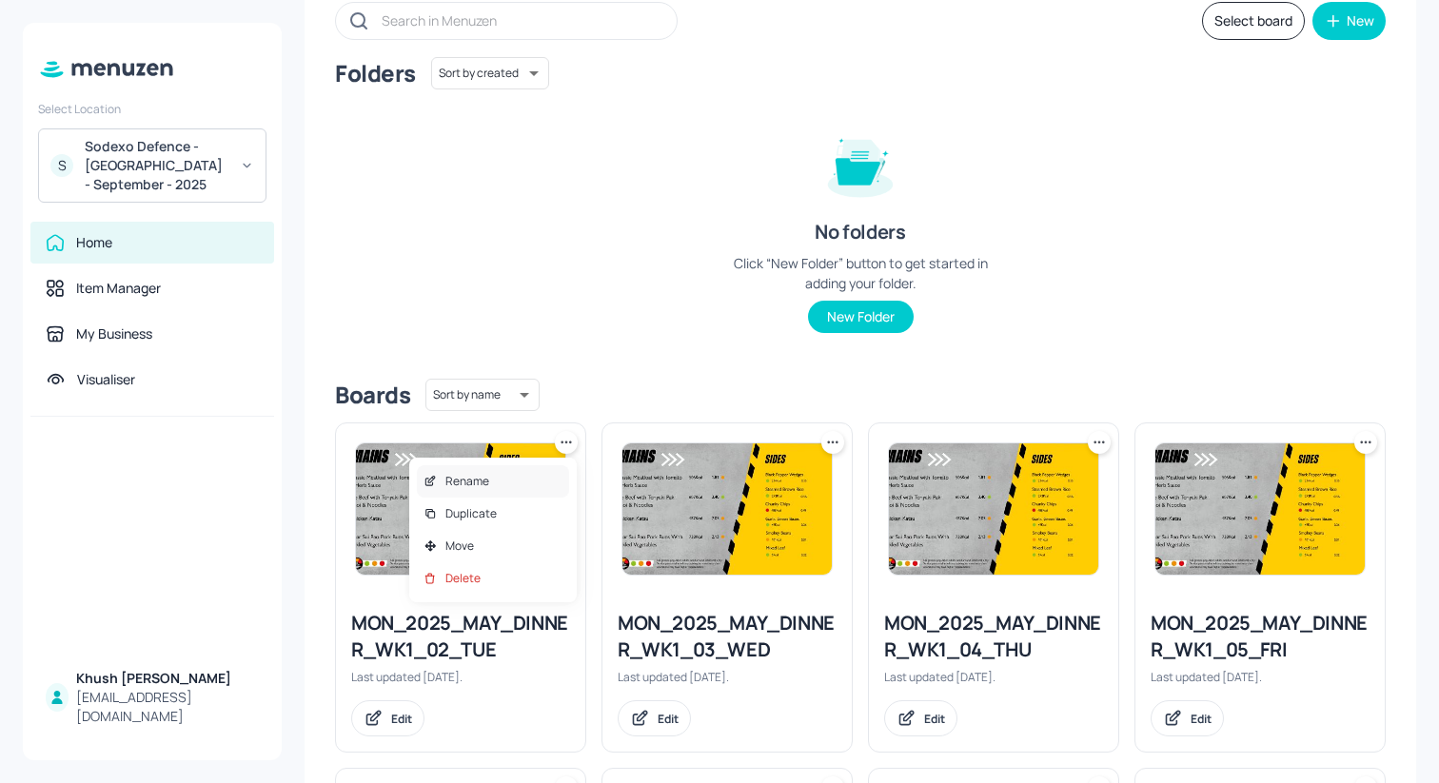
click at [535, 480] on div "Rename" at bounding box center [493, 481] width 152 height 32
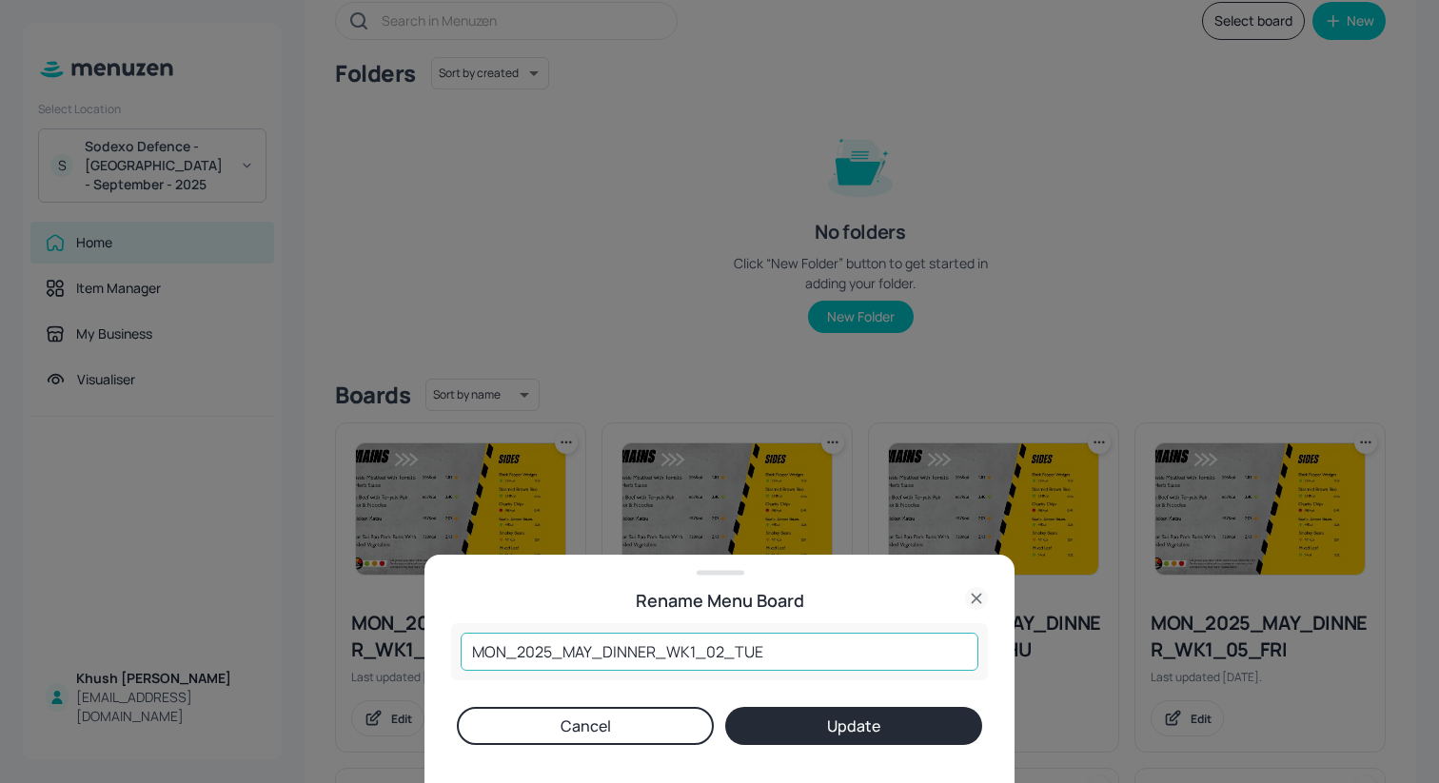
click at [589, 649] on input "MON_2025_MAY_DINNER_WK1_02_TUE" at bounding box center [720, 652] width 518 height 38
type input "MON_2025_SEP_DINNER_WK1_02_TUE"
click at [778, 729] on button "Update" at bounding box center [853, 726] width 257 height 38
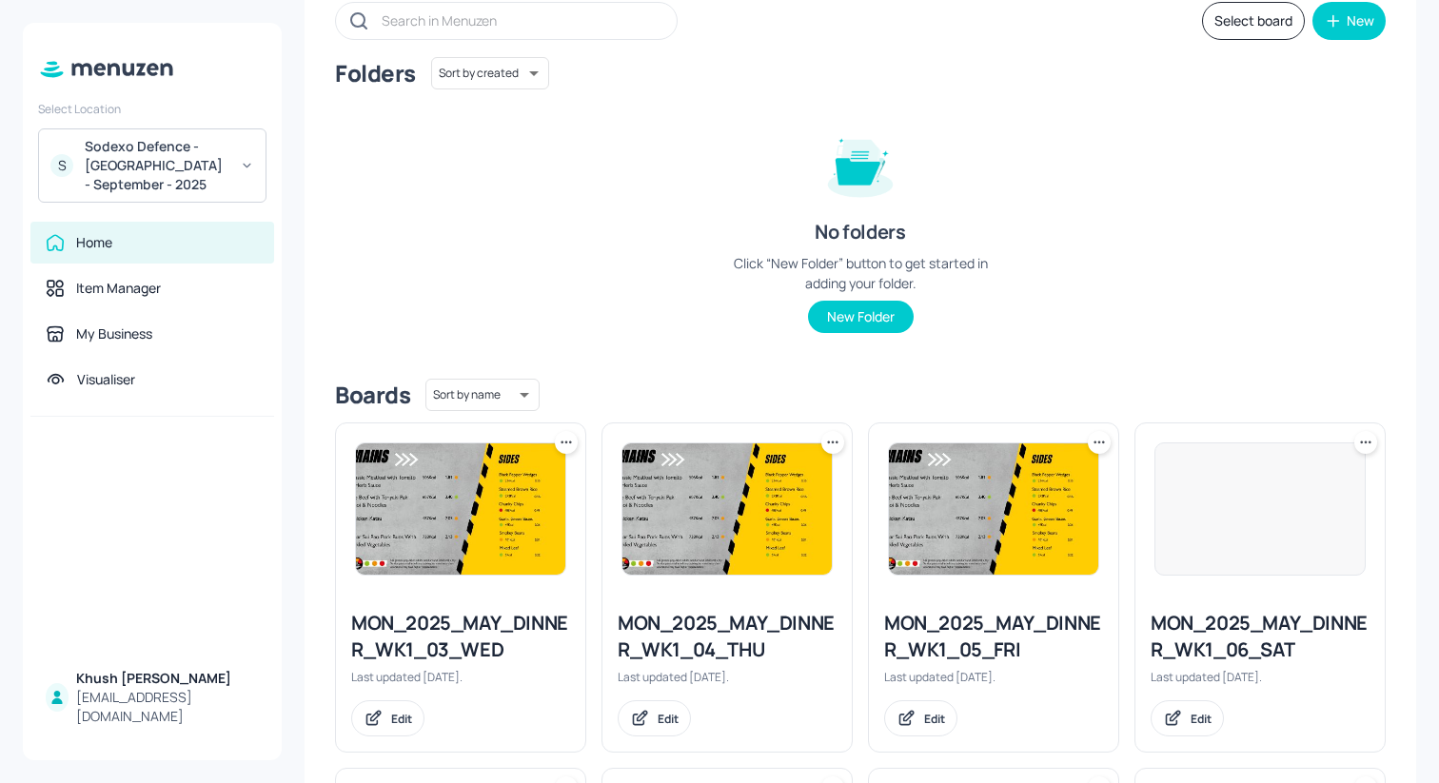
click at [570, 445] on icon at bounding box center [566, 442] width 19 height 19
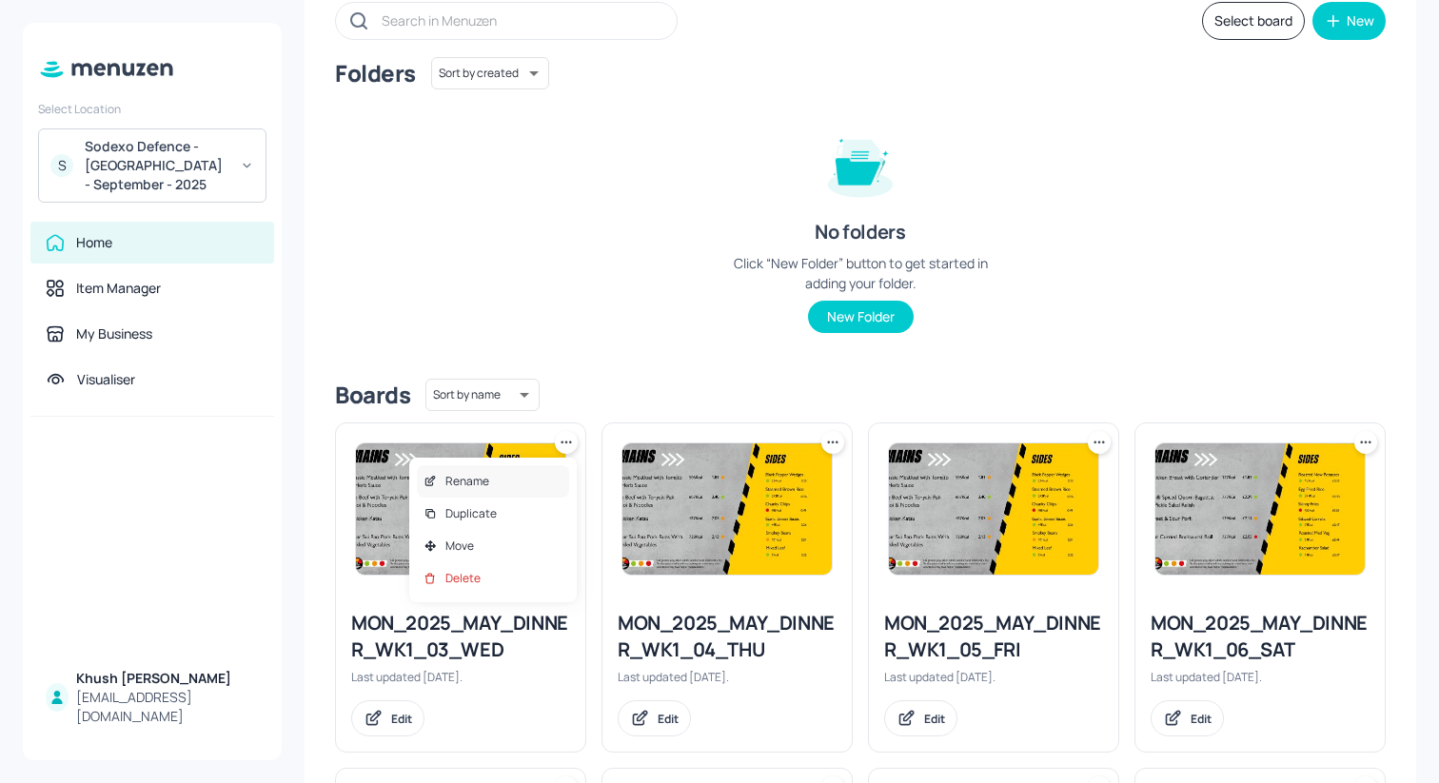
click at [528, 480] on div "Rename" at bounding box center [493, 481] width 152 height 32
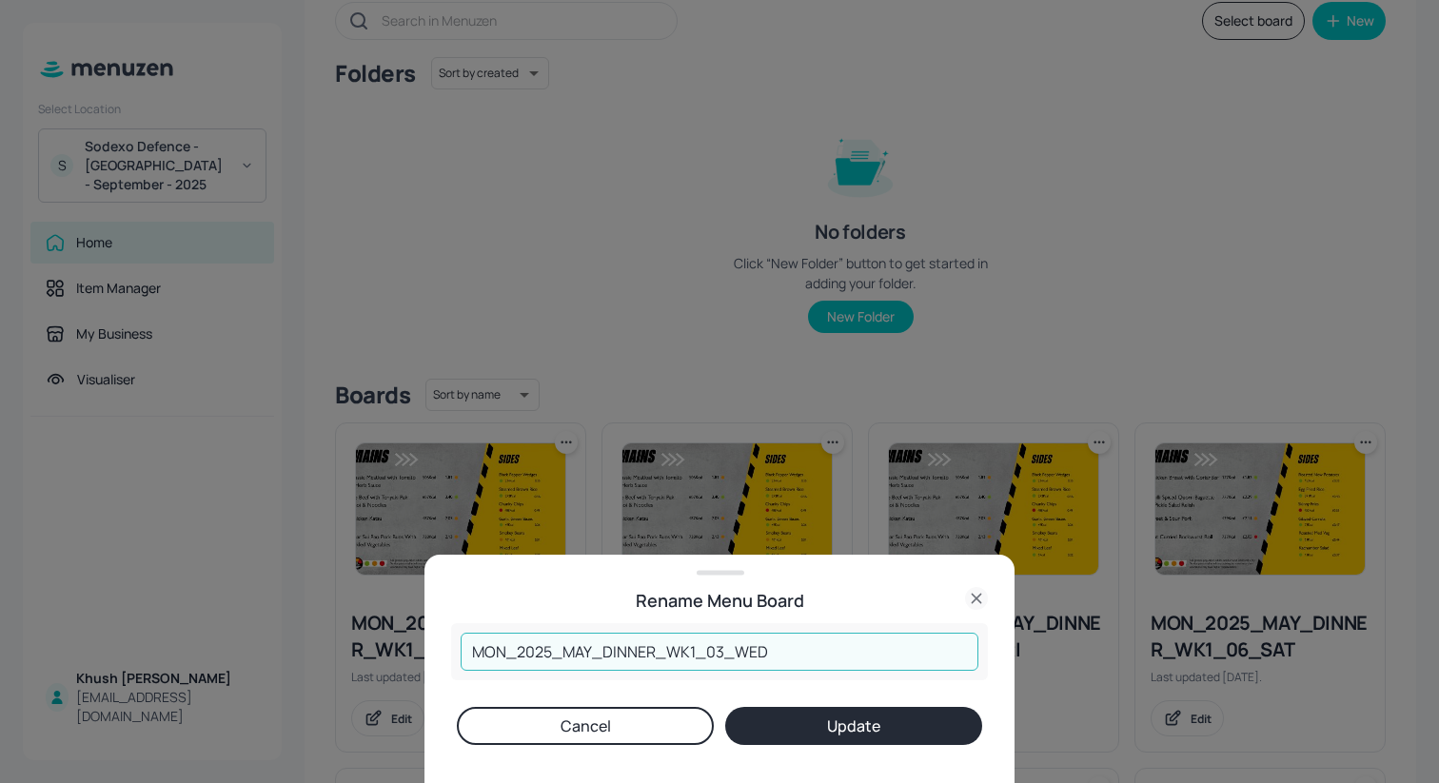
click at [590, 654] on input "MON_2025_MAY_DINNER_WK1_03_WED" at bounding box center [720, 652] width 518 height 38
type input "MON_2025_SEP_DINNER_WK1_03_WED"
click at [802, 738] on button "Update" at bounding box center [853, 726] width 257 height 38
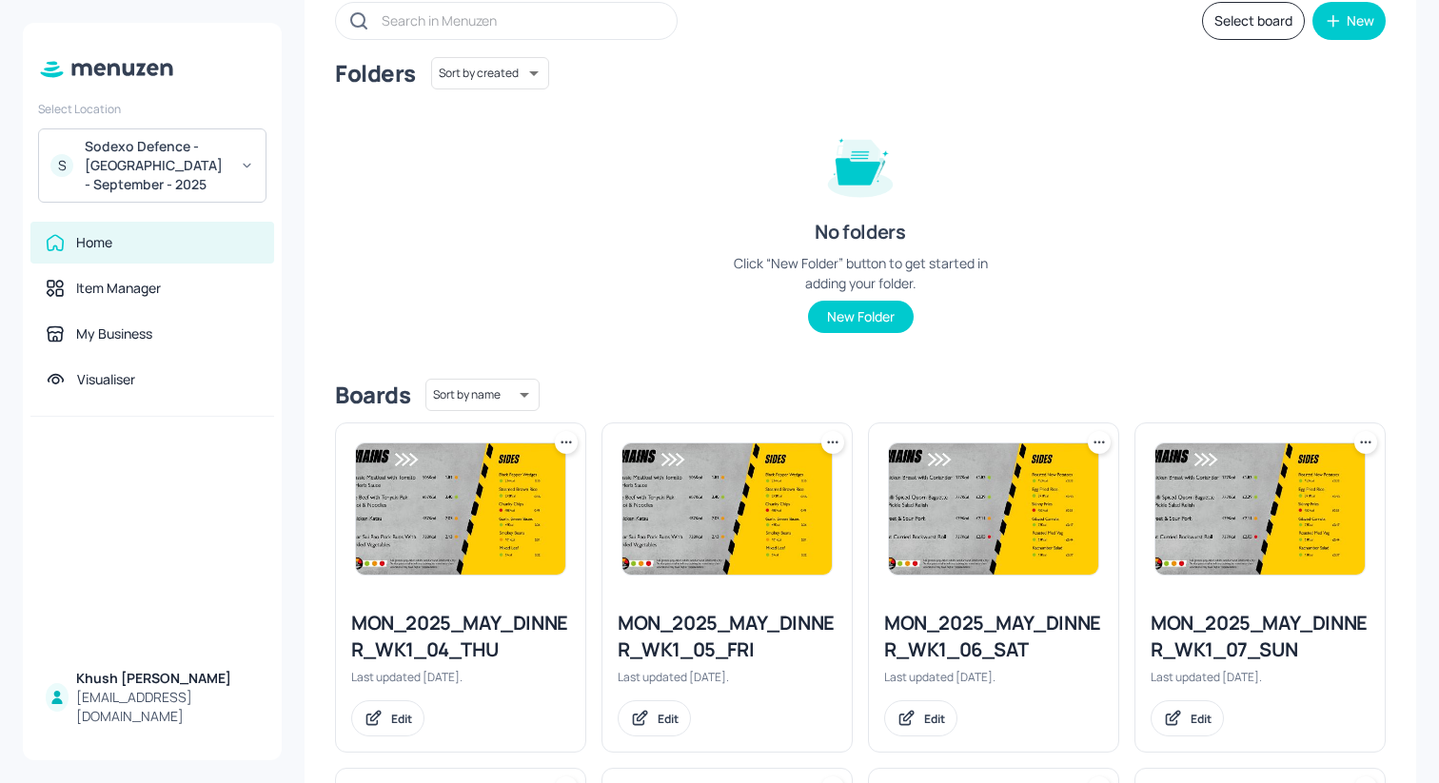
click at [574, 440] on div at bounding box center [566, 442] width 23 height 23
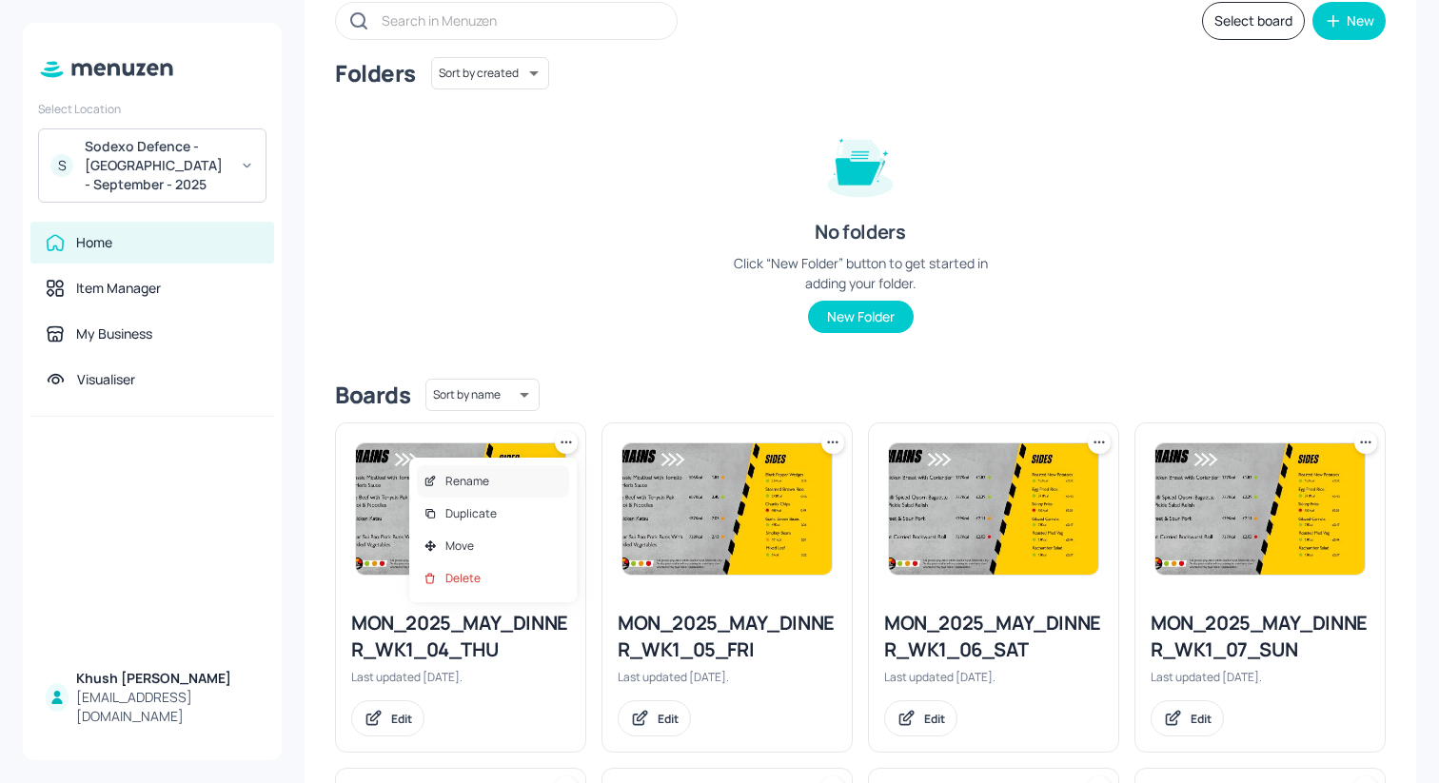
click at [544, 473] on div "Rename" at bounding box center [493, 481] width 152 height 32
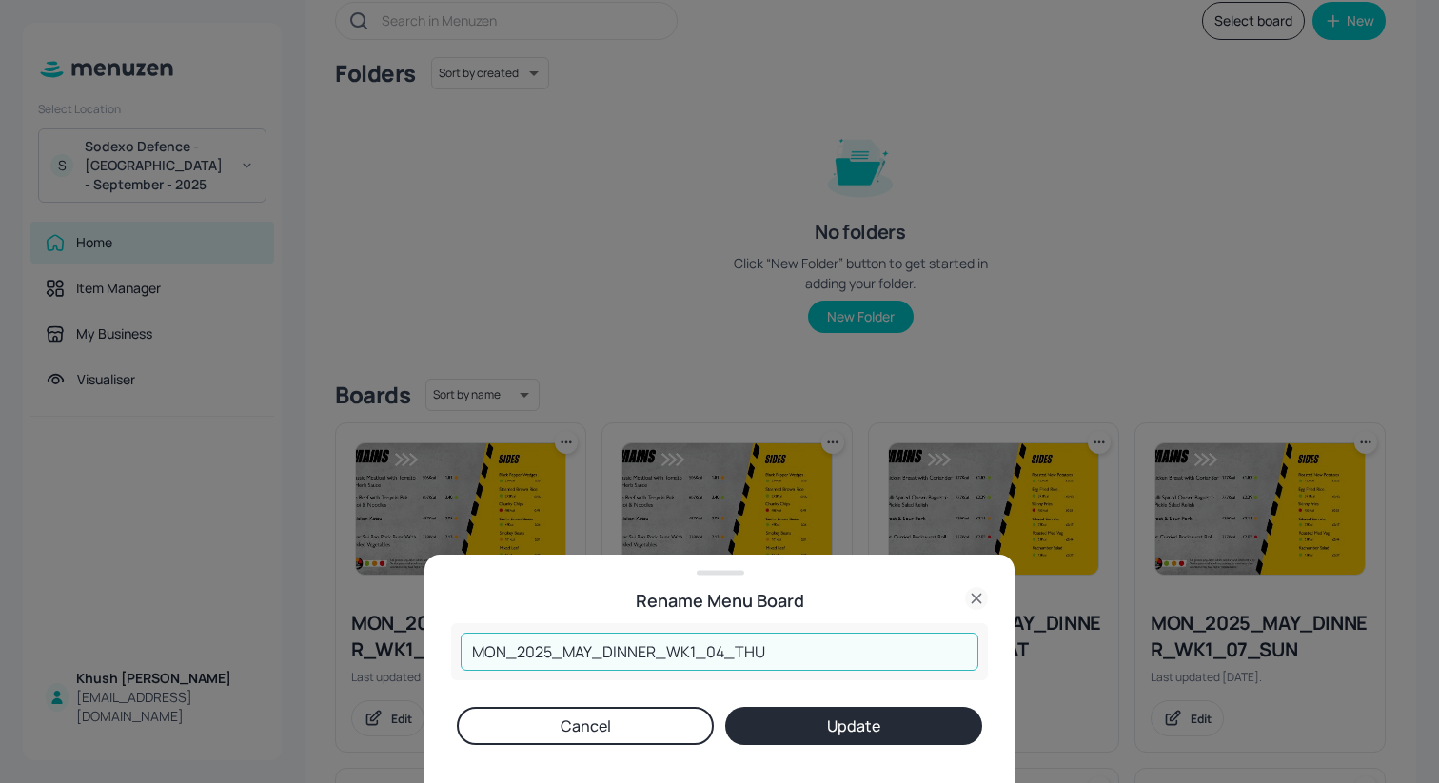
click at [592, 651] on input "MON_2025_MAY_DINNER_WK1_04_THU" at bounding box center [720, 652] width 518 height 38
type input "MON_2025_SEP_DINNER_WK1_04_THU"
click at [775, 721] on button "Update" at bounding box center [853, 726] width 257 height 38
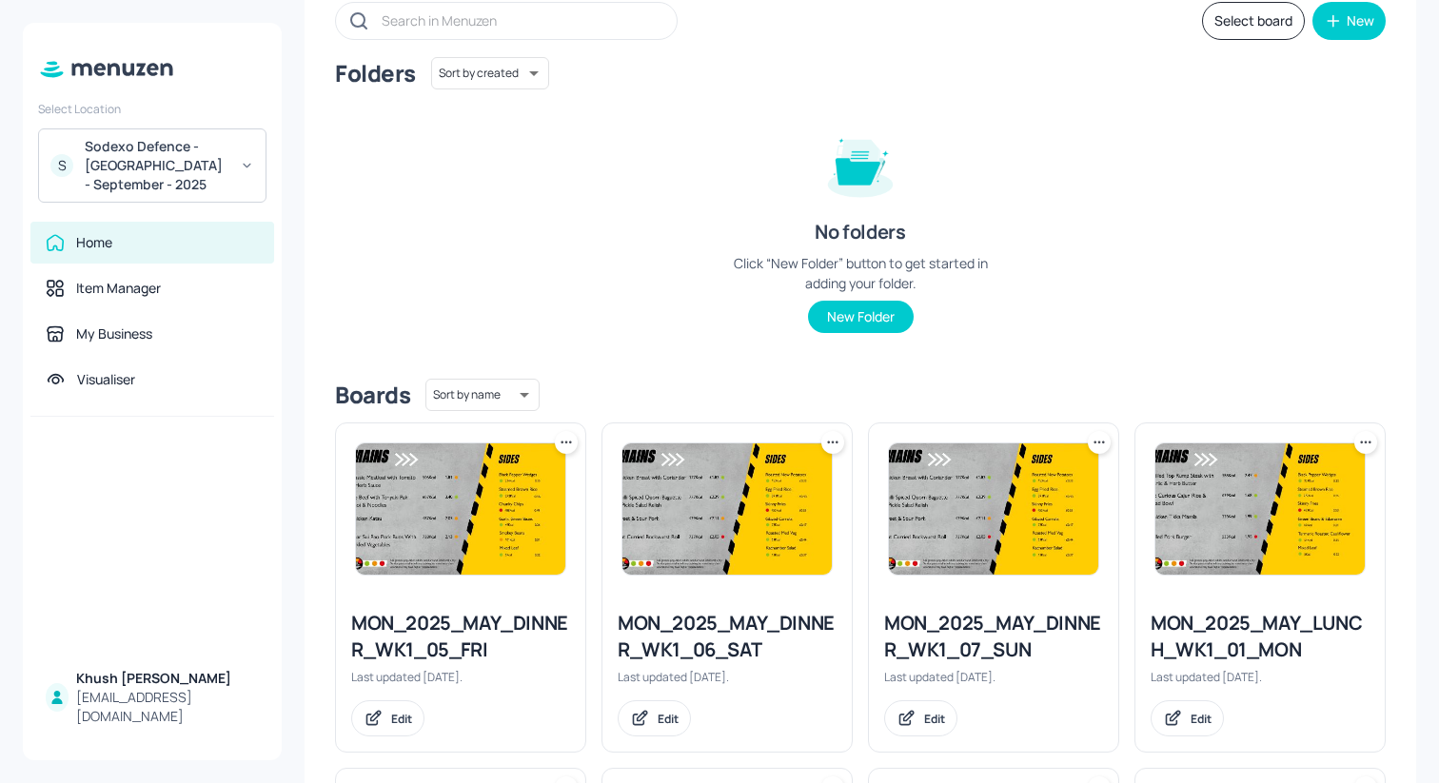
click at [562, 442] on icon at bounding box center [566, 442] width 19 height 19
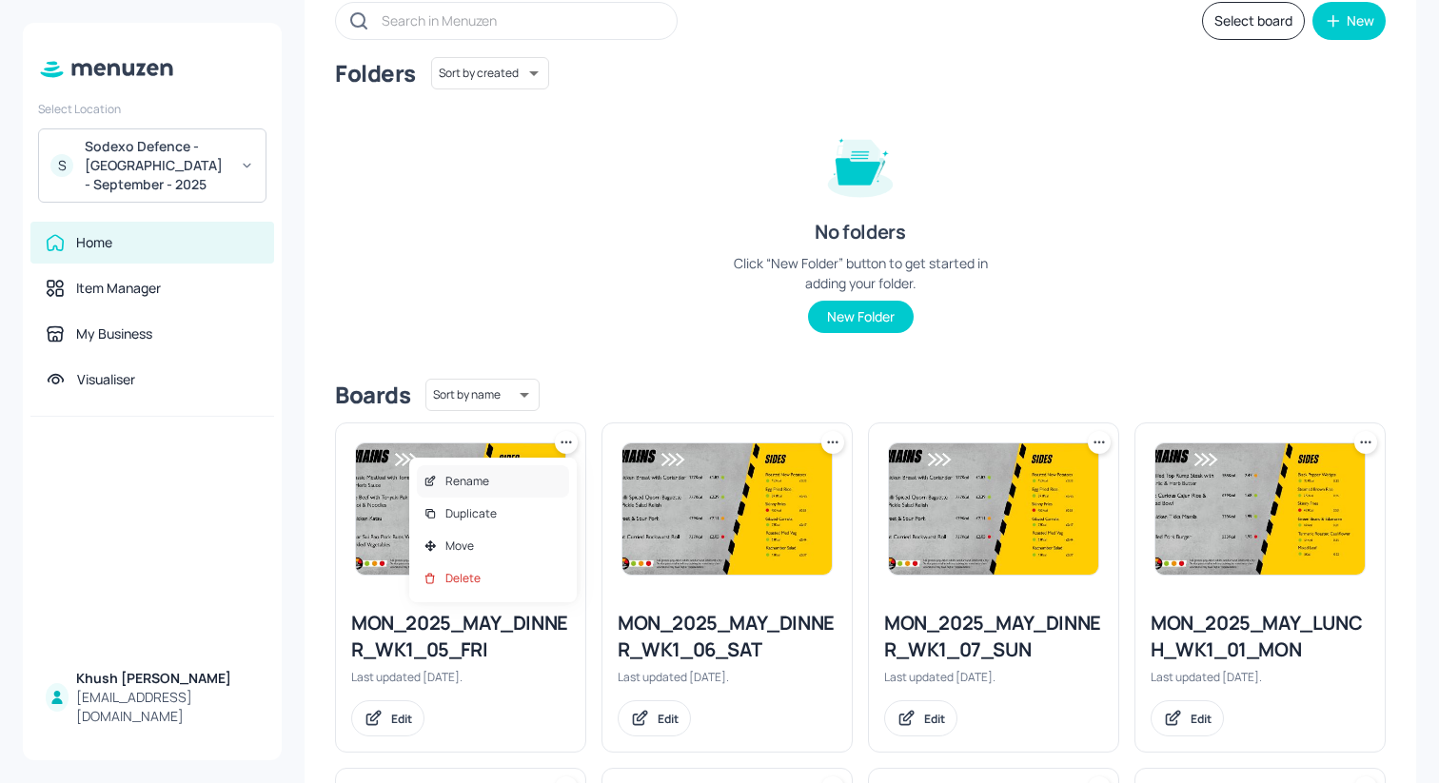
click at [549, 470] on div "Rename" at bounding box center [493, 481] width 152 height 32
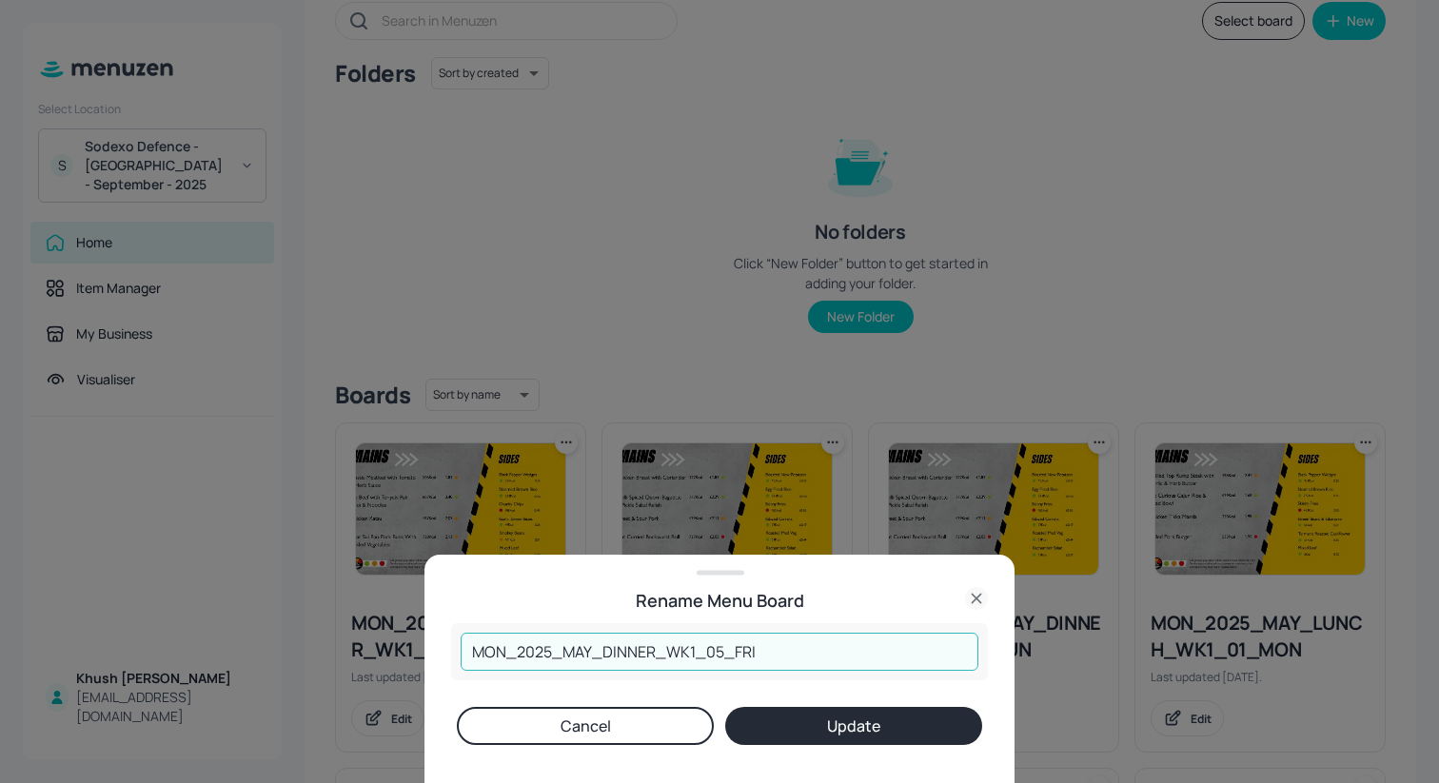
click at [588, 655] on input "MON_2025_MAY_DINNER_WK1_05_FRI" at bounding box center [720, 652] width 518 height 38
type input "MON_2025_SEP_DINNER_WK1_05_FRI"
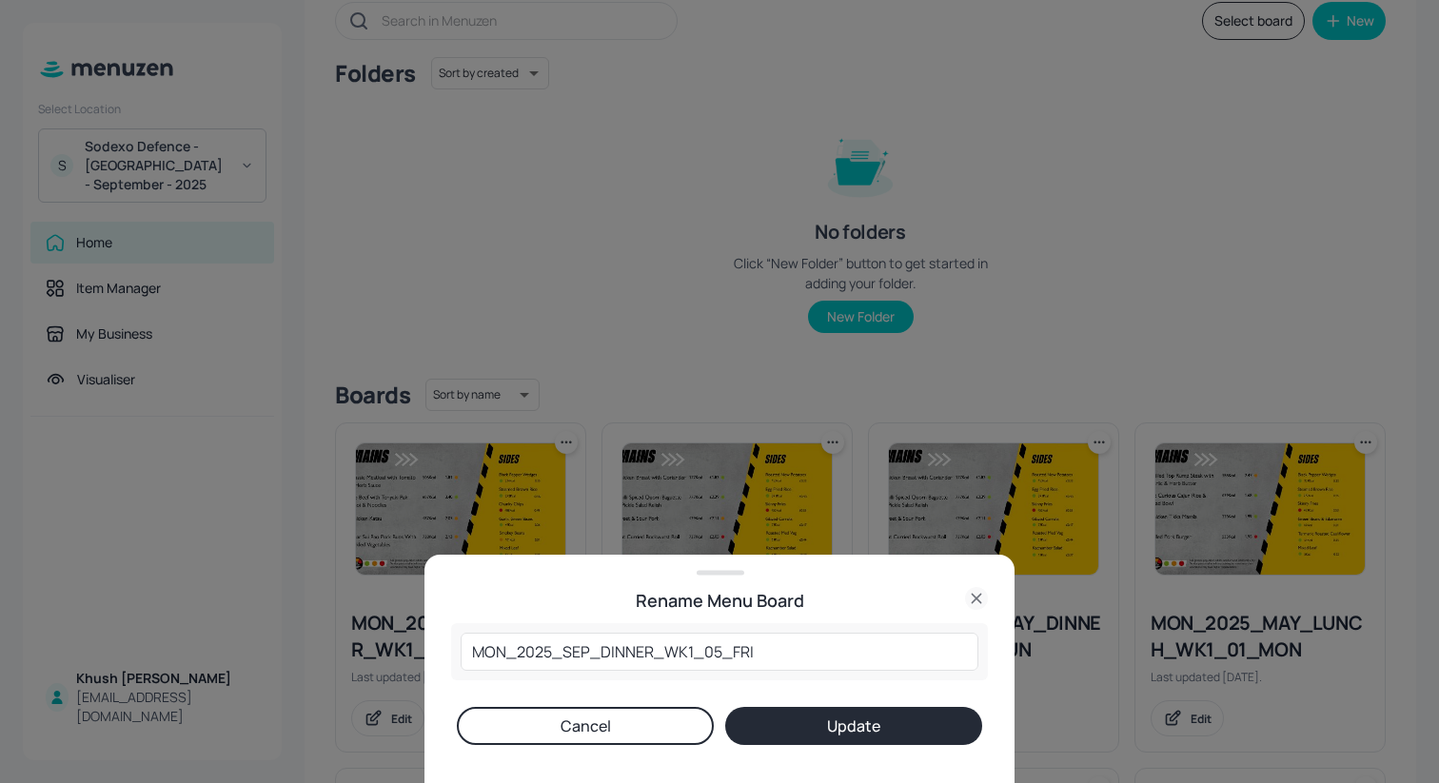
click at [785, 729] on button "Update" at bounding box center [853, 726] width 257 height 38
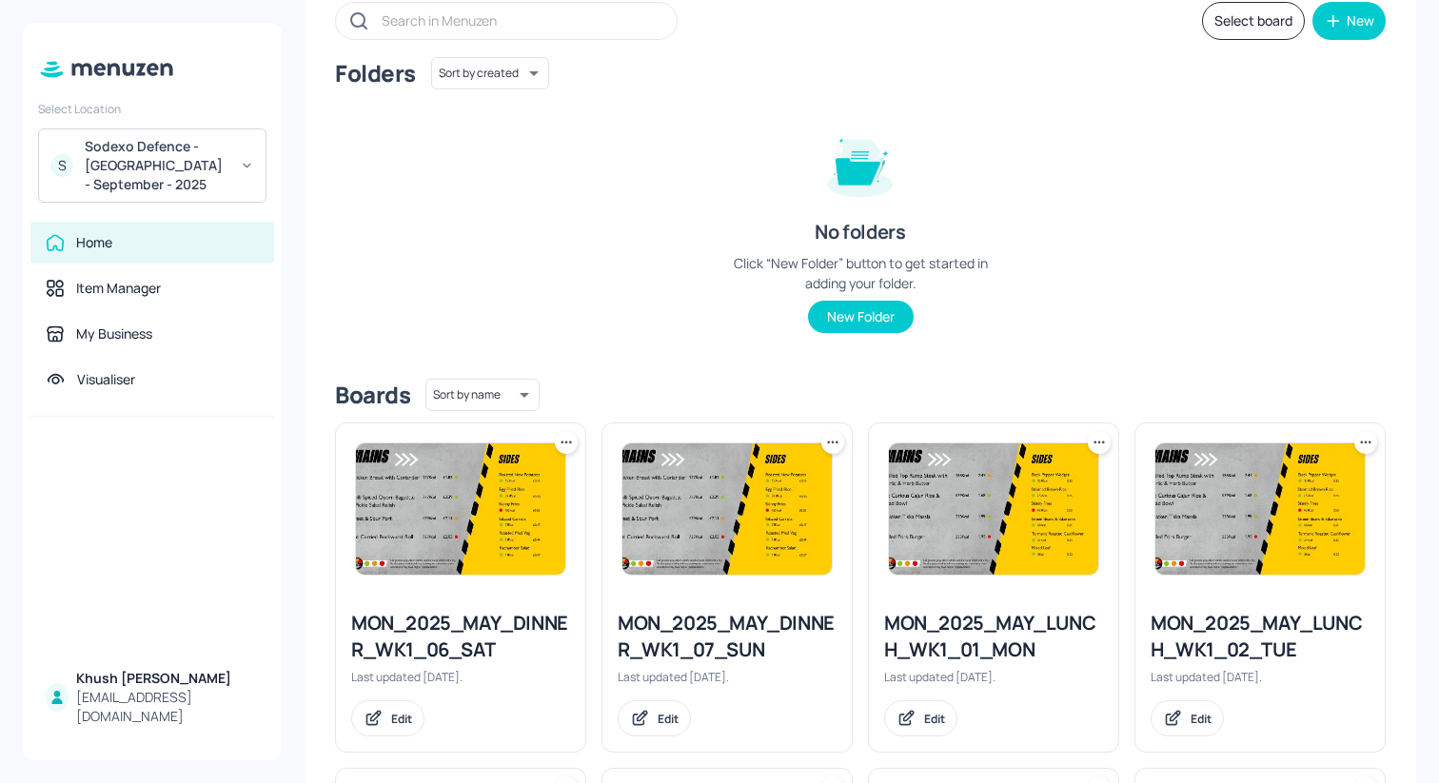
click at [570, 445] on icon at bounding box center [566, 442] width 19 height 19
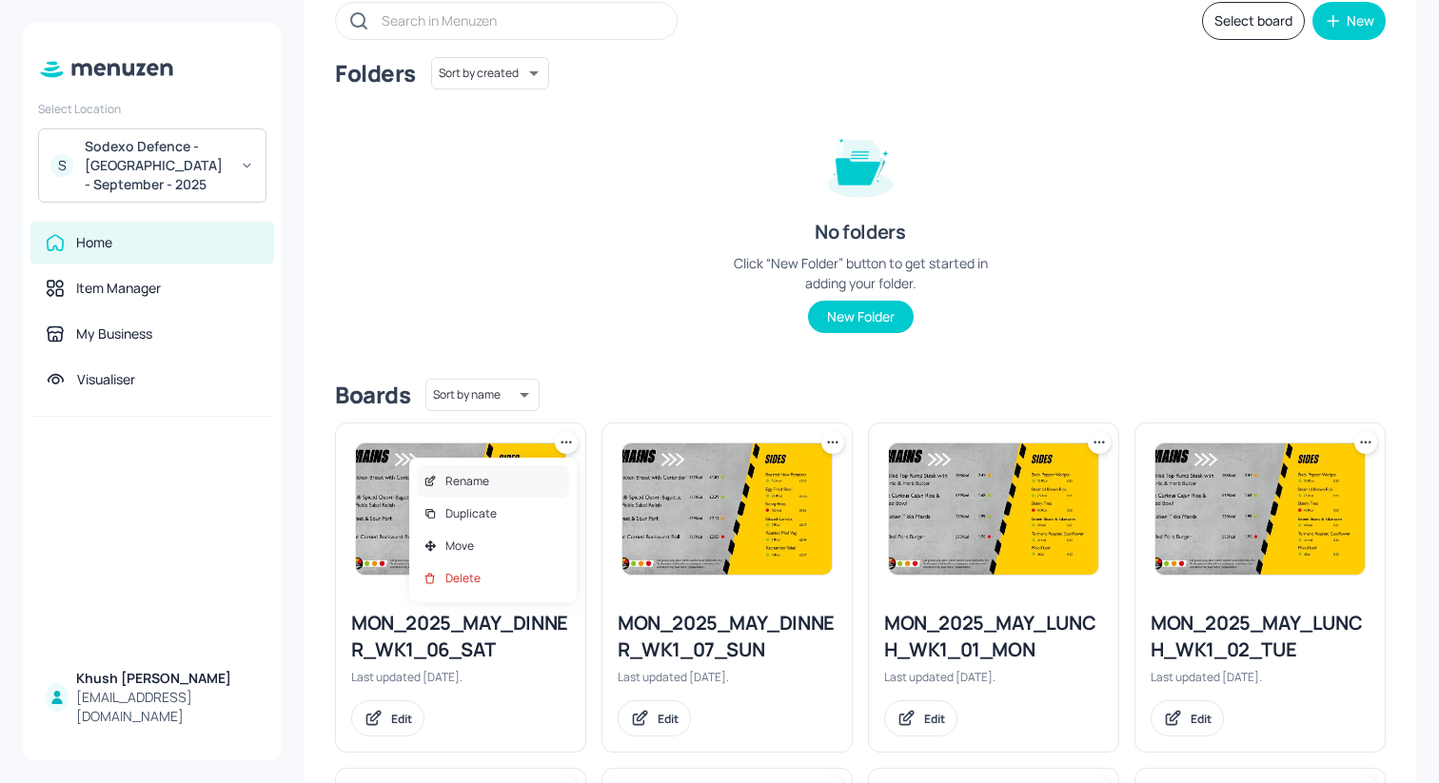
click at [539, 479] on div "Rename" at bounding box center [493, 481] width 152 height 32
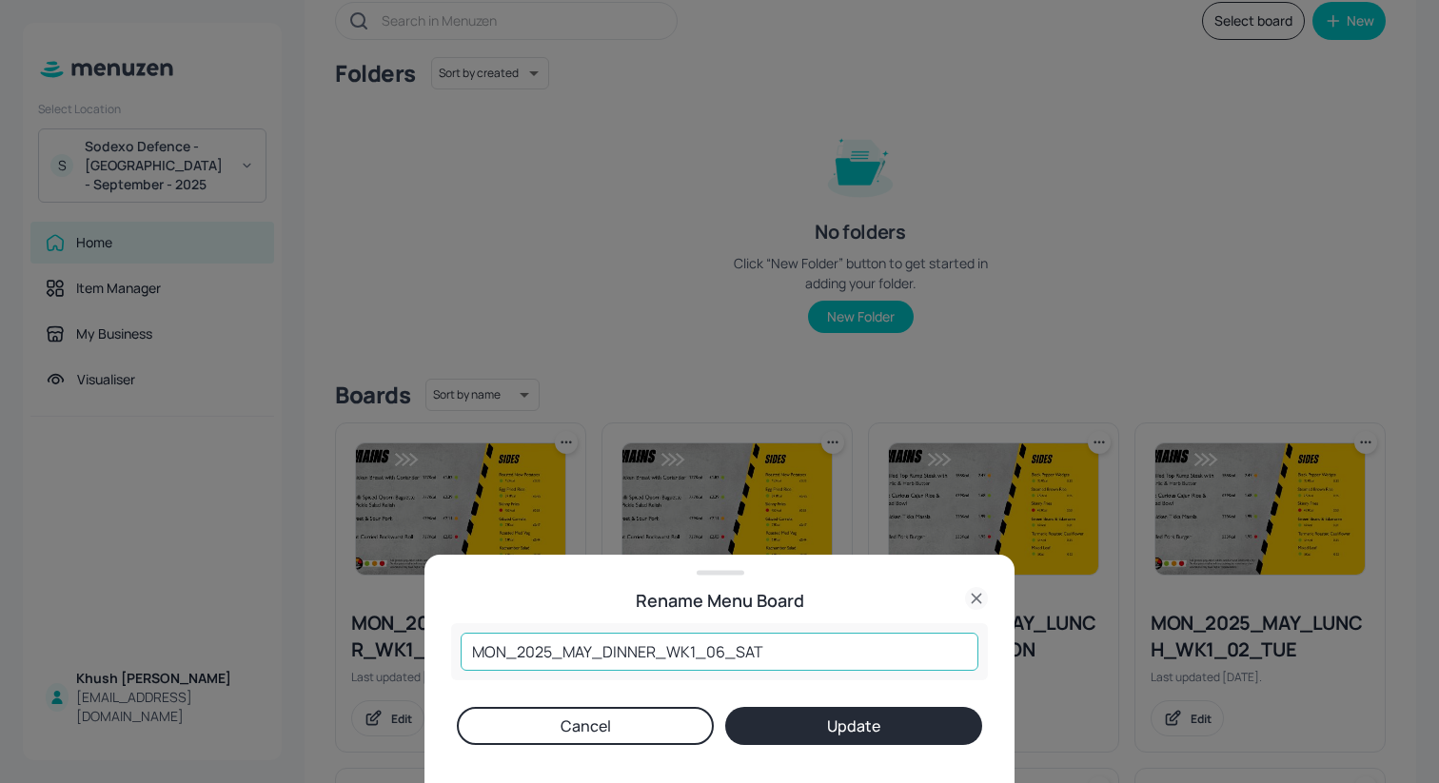
click at [588, 653] on input "MON_2025_MAY_DINNER_WK1_06_SAT" at bounding box center [720, 652] width 518 height 38
type input "MON_2025_SEP_DINNER_WK1_06_SAT"
click at [743, 709] on button "Update" at bounding box center [853, 726] width 257 height 38
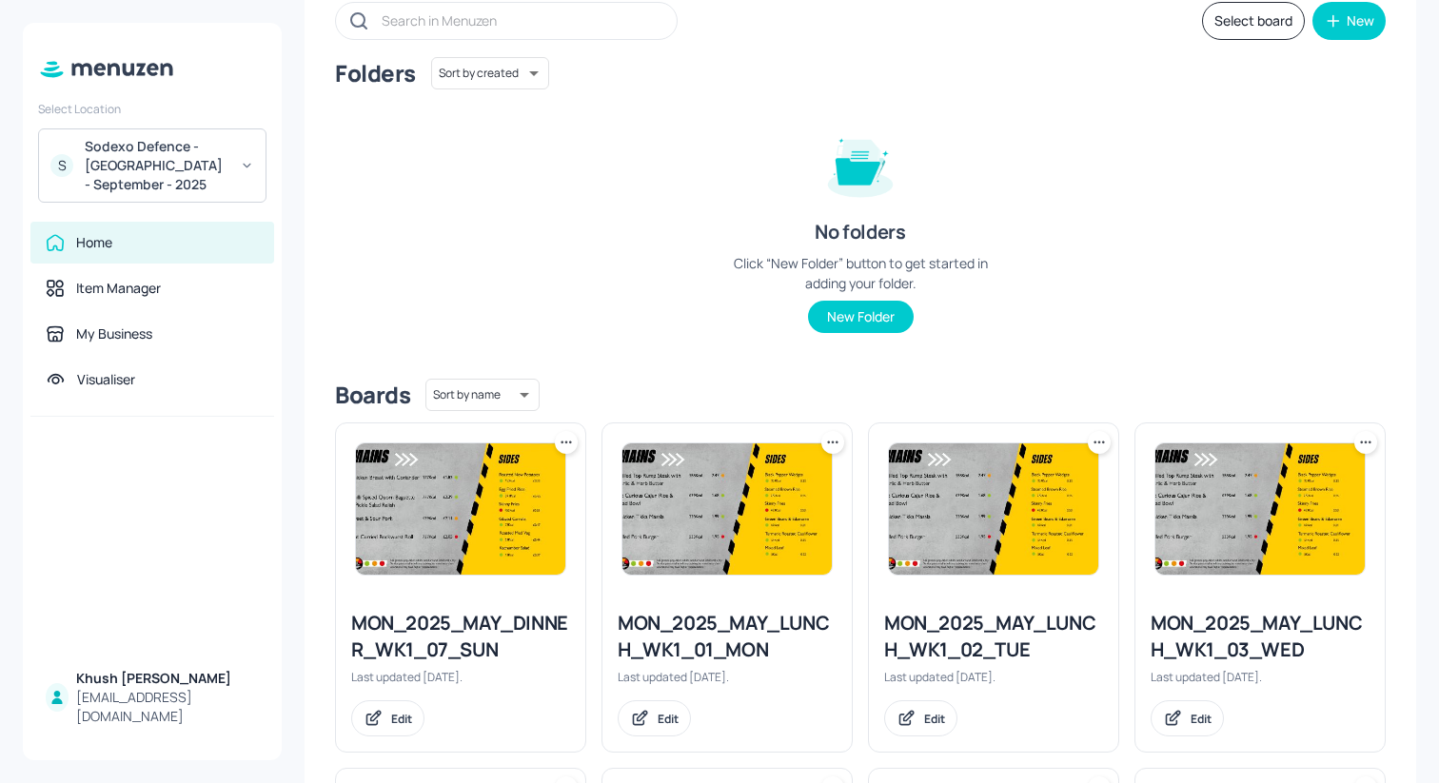
click at [563, 441] on icon at bounding box center [566, 442] width 19 height 19
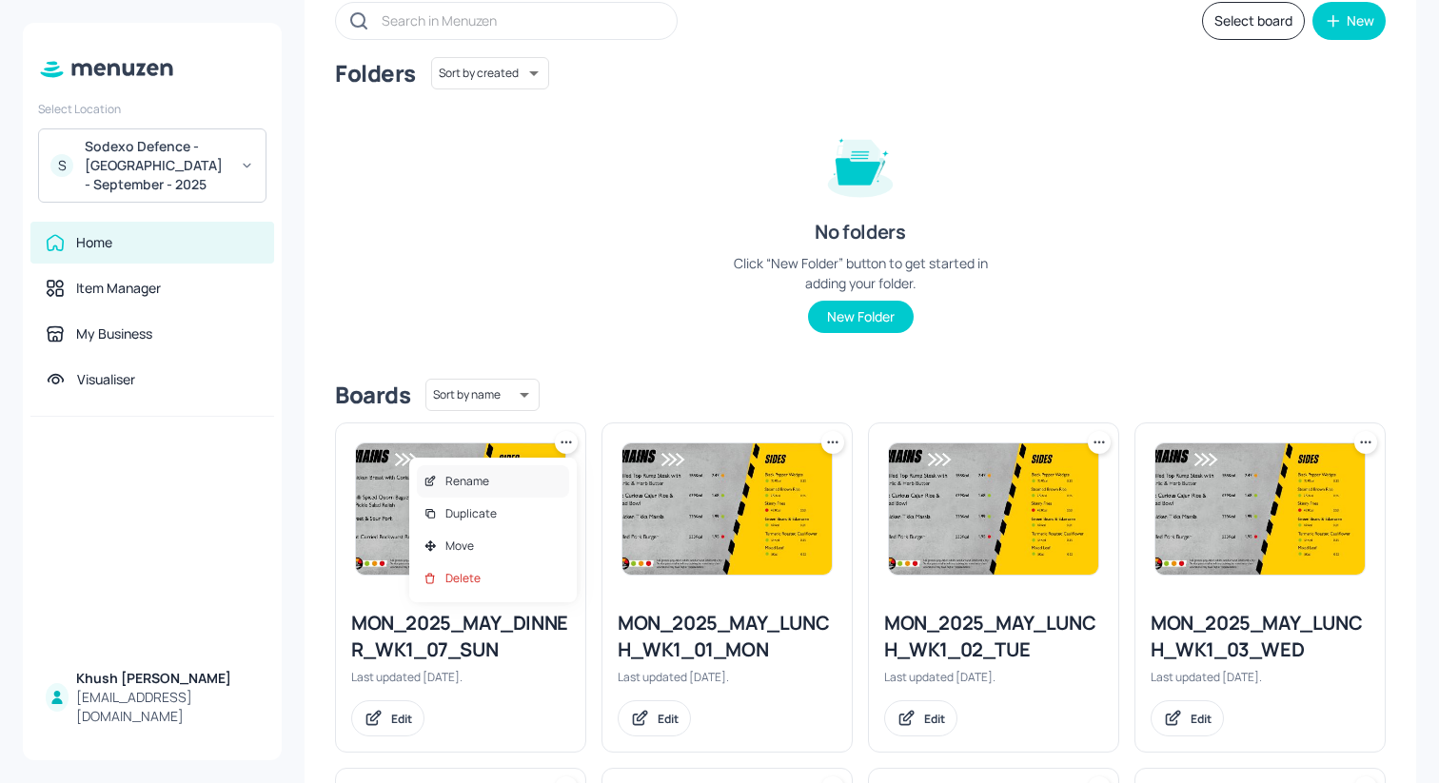
click at [536, 486] on div "Rename" at bounding box center [493, 481] width 152 height 32
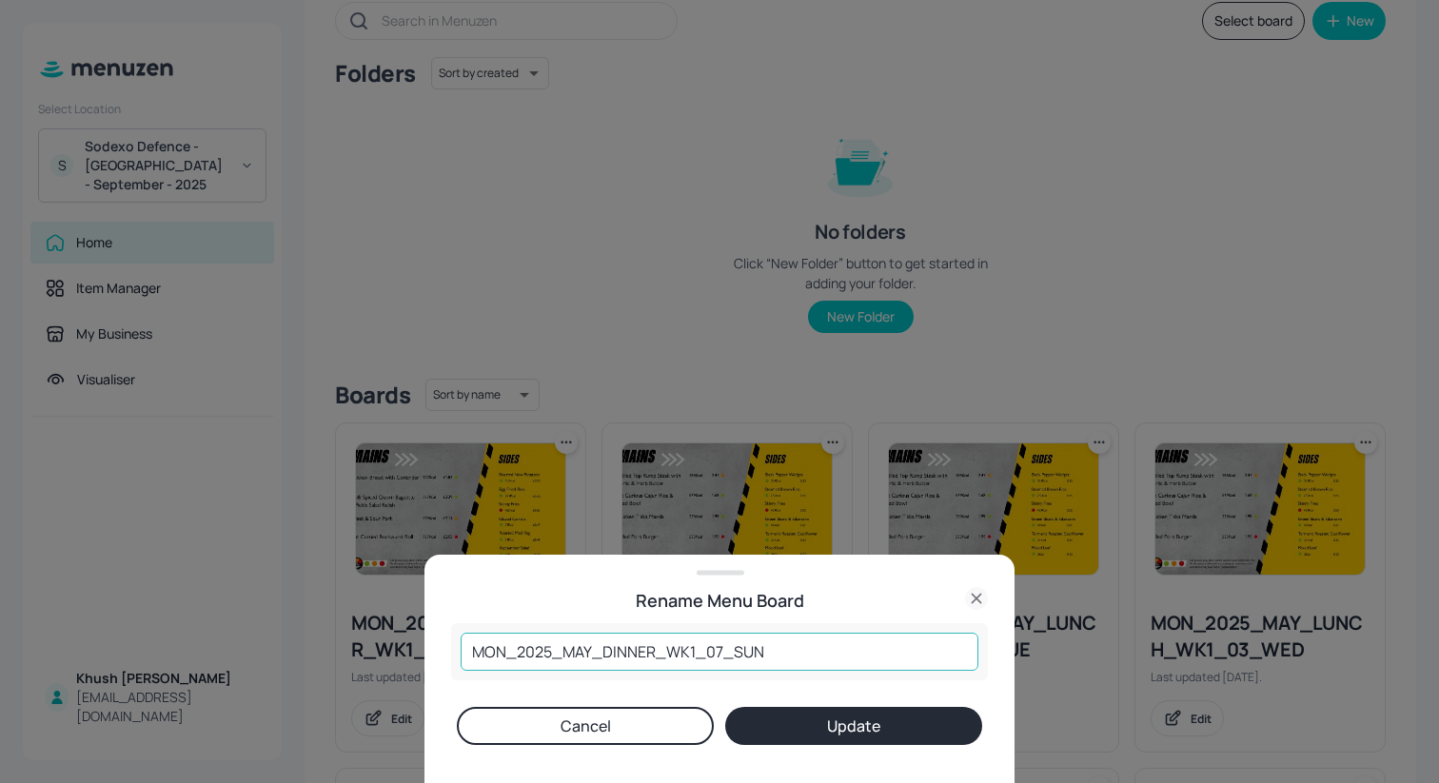
click at [591, 653] on input "MON_2025_MAY_DINNER_WK1_07_SUN" at bounding box center [720, 652] width 518 height 38
type input "MON_2025_SEP_DINNER_WK1_07_SUN"
click at [758, 721] on button "Update" at bounding box center [853, 726] width 257 height 38
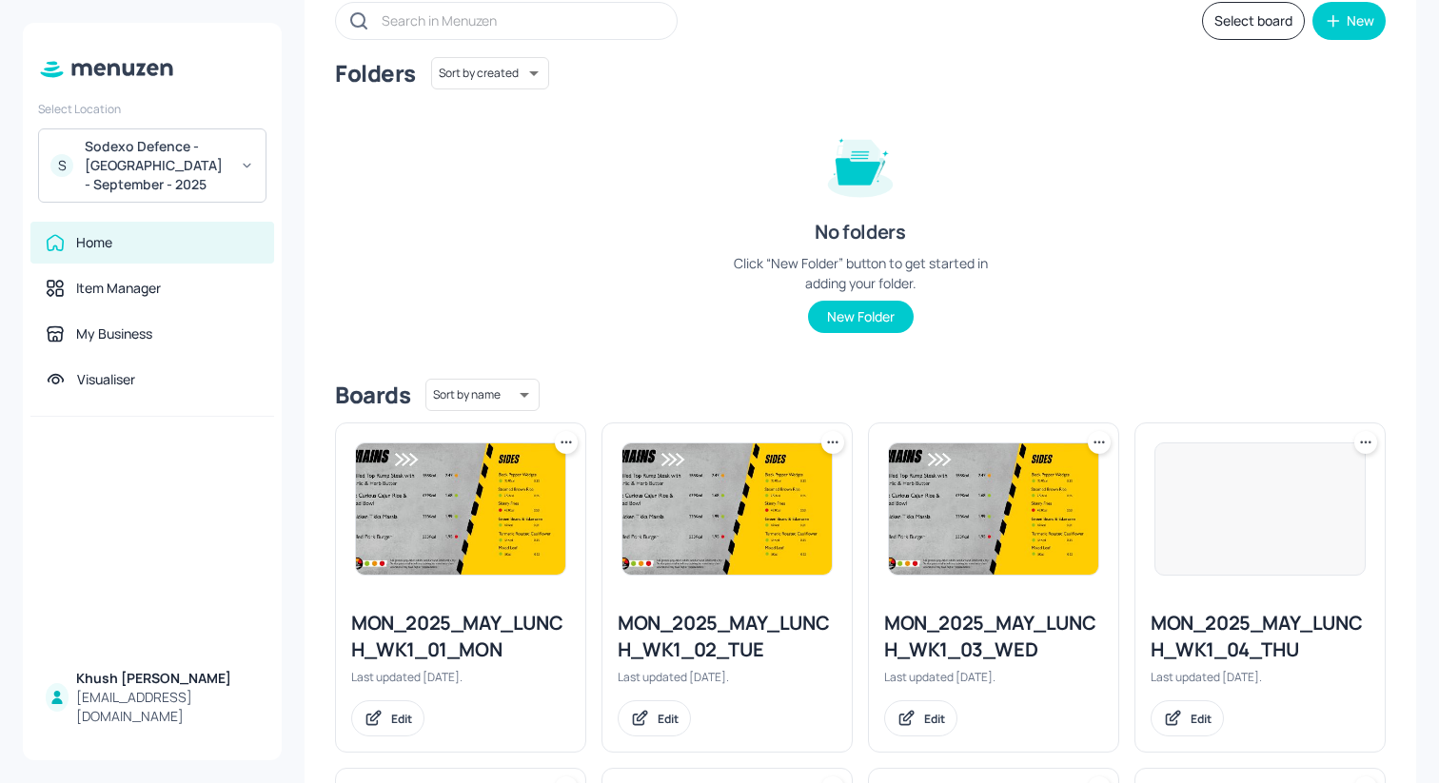
click at [571, 445] on icon at bounding box center [566, 442] width 19 height 19
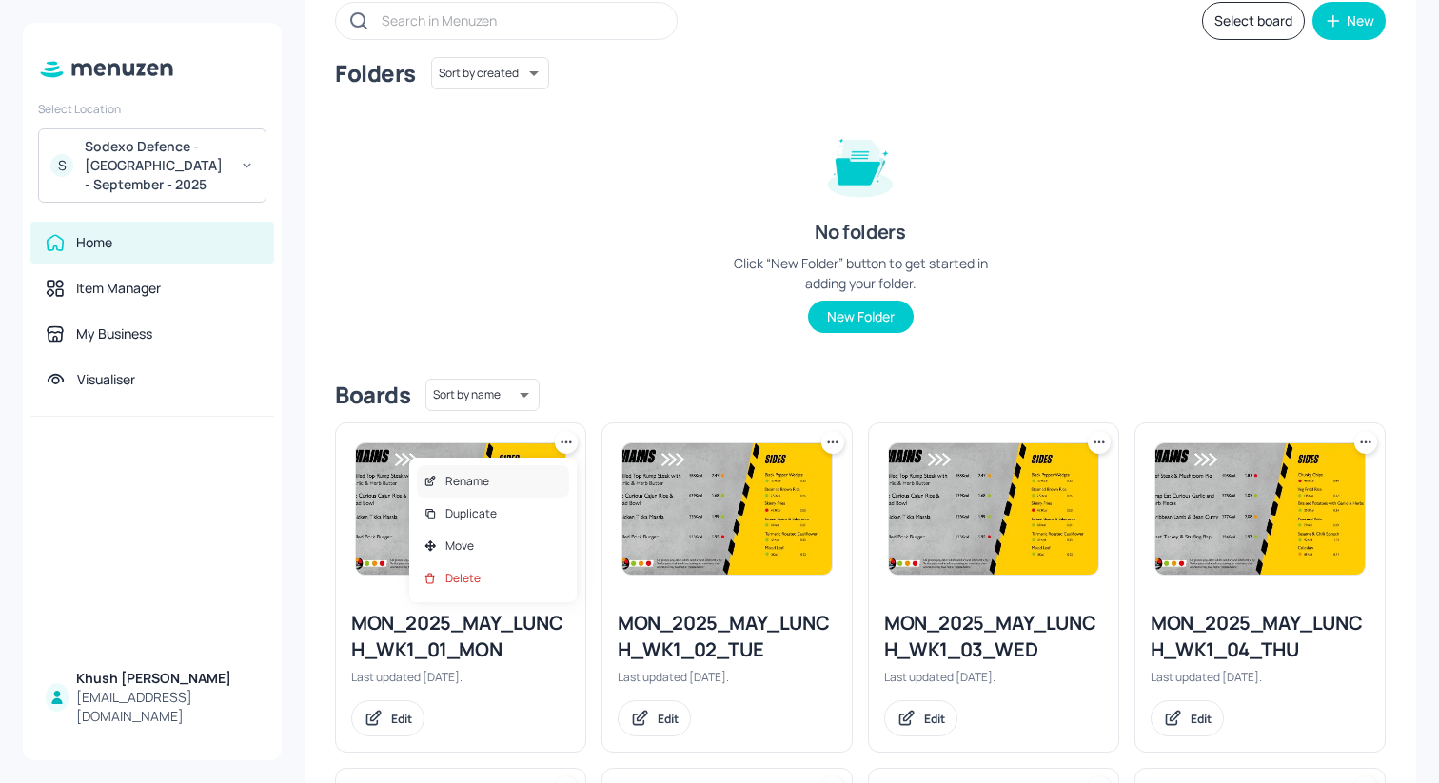
click at [524, 477] on div "Rename" at bounding box center [493, 481] width 152 height 32
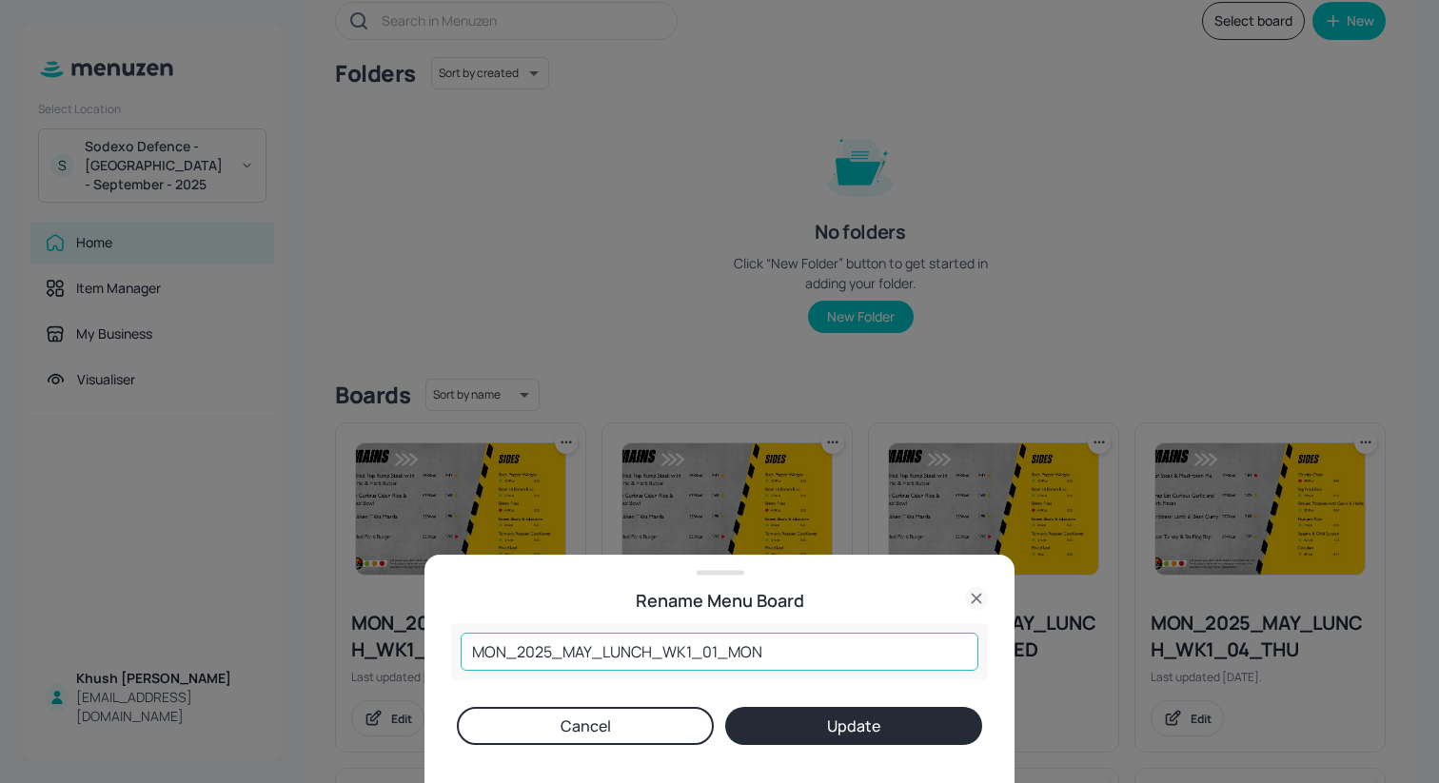
click at [593, 651] on input "MON_2025_MAY_LUNCH_WK1_01_MON" at bounding box center [720, 652] width 518 height 38
type input "MON_2025_SEP_LUNCH_WK1_01_MON"
click at [746, 722] on button "Update" at bounding box center [853, 726] width 257 height 38
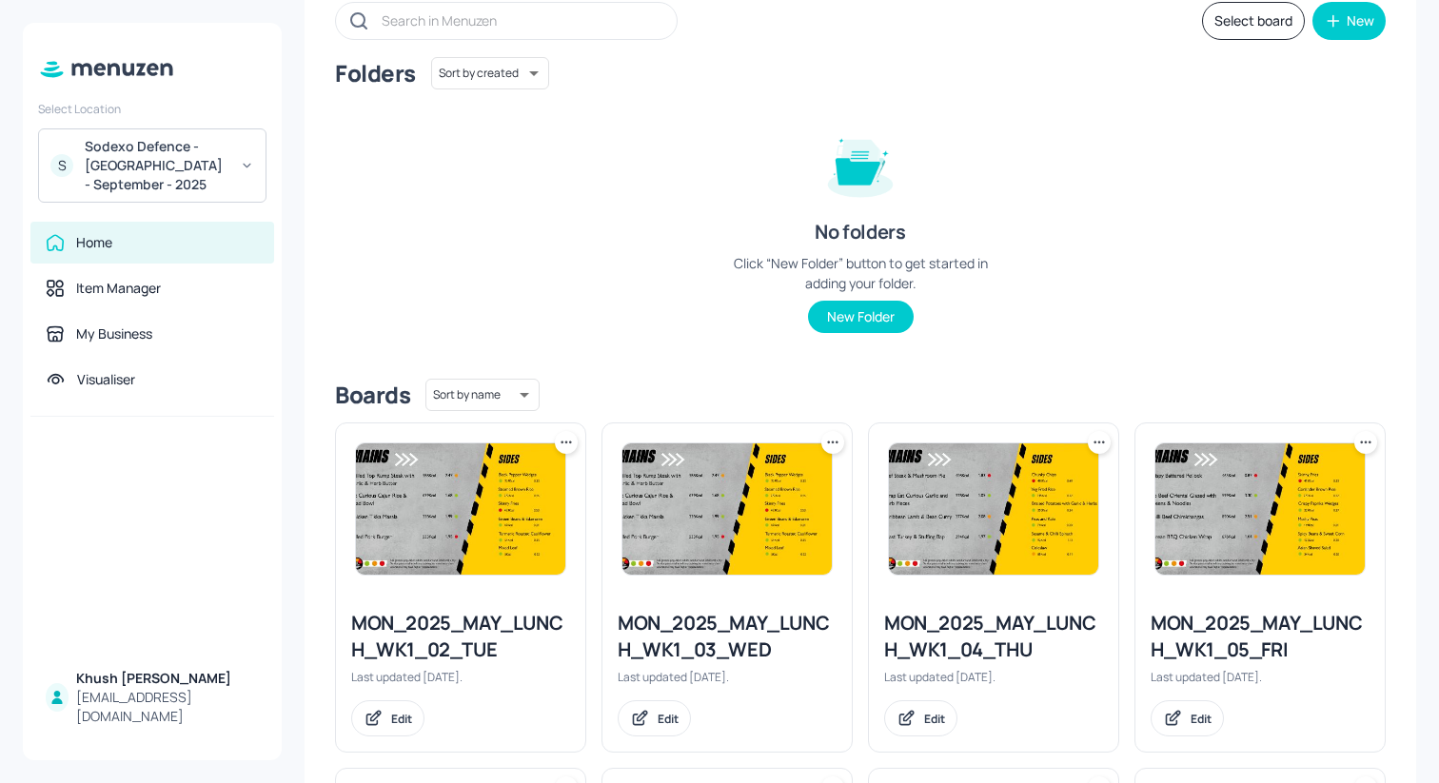
click at [564, 445] on icon at bounding box center [566, 442] width 19 height 19
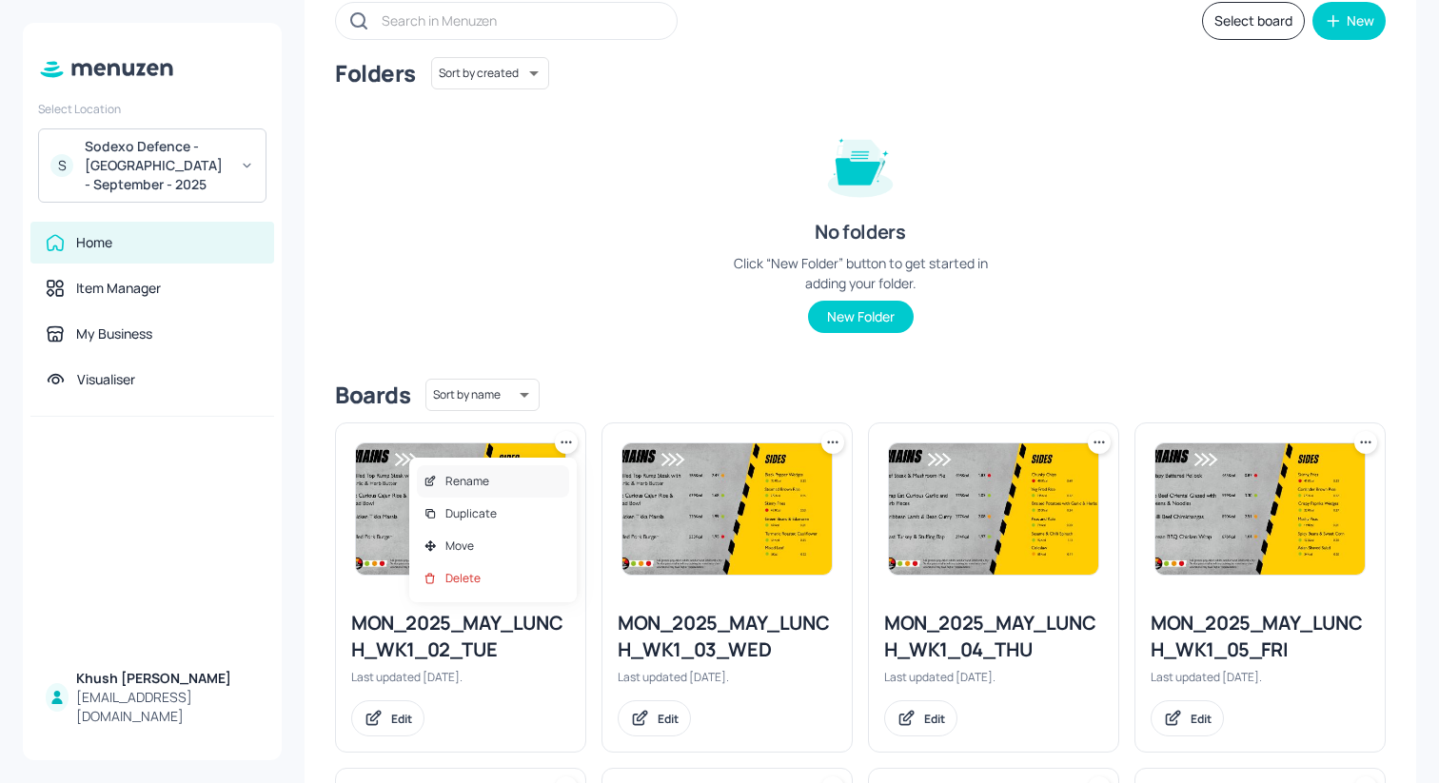
click at [515, 488] on div "Rename" at bounding box center [493, 481] width 152 height 32
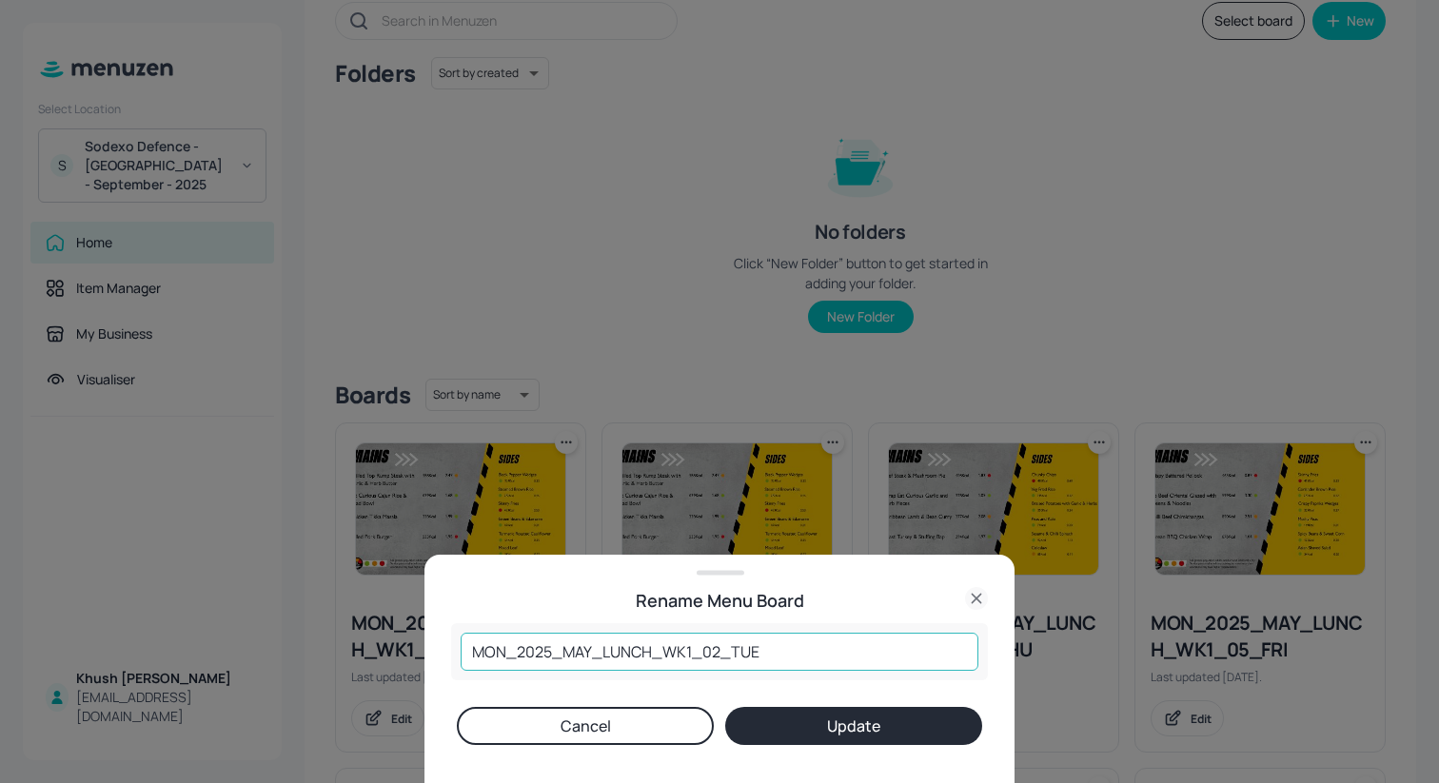
click at [587, 644] on input "MON_2025_MAY_LUNCH_WK1_02_TUE" at bounding box center [720, 652] width 518 height 38
click at [590, 647] on input "MON_2025_MAY_LUNCH_WK1_02_TUE" at bounding box center [720, 652] width 518 height 38
type input "MON_2025_SEP_LUNCH_WK1_02_TUE"
click at [781, 713] on button "Update" at bounding box center [853, 726] width 257 height 38
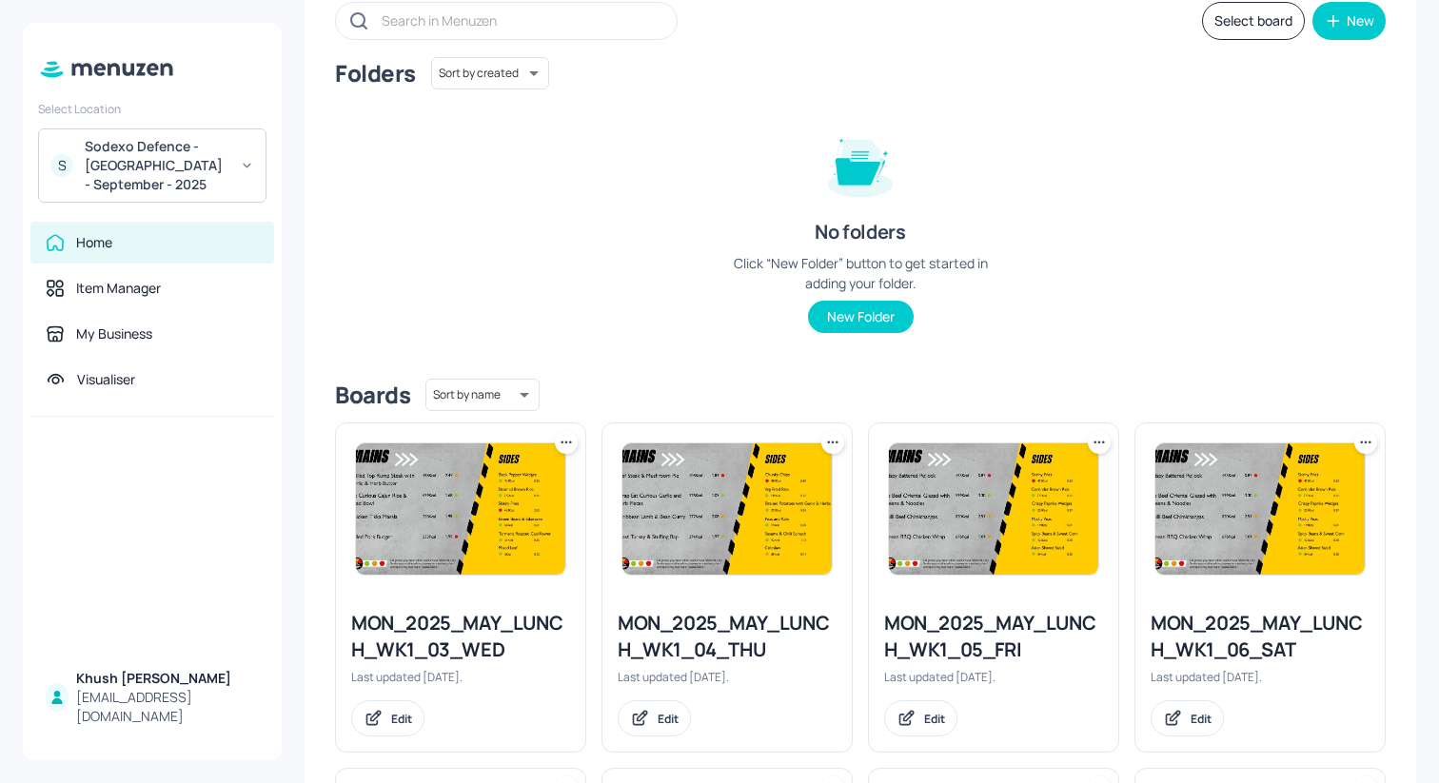
click at [566, 436] on icon at bounding box center [566, 442] width 19 height 19
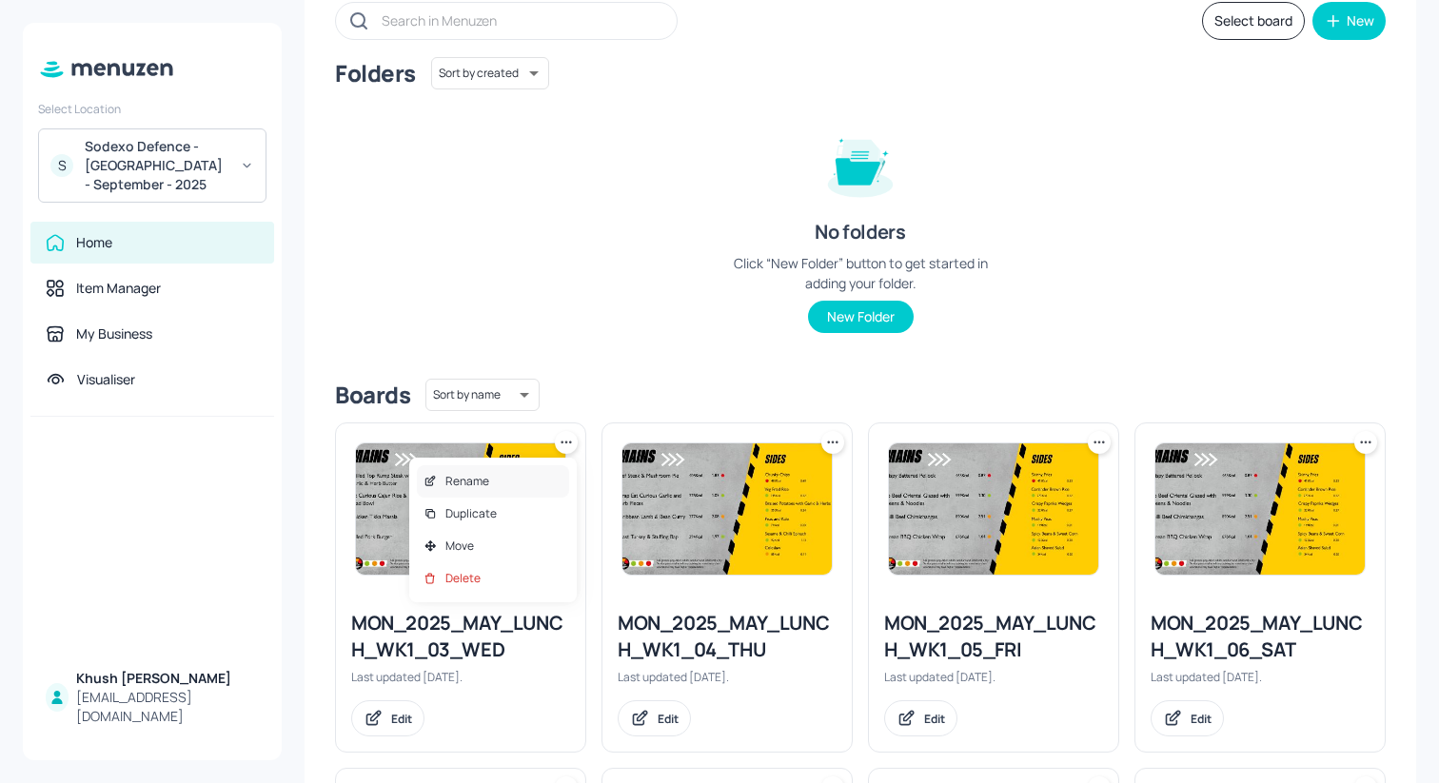
click at [534, 478] on div "Rename" at bounding box center [493, 481] width 152 height 32
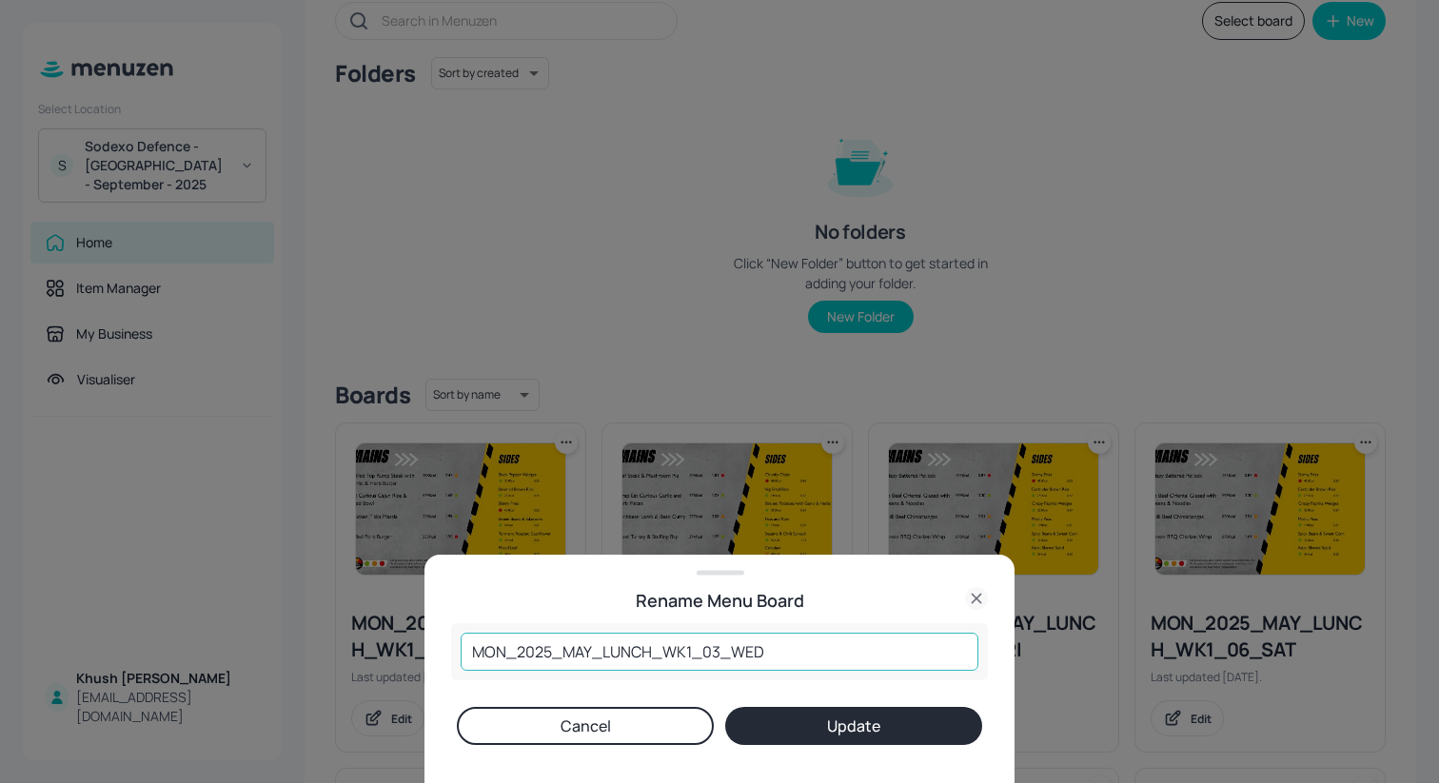
click at [590, 652] on input "MON_2025_MAY_LUNCH_WK1_03_WED" at bounding box center [720, 652] width 518 height 38
type input "MON_2025_SEP_LUNCH_WK1_03_WED"
click at [771, 718] on button "Update" at bounding box center [853, 726] width 257 height 38
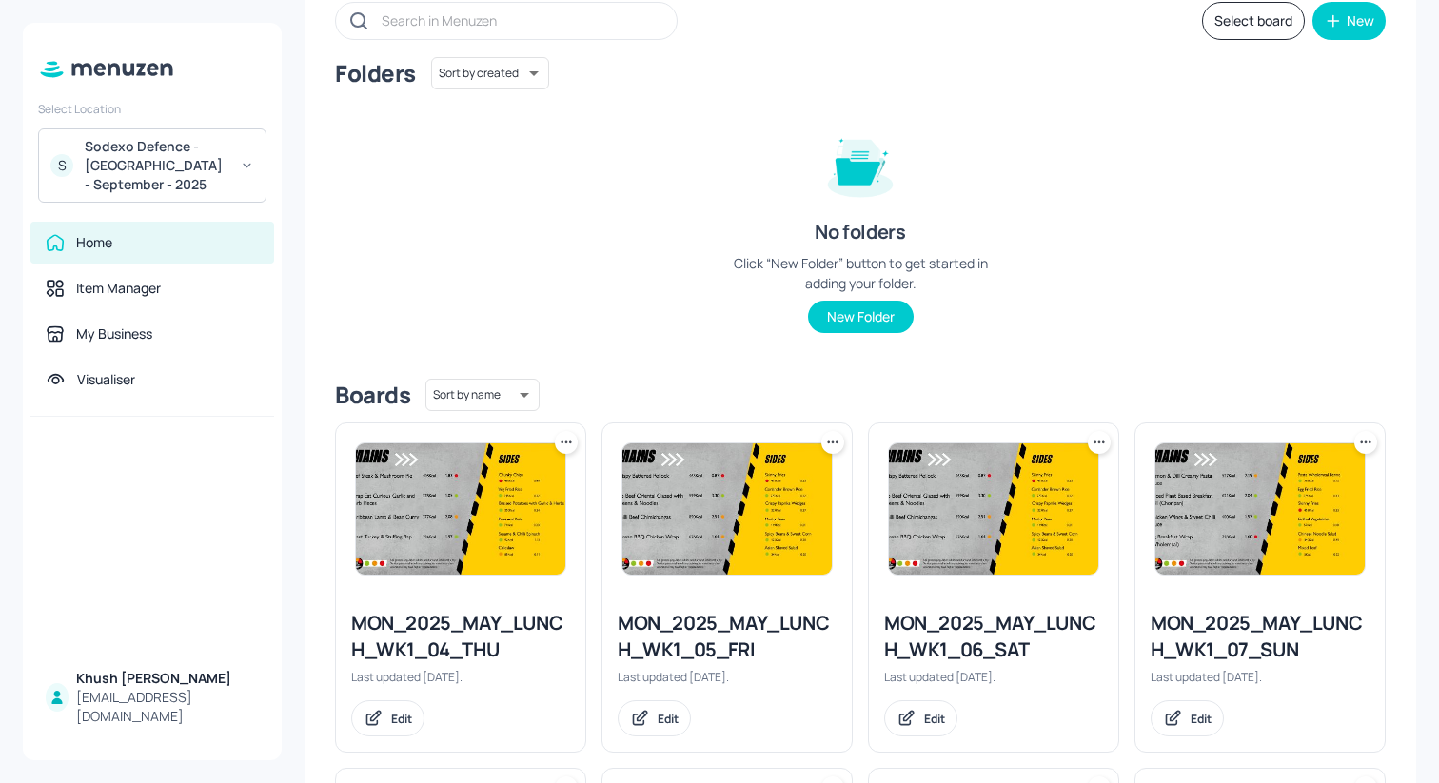
click at [566, 431] on div at bounding box center [566, 442] width 23 height 23
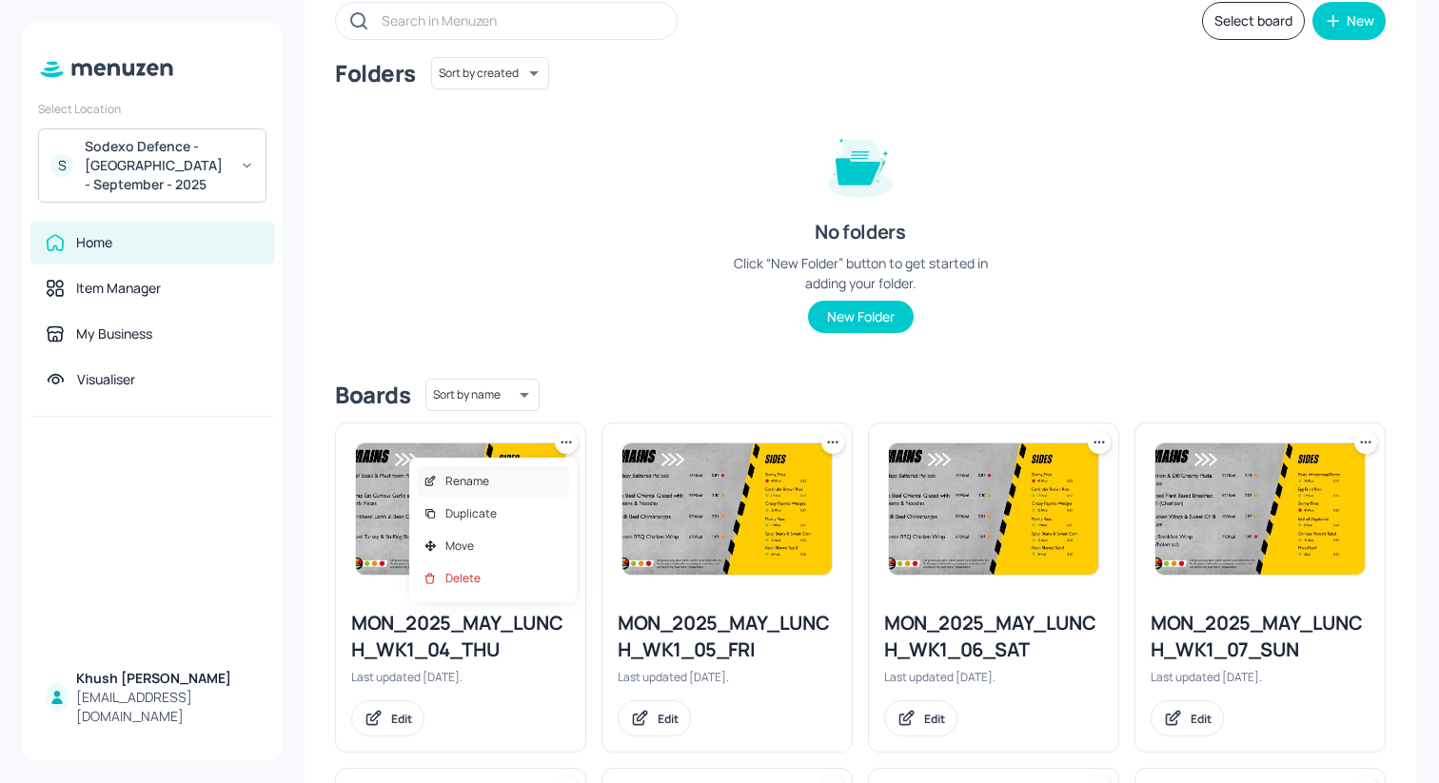
click at [507, 479] on div "Rename" at bounding box center [493, 481] width 152 height 32
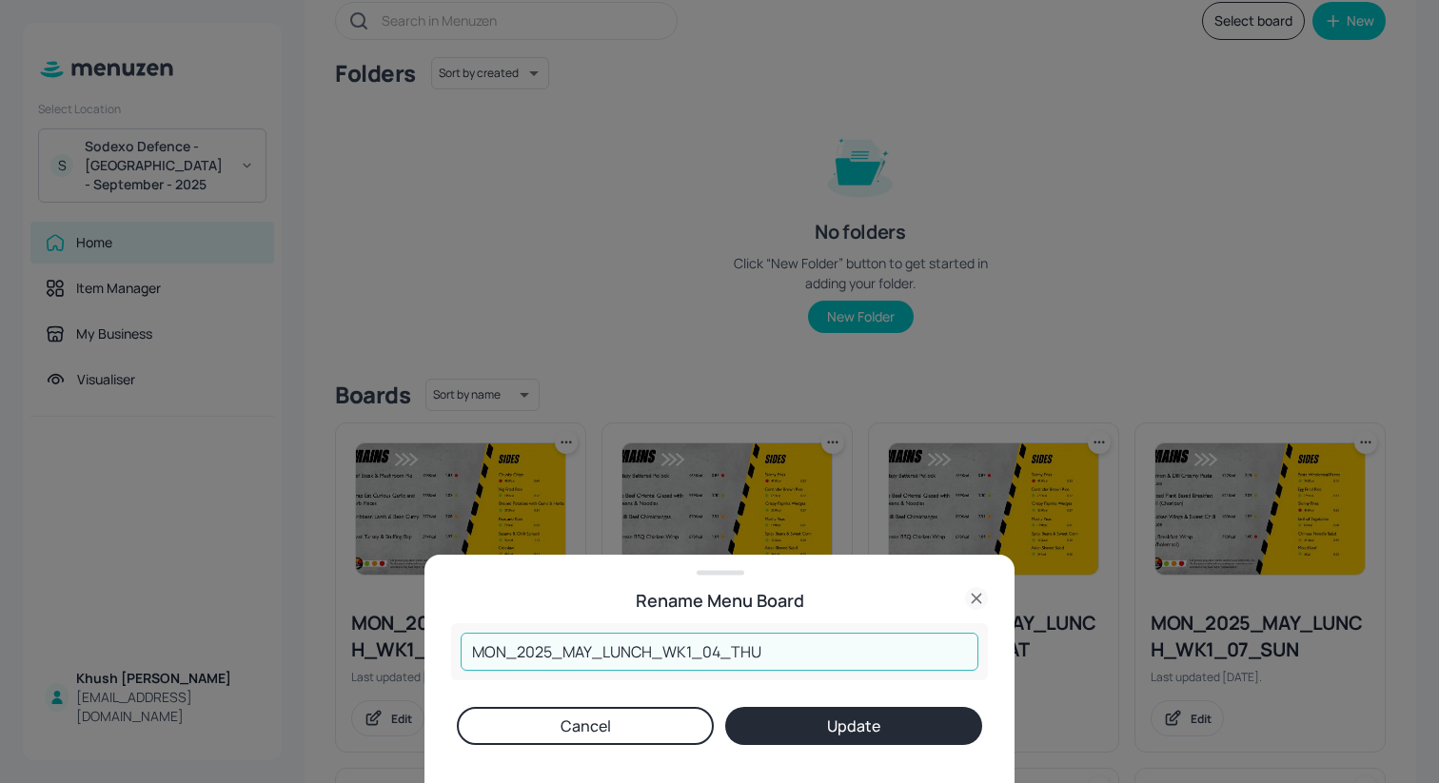
click at [590, 650] on input "MON_2025_MAY_LUNCH_WK1_04_THU" at bounding box center [720, 652] width 518 height 38
type input "MON_2025_SEP_LUNCH_WK1_04_THU"
click at [816, 736] on button "Update" at bounding box center [853, 726] width 257 height 38
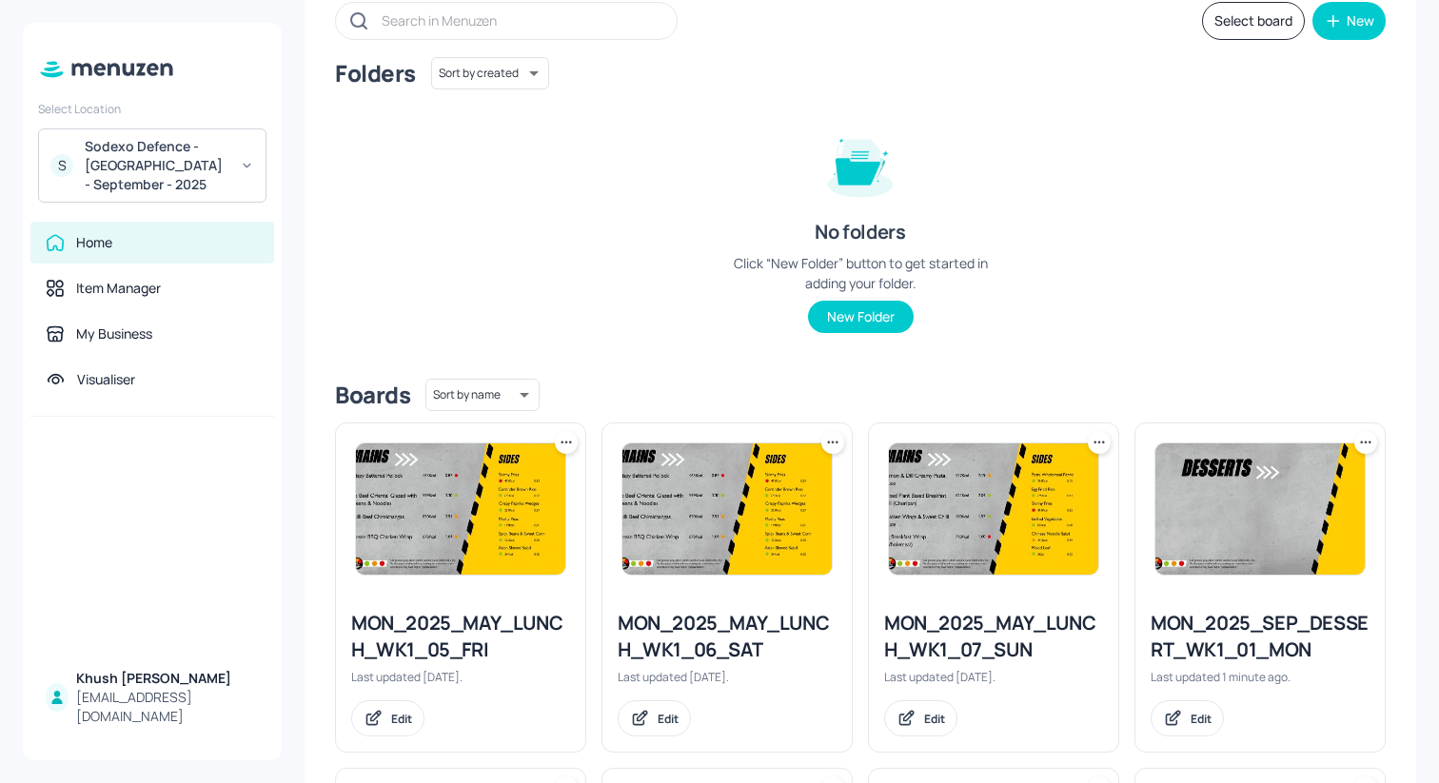
click at [570, 449] on icon at bounding box center [566, 442] width 19 height 19
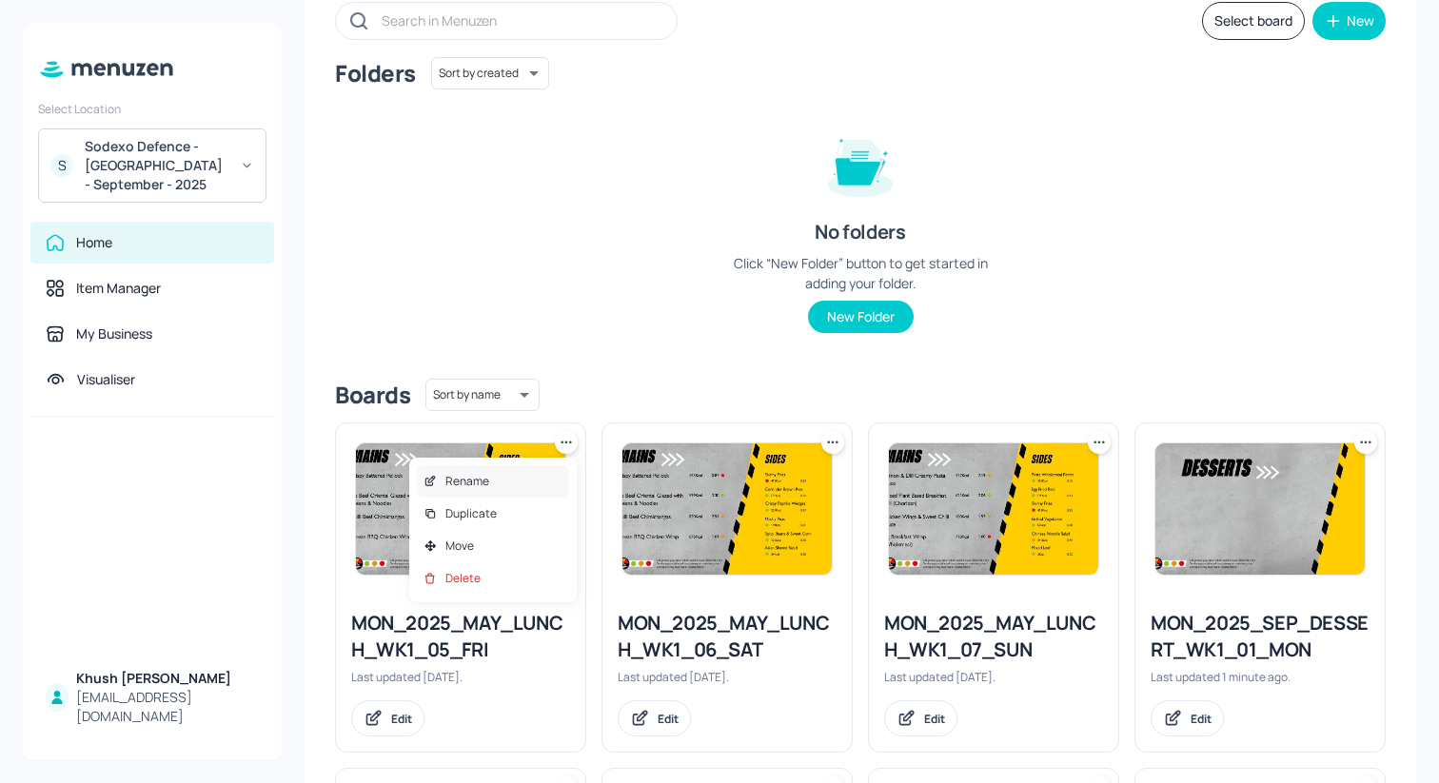
click at [516, 480] on div "Rename" at bounding box center [493, 481] width 152 height 32
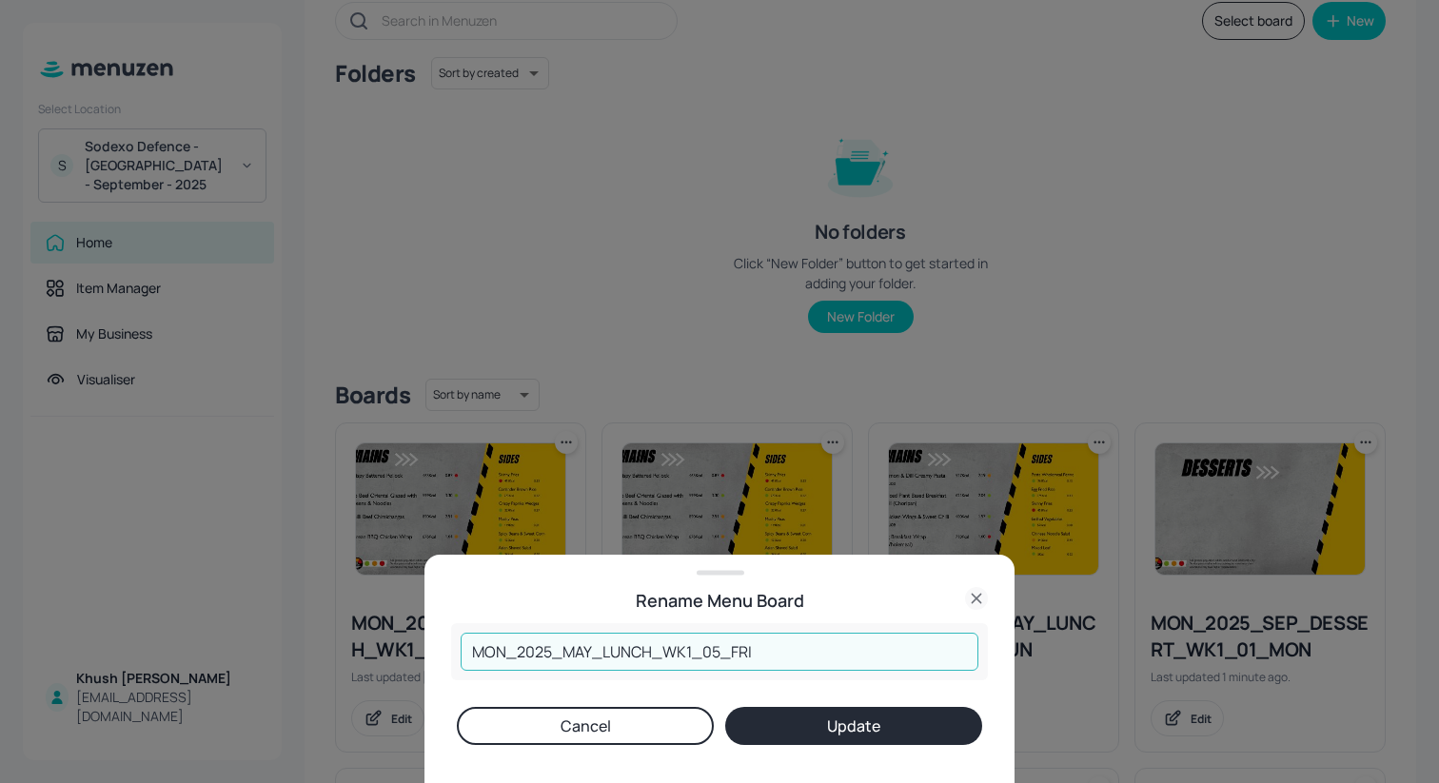
click at [587, 655] on input "MON_2025_MAY_LUNCH_WK1_05_FRI" at bounding box center [720, 652] width 518 height 38
type input "MON_2025_SEP_LUNCH_WK1_05_FRI"
click at [779, 729] on button "Update" at bounding box center [853, 726] width 257 height 38
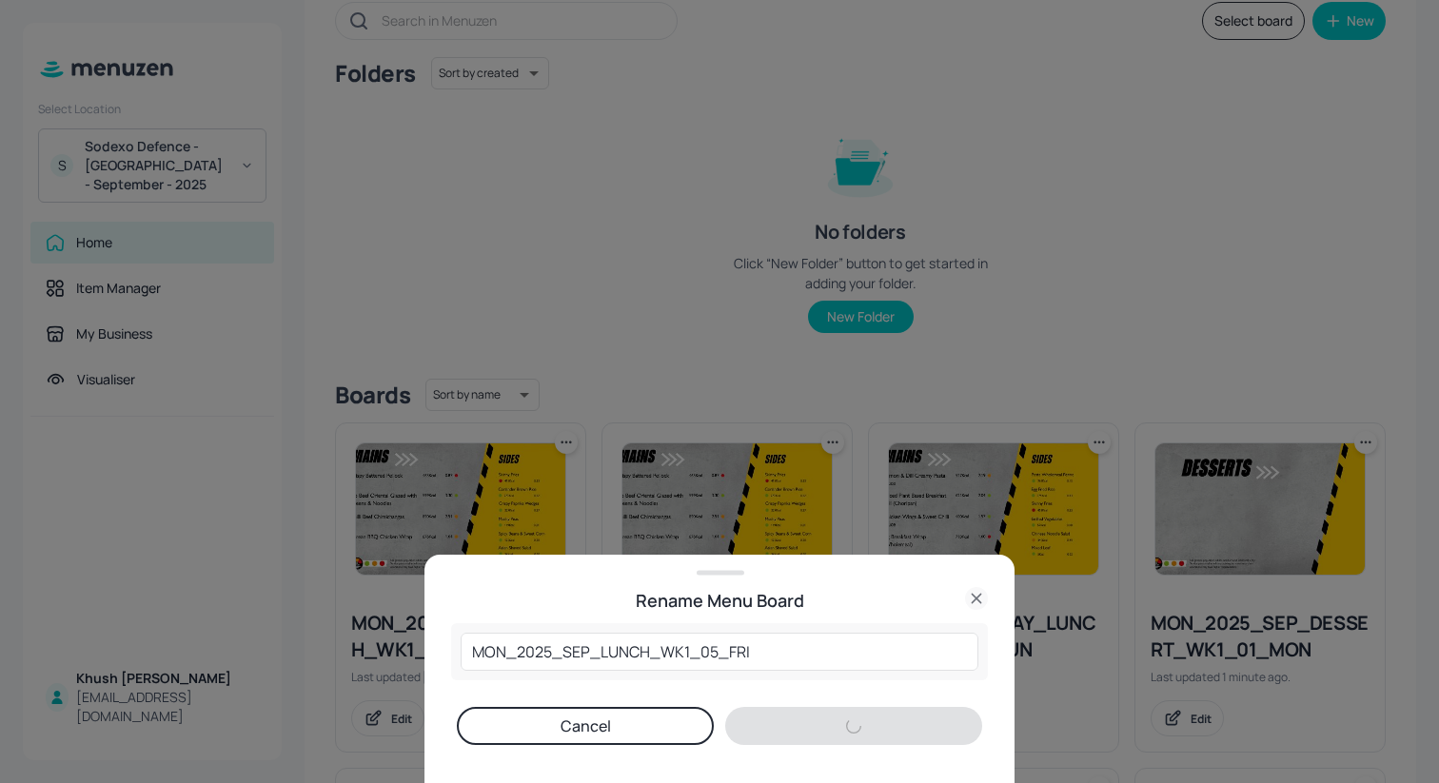
click at [565, 456] on div at bounding box center [719, 391] width 1439 height 783
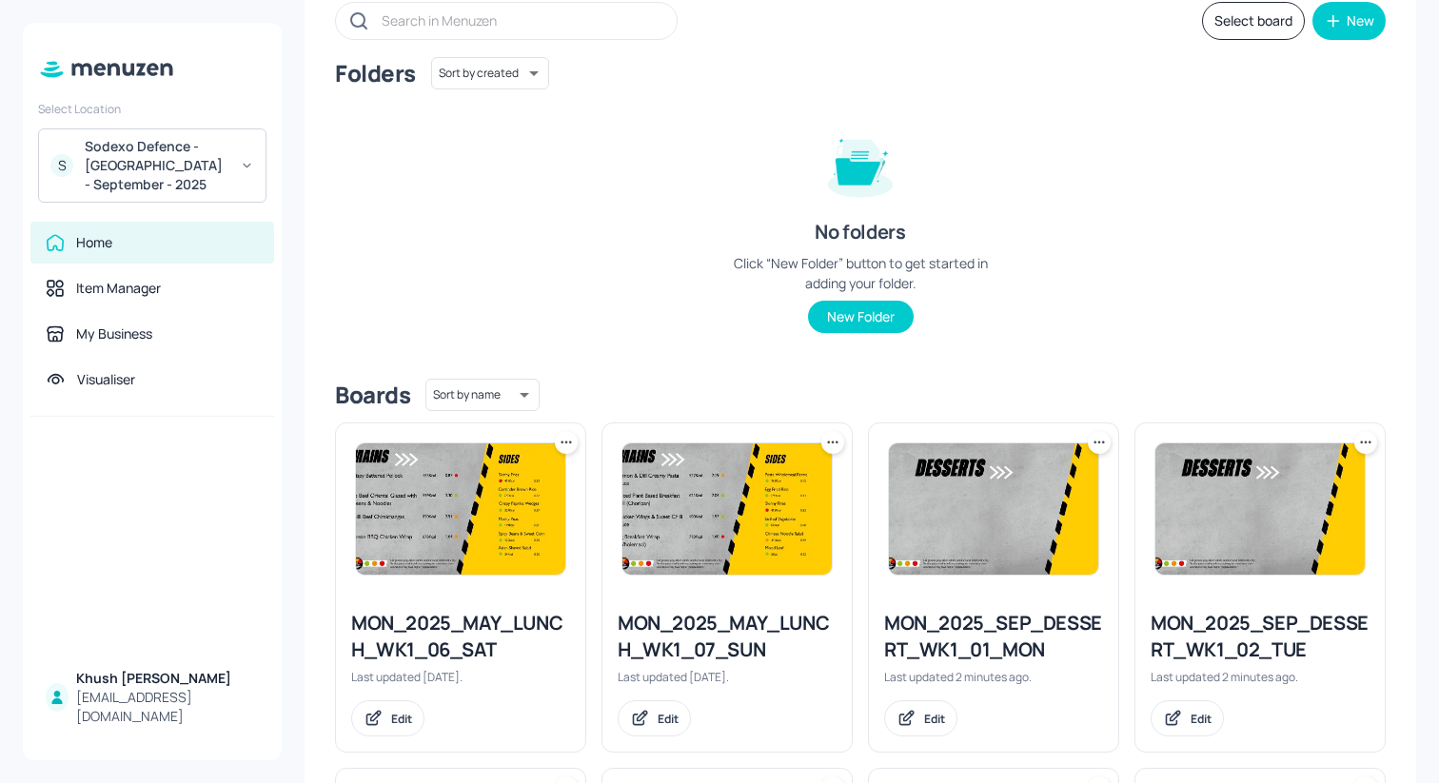
click at [565, 443] on icon at bounding box center [566, 442] width 3 height 3
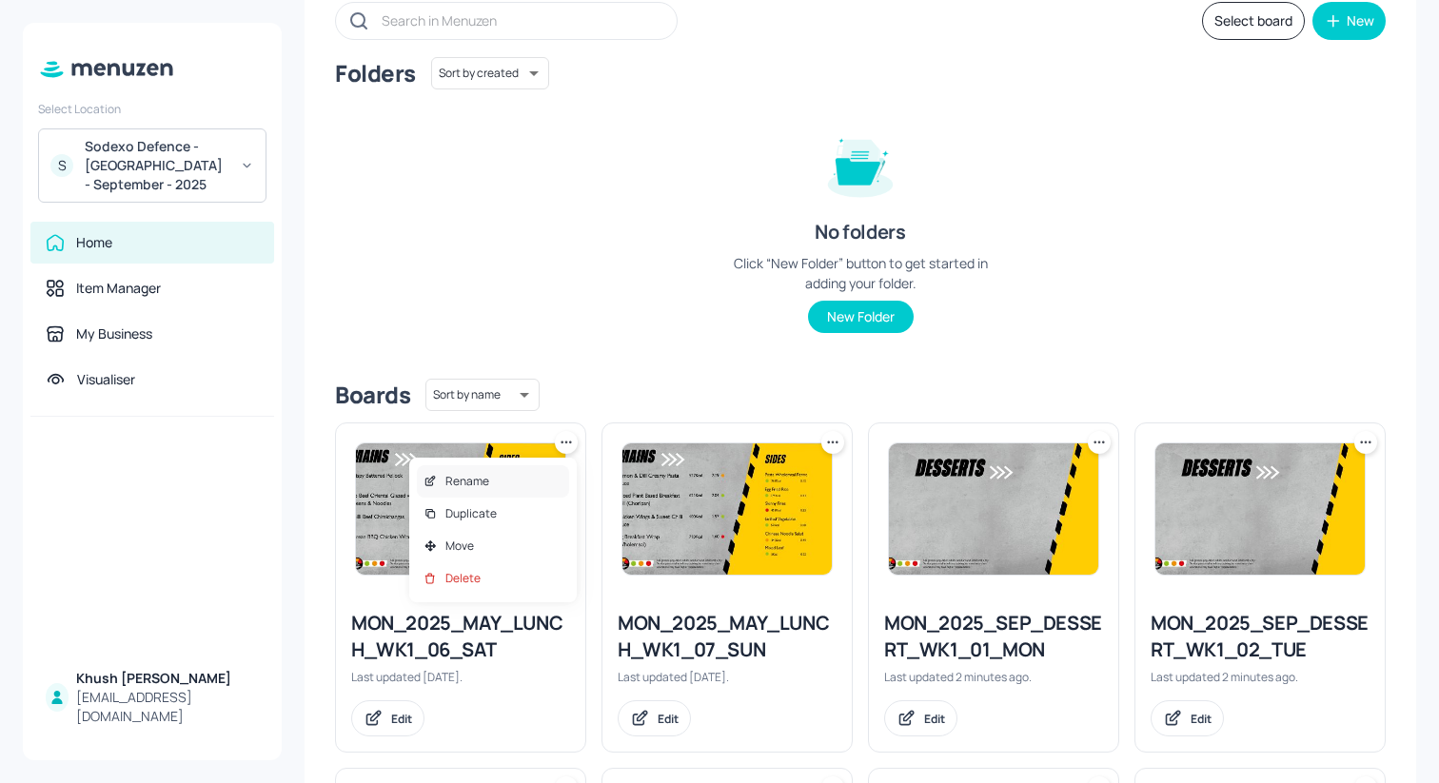
click at [520, 490] on div "Rename" at bounding box center [493, 481] width 152 height 32
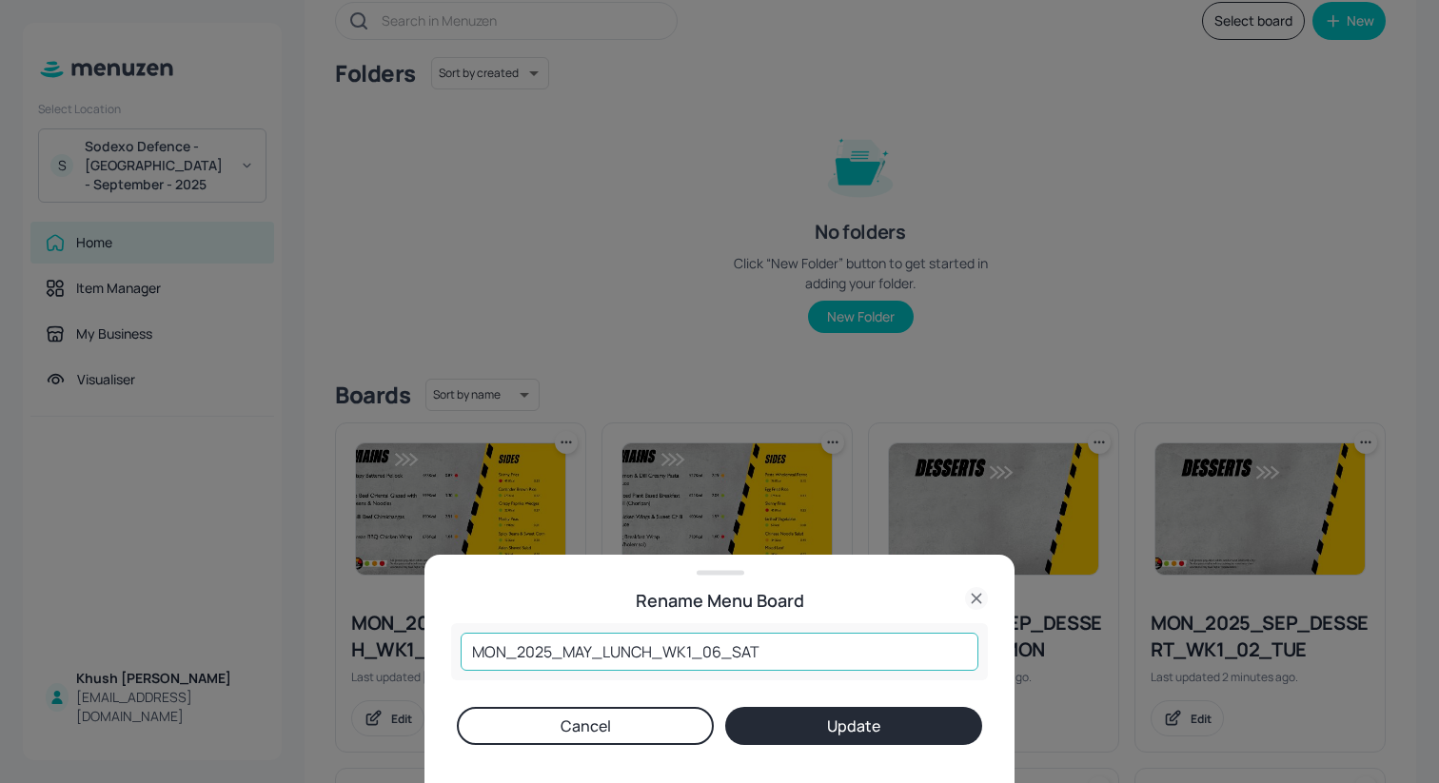
click at [590, 651] on input "MON_2025_MAY_LUNCH_WK1_06_SAT" at bounding box center [720, 652] width 518 height 38
type input "MON_2025_SEP_LUNCH_WK1_06_SAT"
click at [738, 721] on button "Update" at bounding box center [853, 726] width 257 height 38
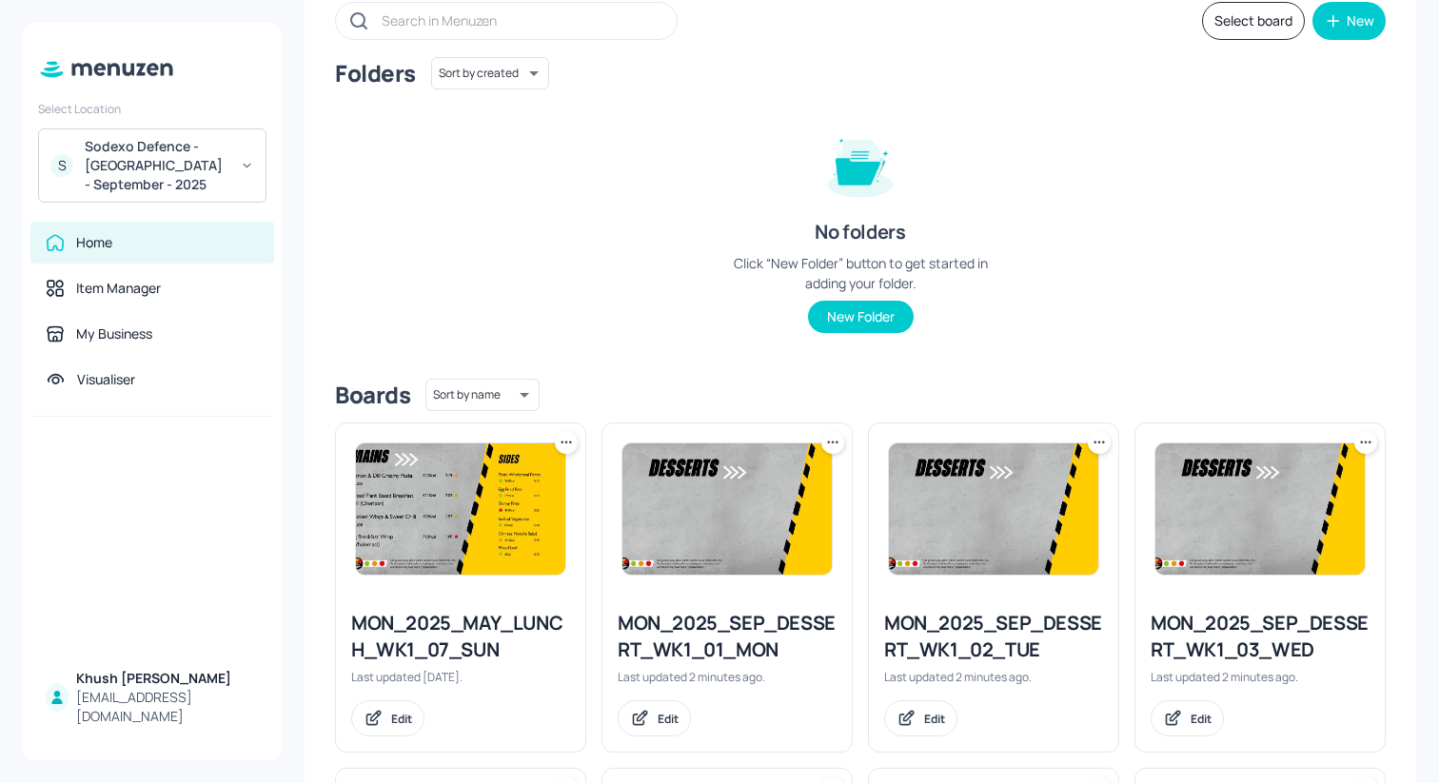
click at [566, 444] on icon at bounding box center [566, 442] width 19 height 19
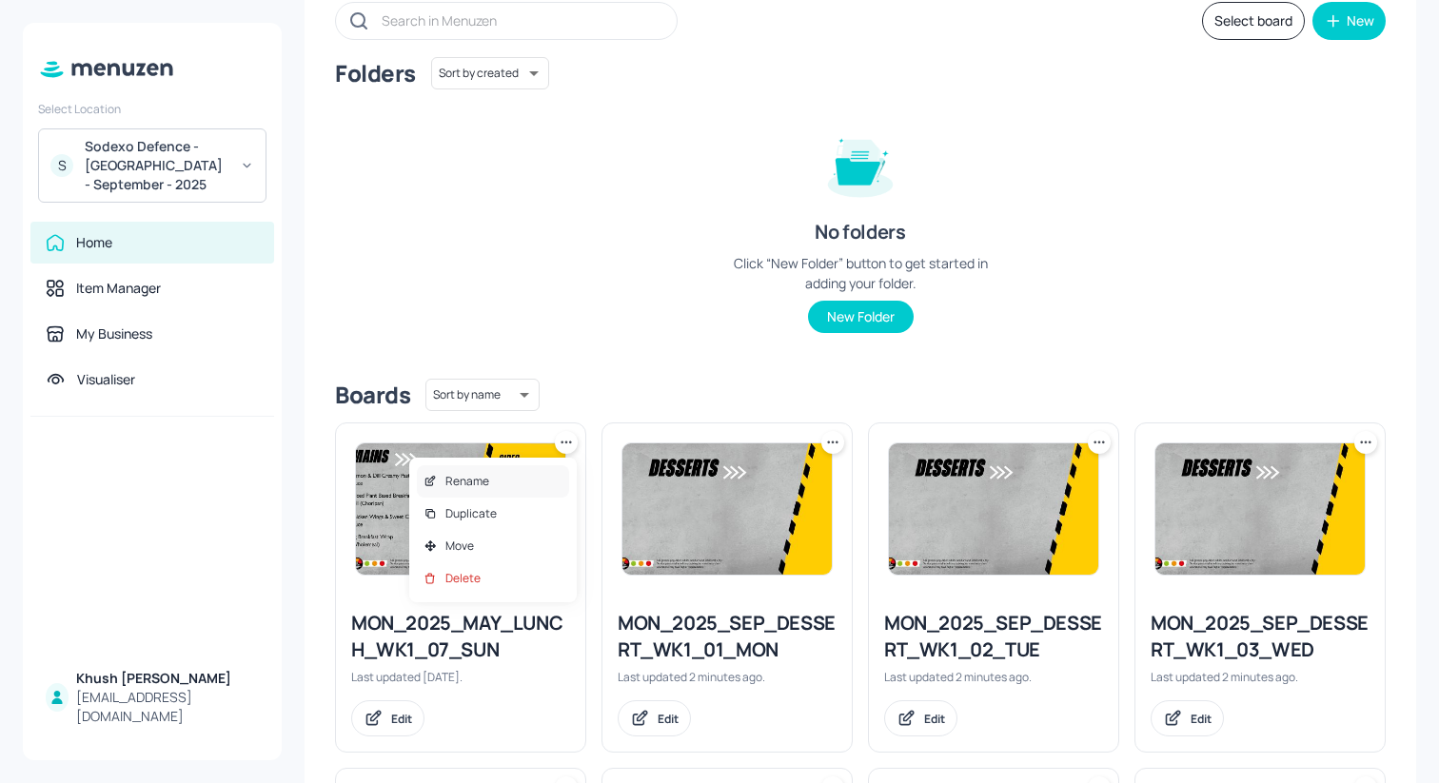
click at [527, 472] on div "Rename" at bounding box center [493, 481] width 152 height 32
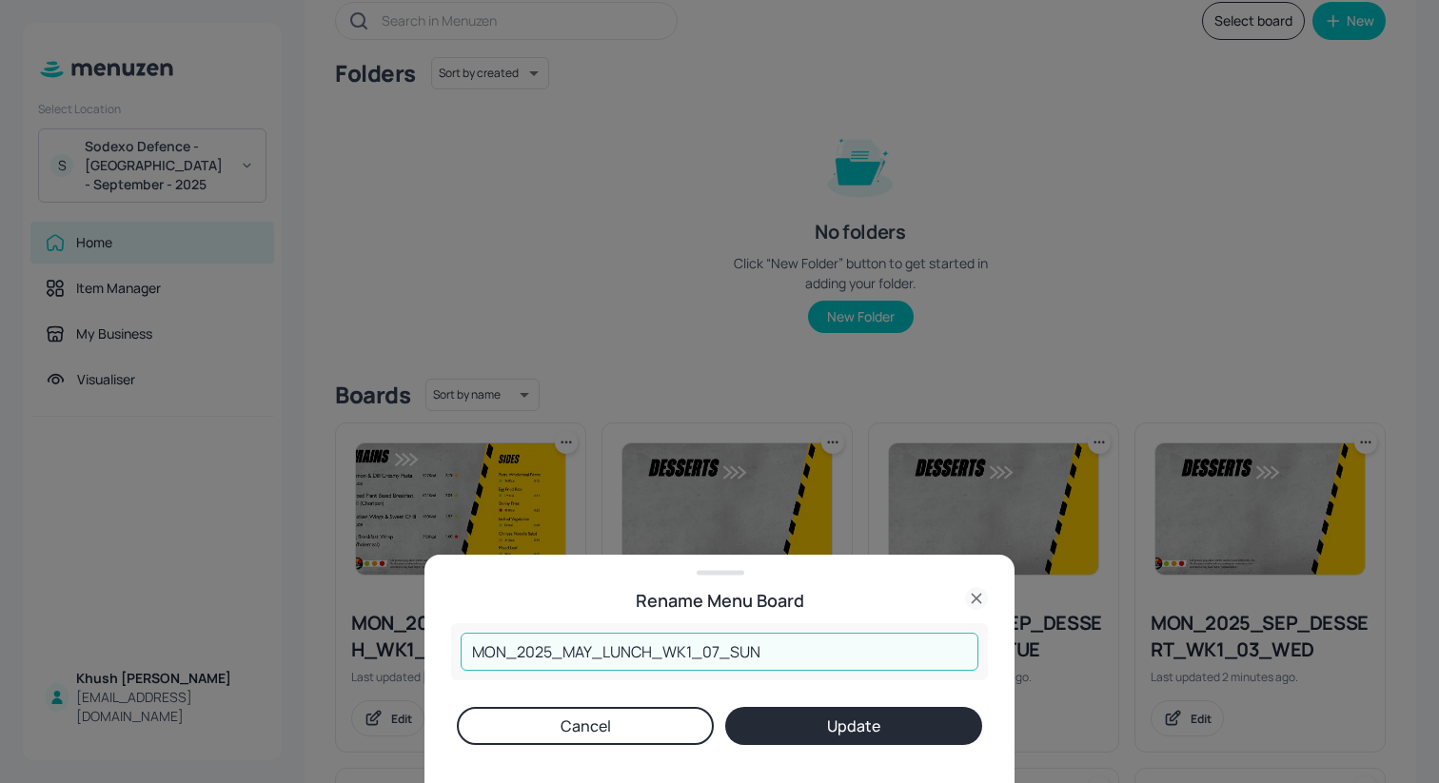
click at [582, 647] on input "MON_2025_MAY_LUNCH_WK1_07_SUN" at bounding box center [720, 652] width 518 height 38
click at [589, 651] on input "MON_2025_MAY_LUNCH_WK1_07_SUN" at bounding box center [720, 652] width 518 height 38
type input "MON_2025_SEP_LUNCH_WK1_07_SUN"
click at [738, 713] on button "Update" at bounding box center [853, 726] width 257 height 38
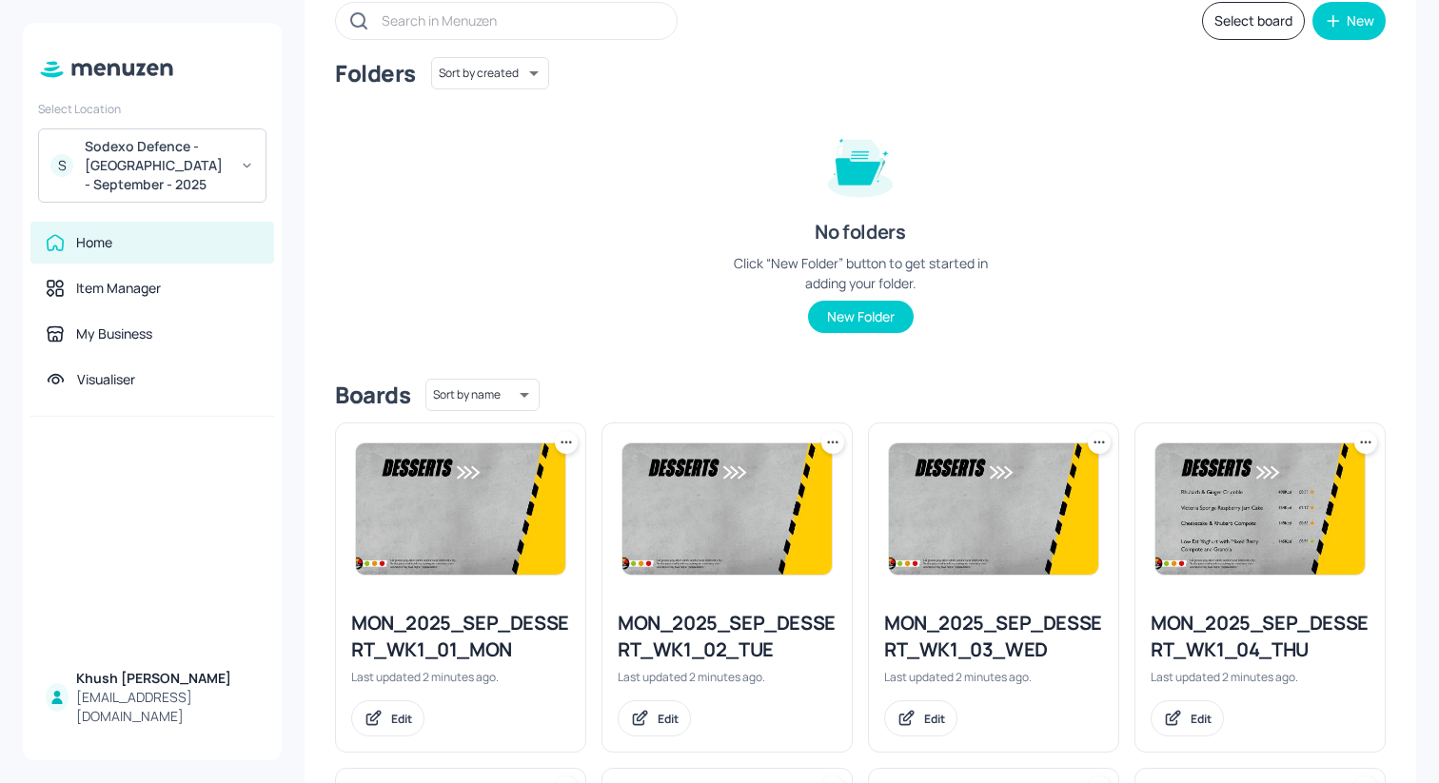
click at [477, 532] on img at bounding box center [460, 508] width 209 height 131
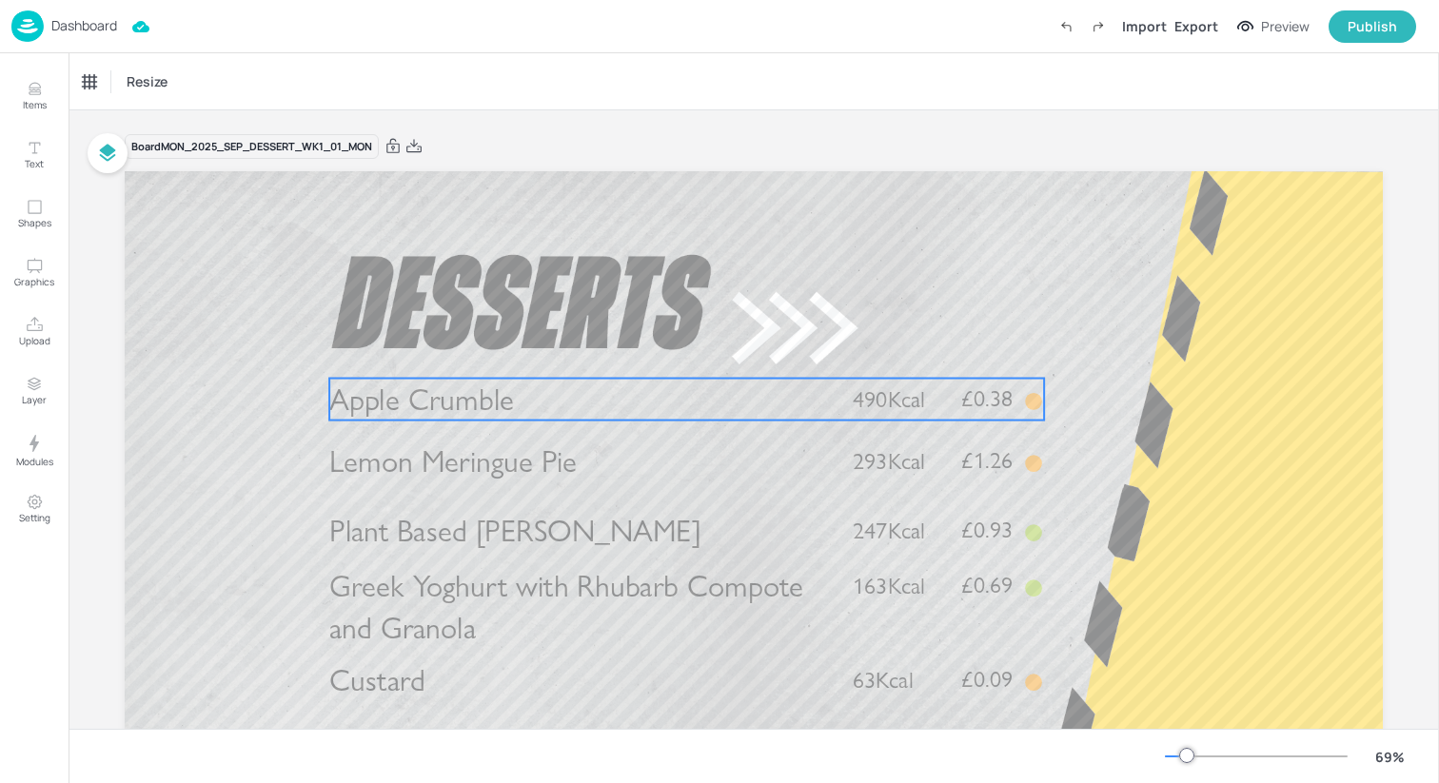
click at [878, 398] on span "490Kcal" at bounding box center [889, 399] width 72 height 28
click at [666, 344] on icon "Edit Item" at bounding box center [674, 346] width 16 height 15
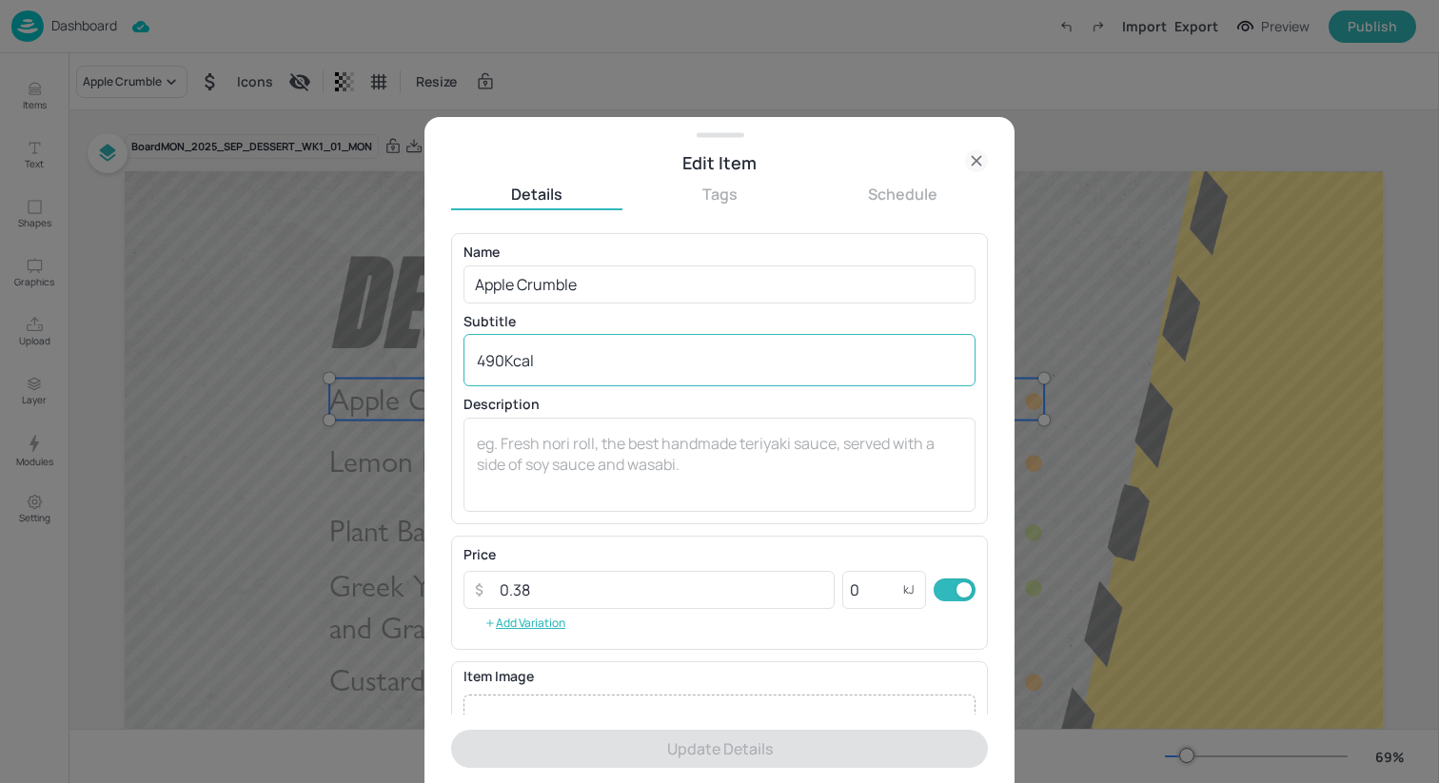
click at [502, 362] on textarea "490Kcal" at bounding box center [719, 360] width 485 height 21
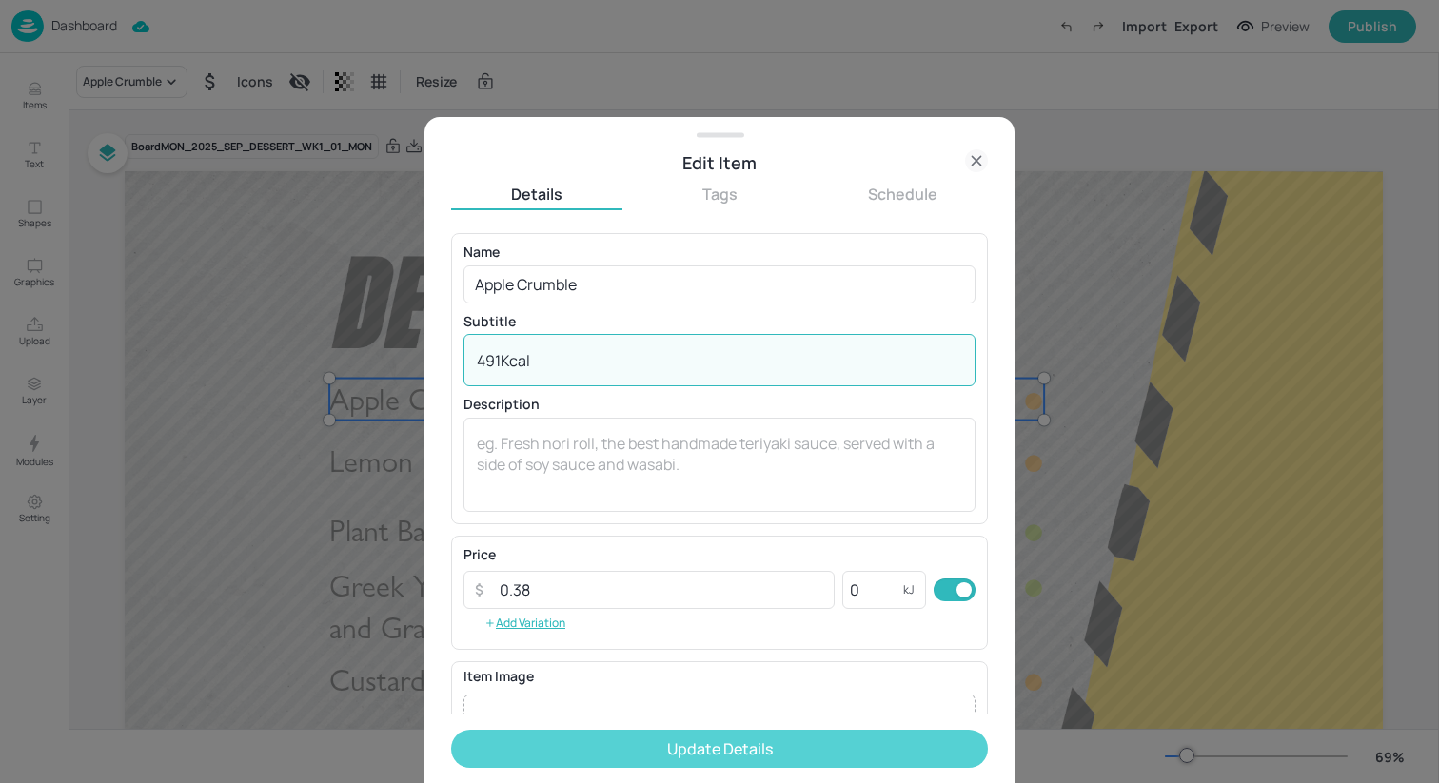
type textarea "491Kcal"
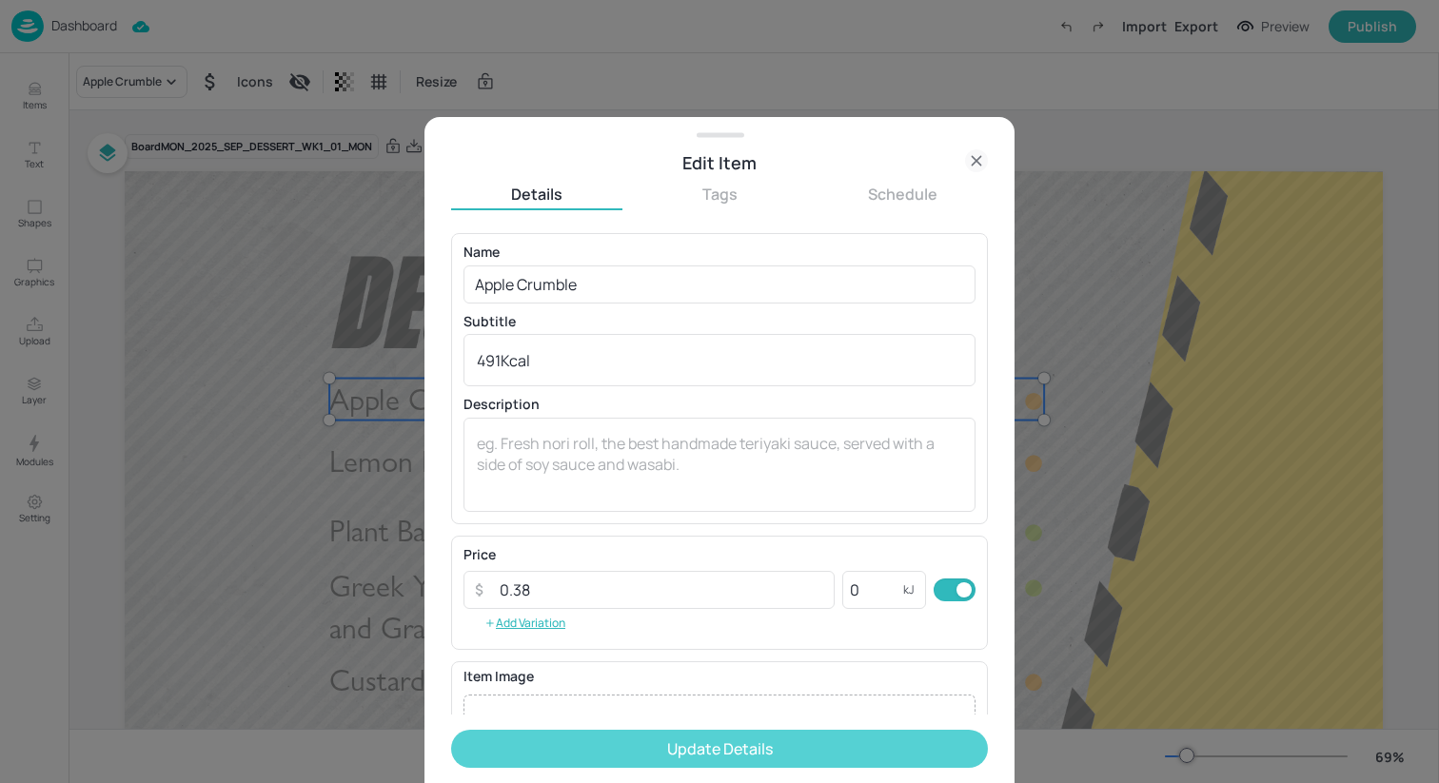
click at [719, 735] on button "Update Details" at bounding box center [719, 749] width 537 height 38
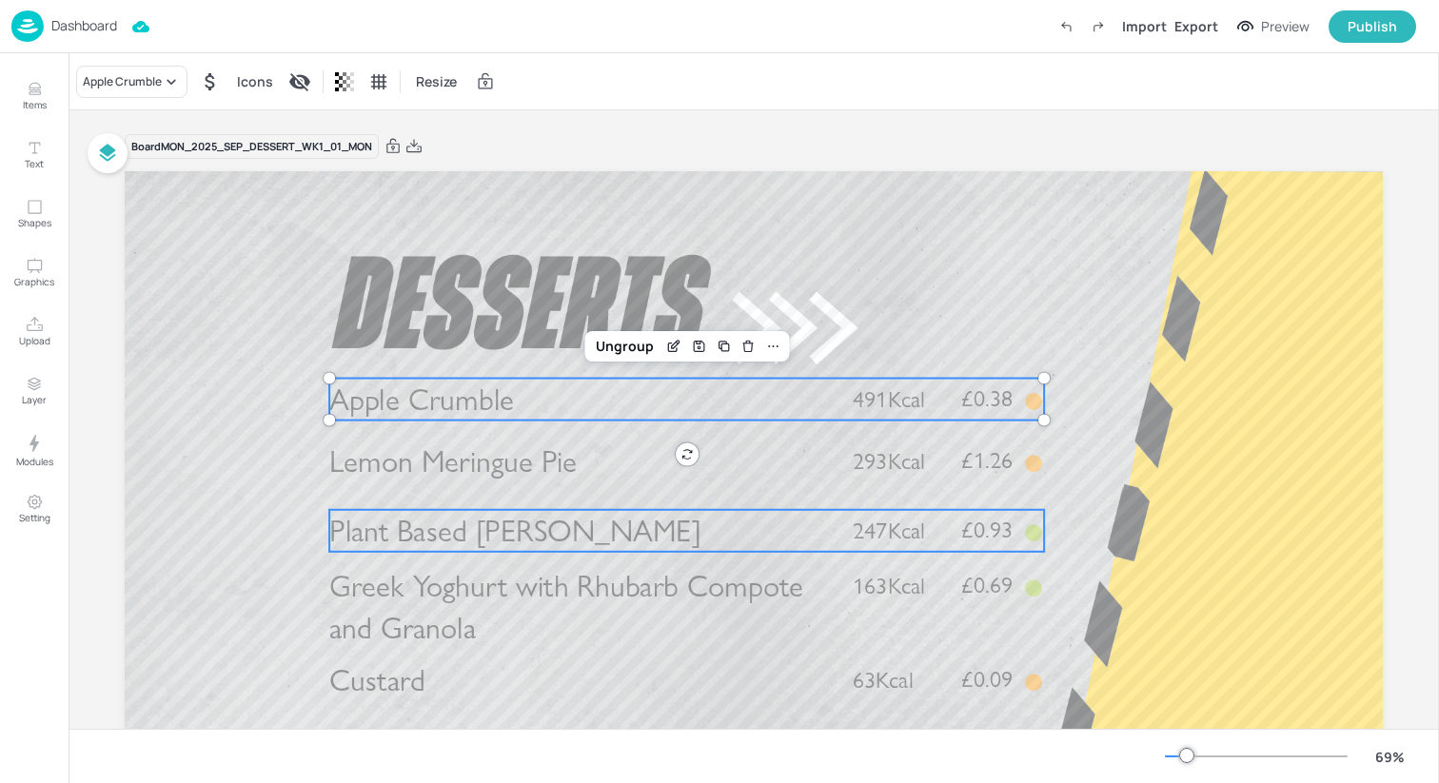
click at [819, 543] on p "Plant Based Bircher" at bounding box center [579, 531] width 500 height 42
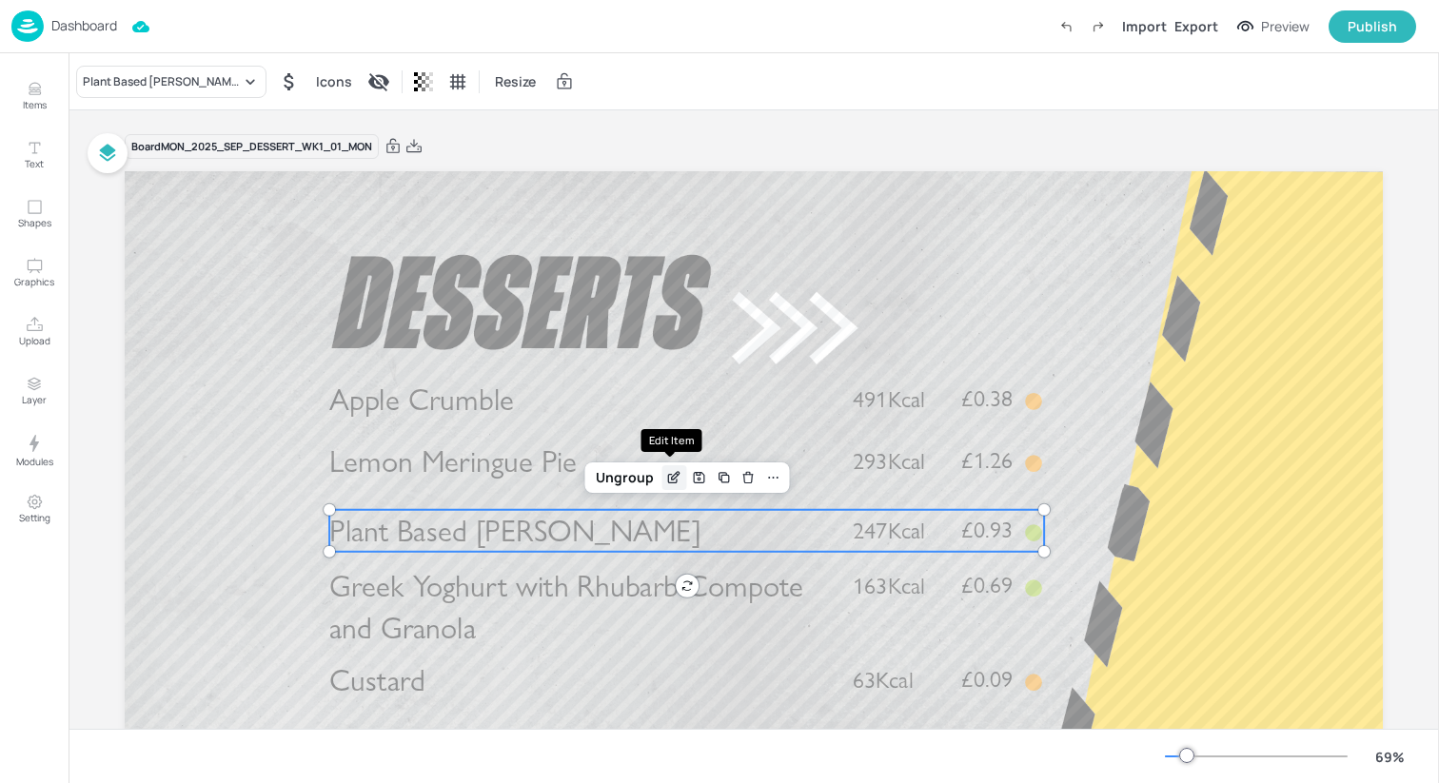
click at [668, 482] on icon "Edit Item" at bounding box center [672, 478] width 9 height 9
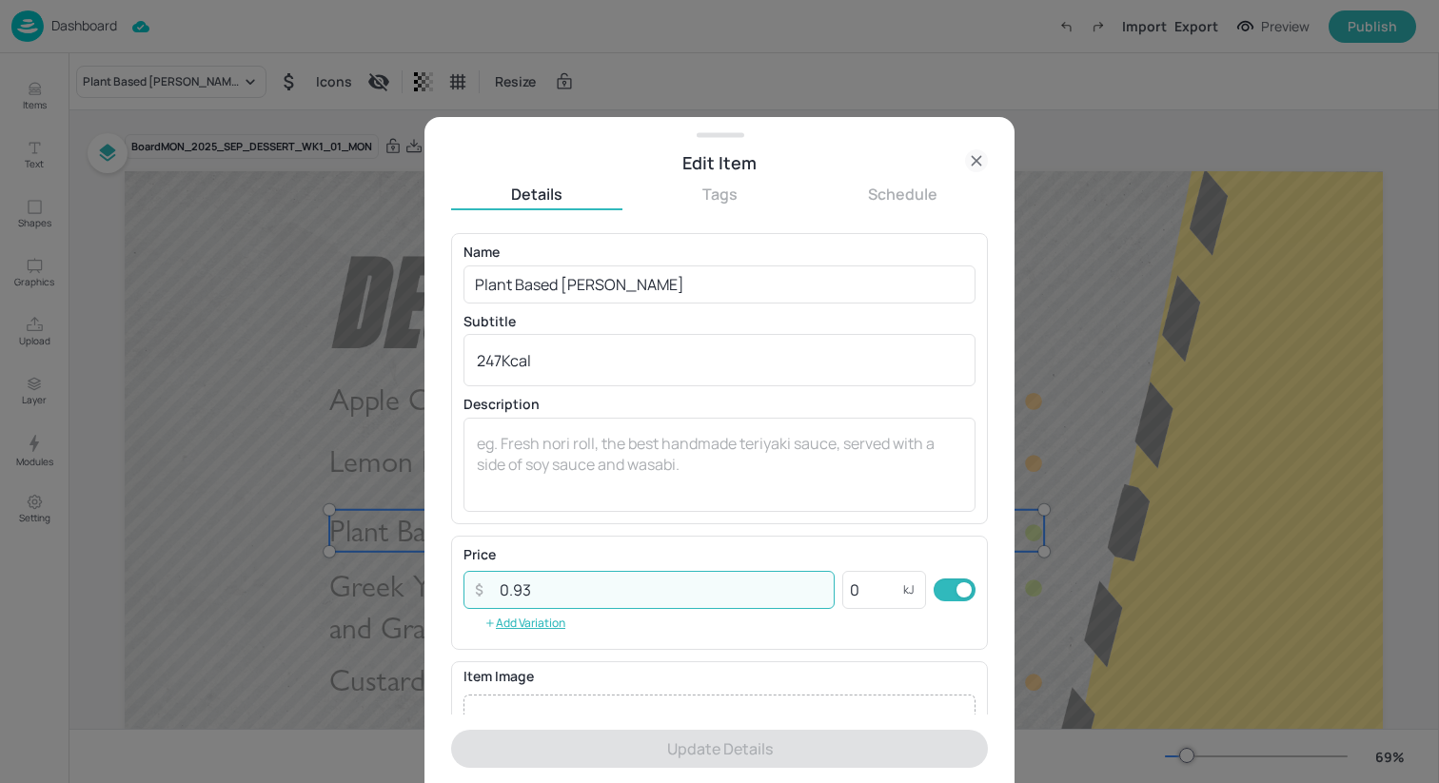
click at [598, 593] on input "0.93" at bounding box center [661, 590] width 346 height 38
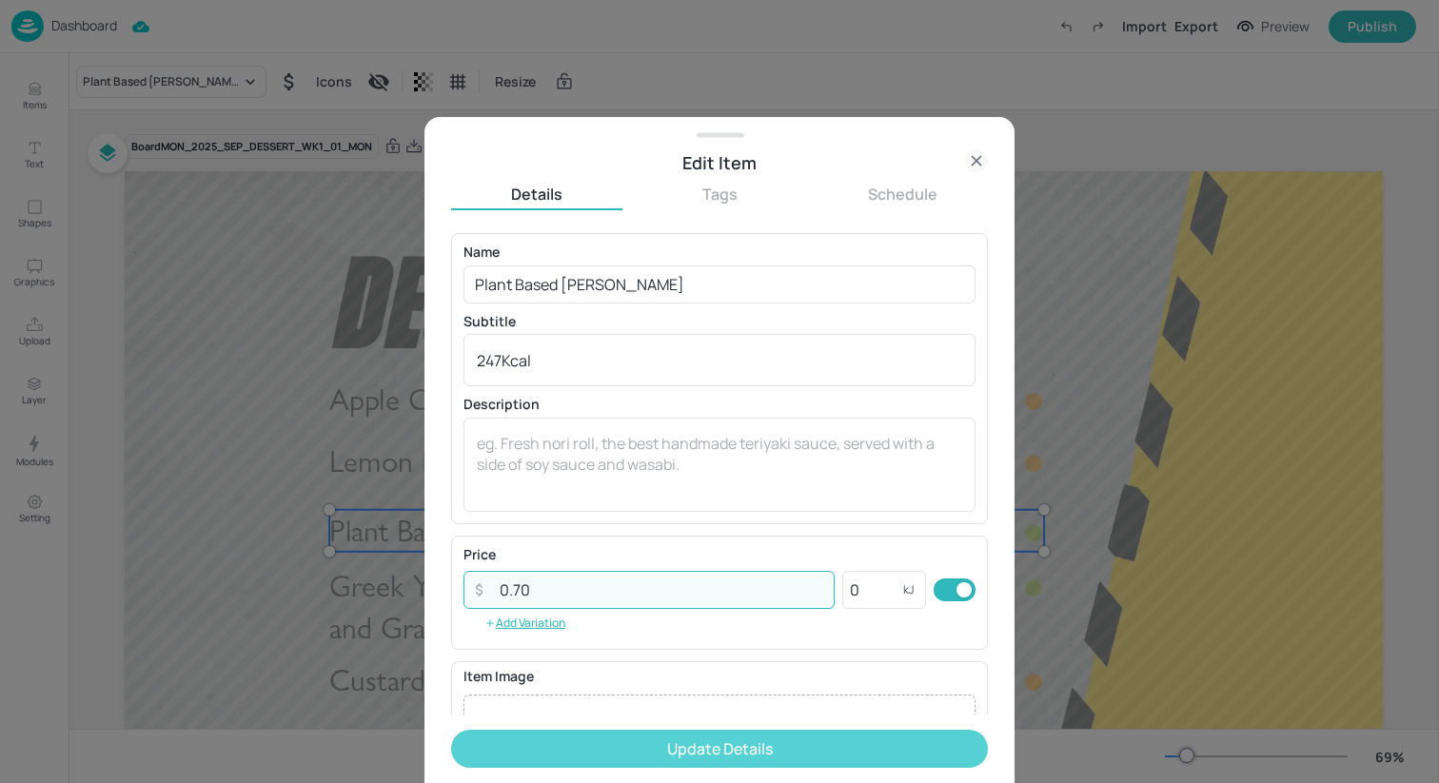
type input "0.70"
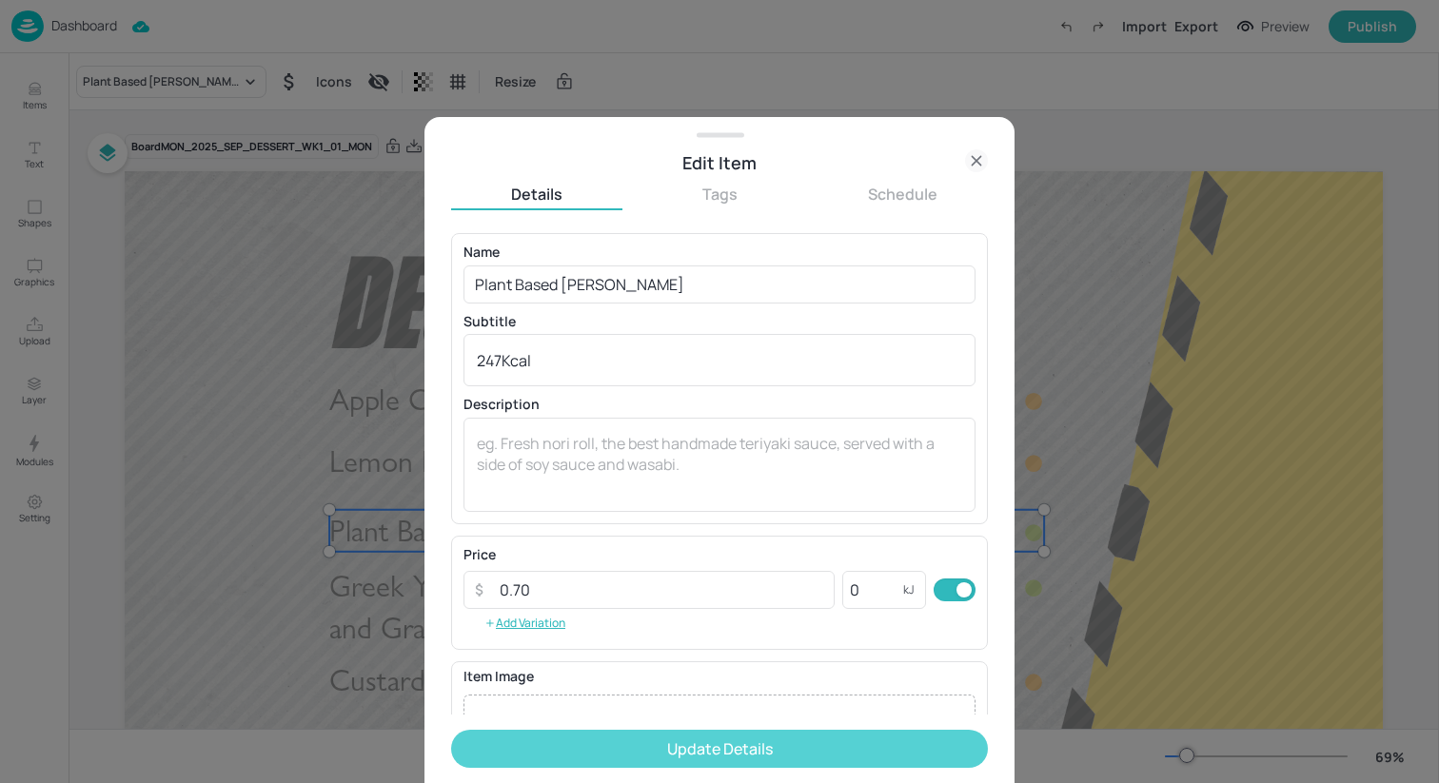
click at [710, 750] on button "Update Details" at bounding box center [719, 749] width 537 height 38
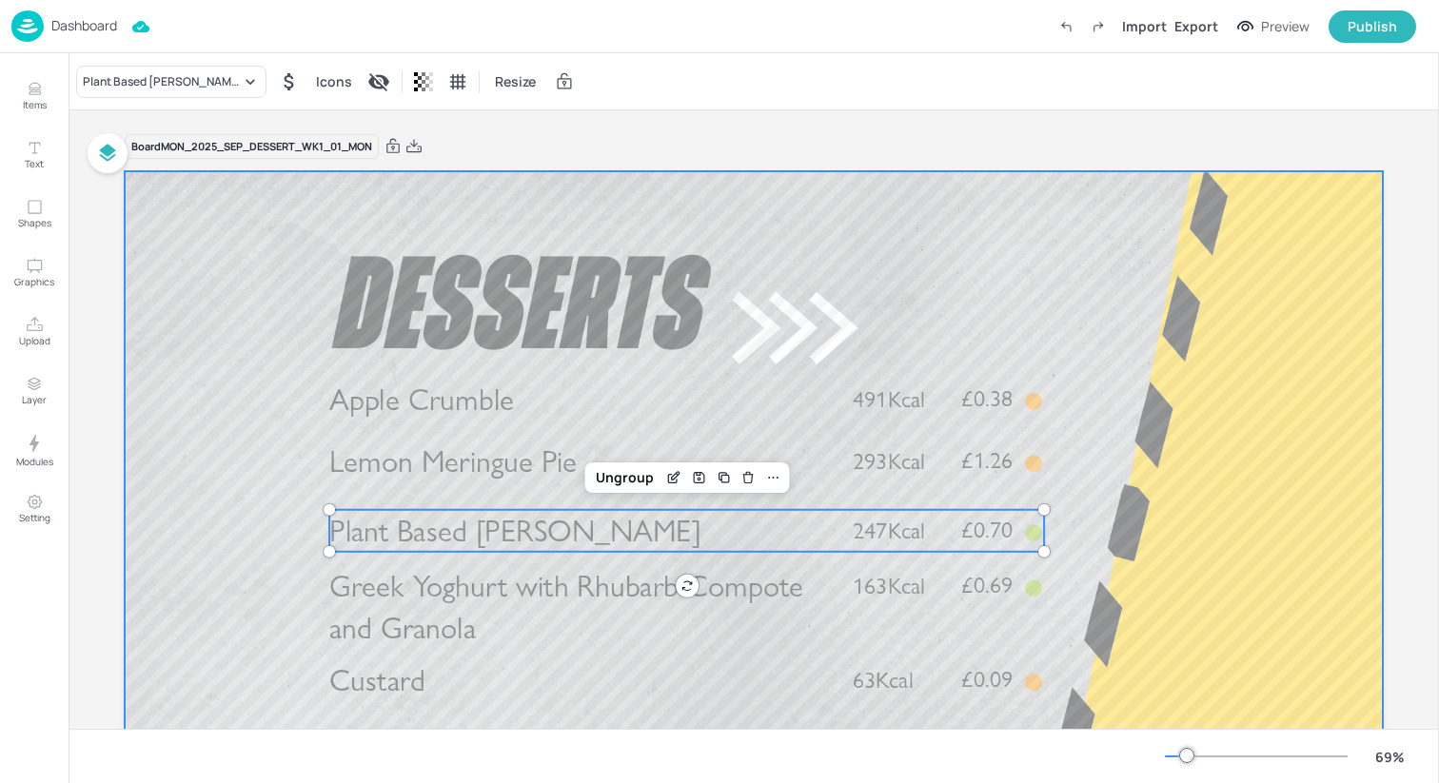
click at [754, 317] on div at bounding box center [754, 525] width 1258 height 708
